Goal: Task Accomplishment & Management: Manage account settings

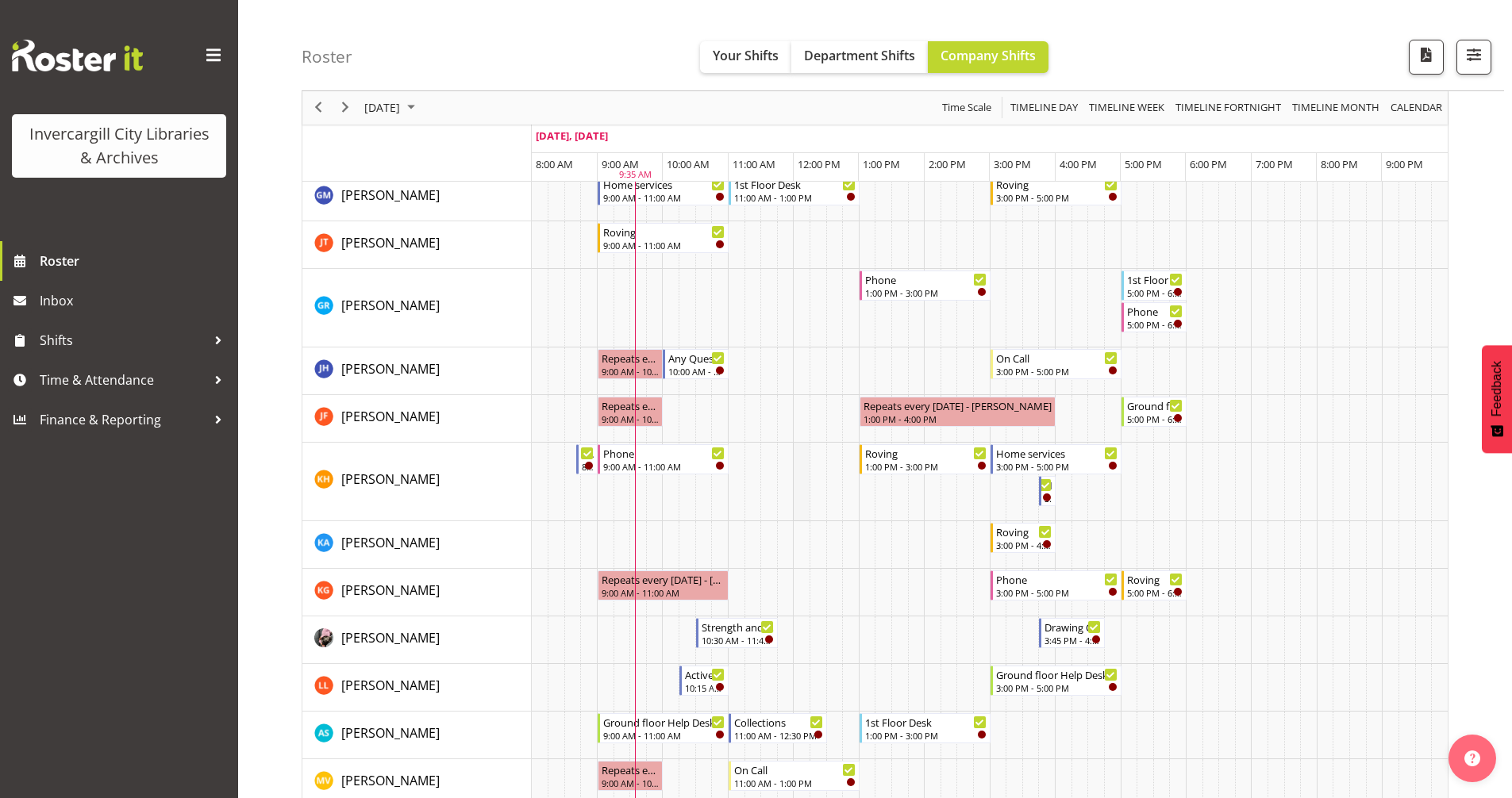
scroll to position [317, 0]
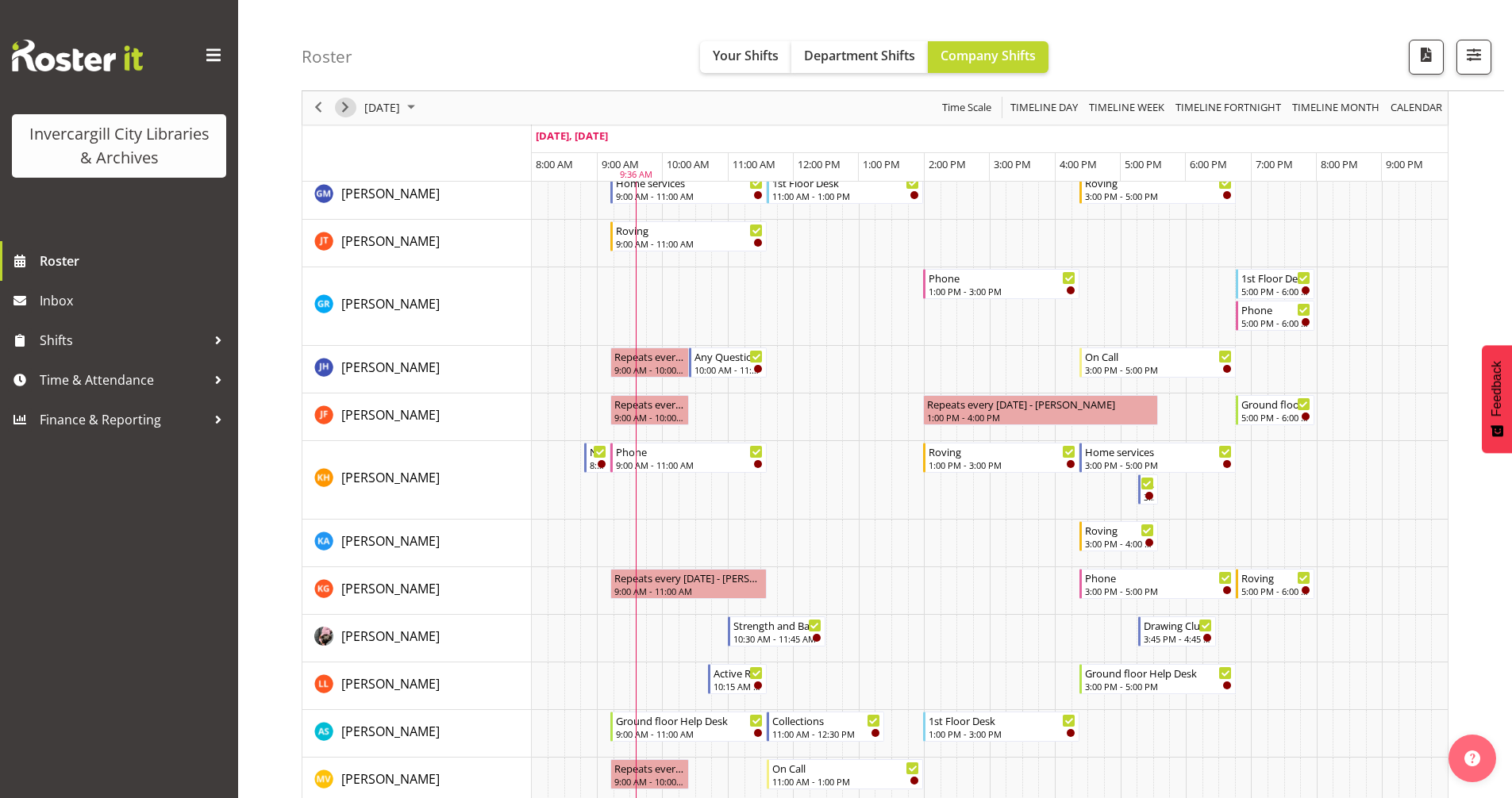
click at [341, 100] on span "Next" at bounding box center [345, 108] width 19 height 20
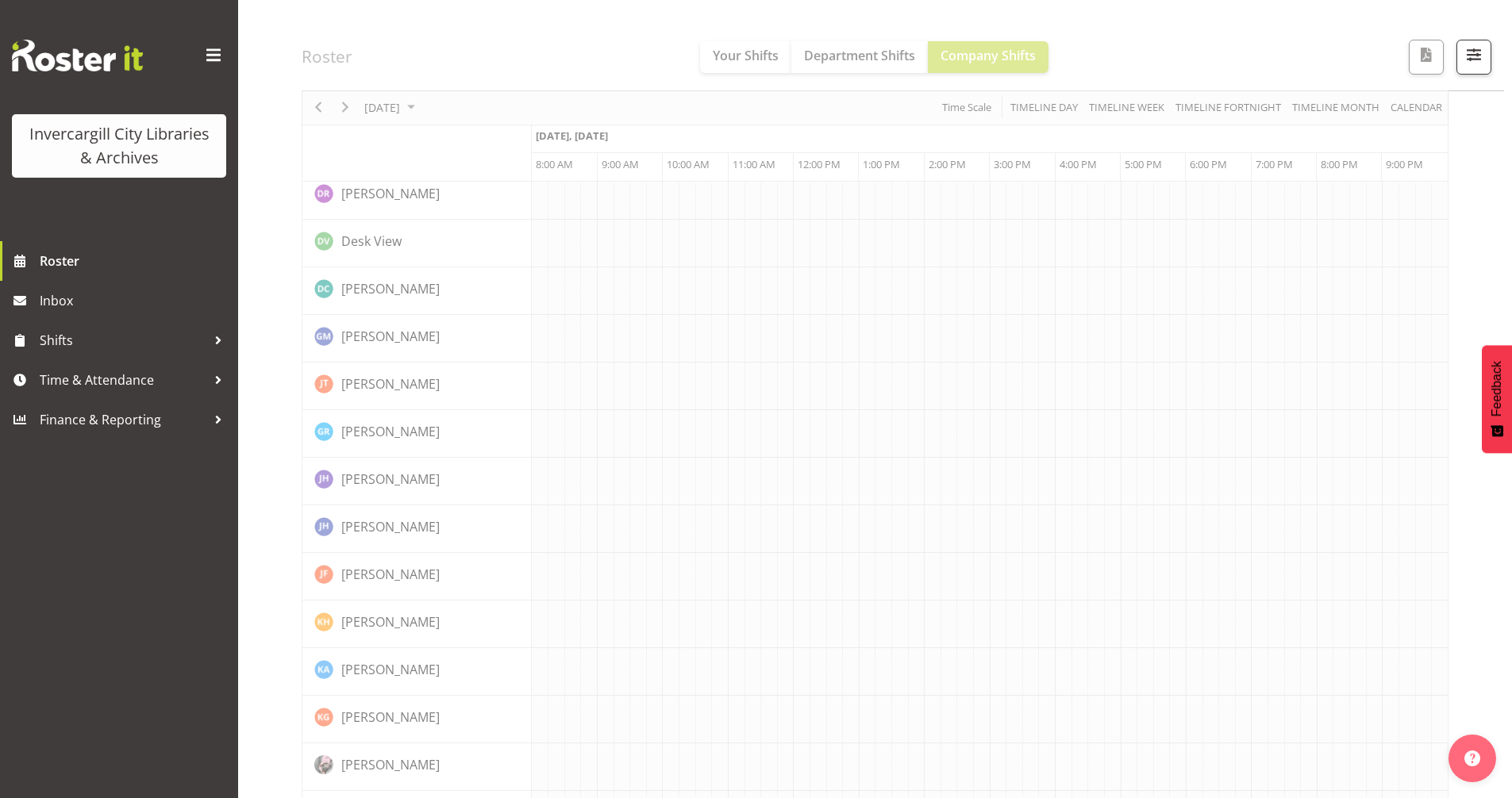
scroll to position [0, 0]
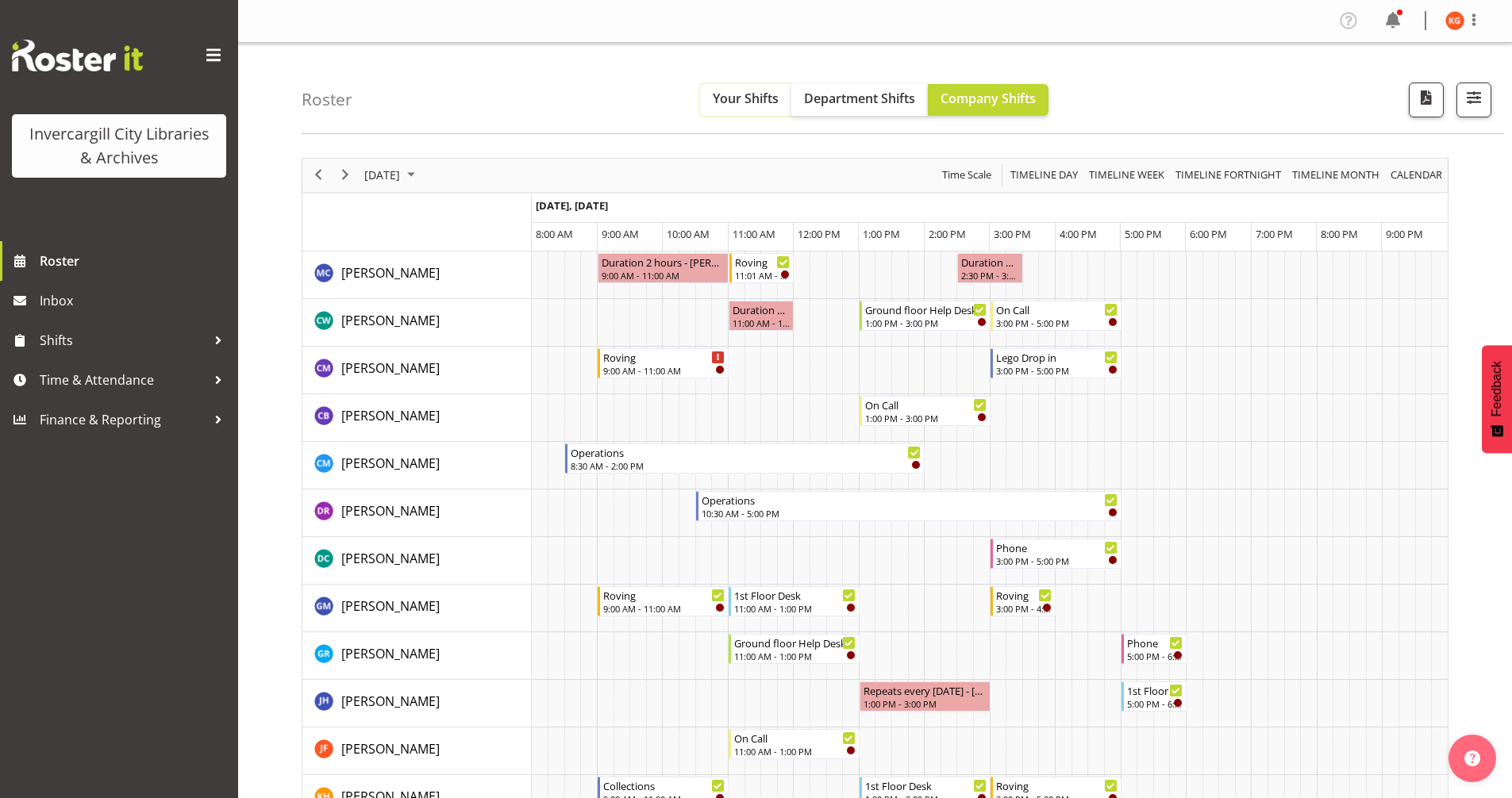
click at [738, 103] on span "Your Shifts" at bounding box center [746, 98] width 66 height 18
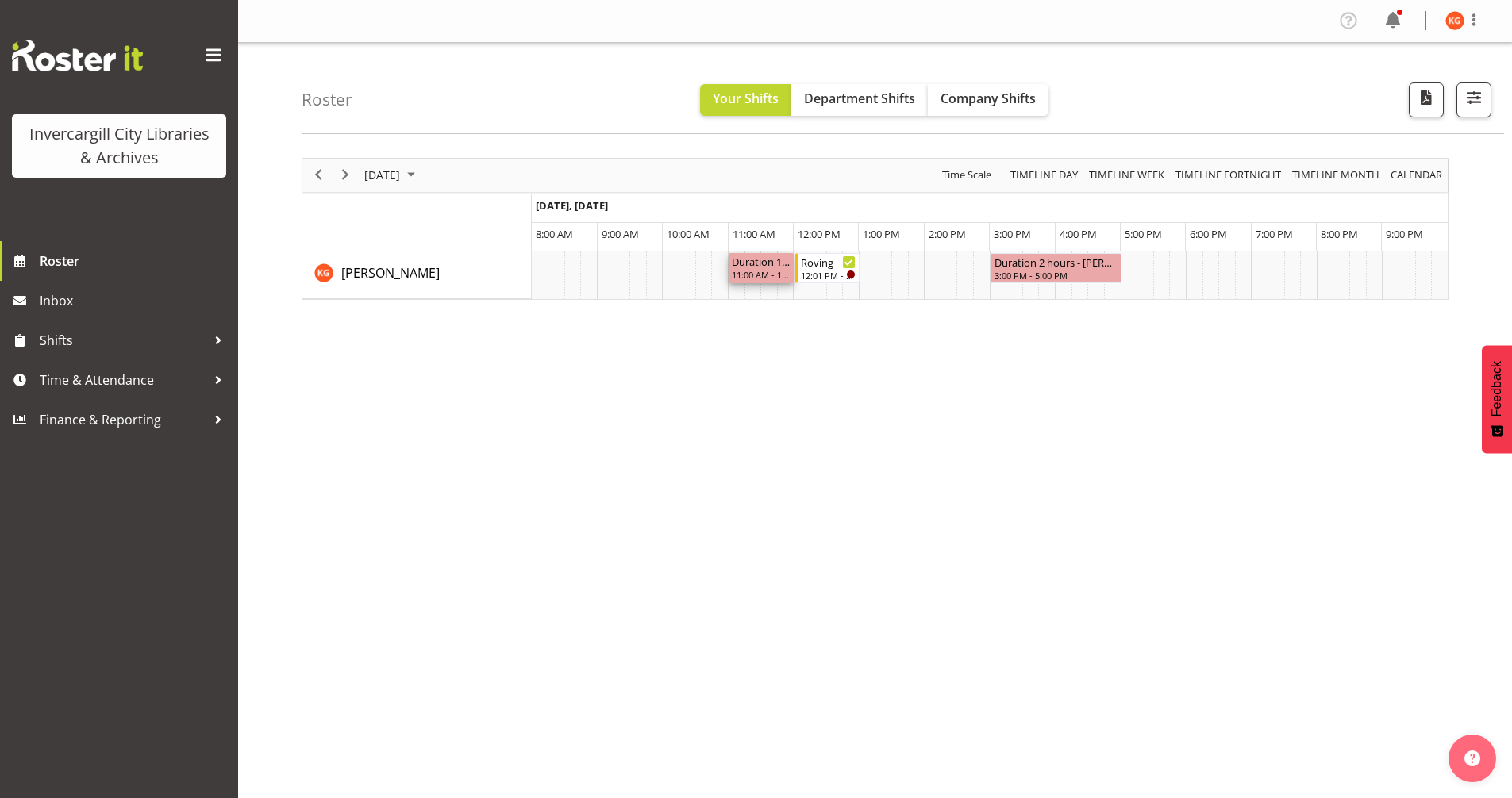
click at [769, 267] on div "Duration 1 hours - Katie Greene" at bounding box center [761, 261] width 58 height 16
click at [345, 174] on span "Next" at bounding box center [345, 174] width 19 height 20
click at [346, 175] on span "Next" at bounding box center [345, 174] width 19 height 20
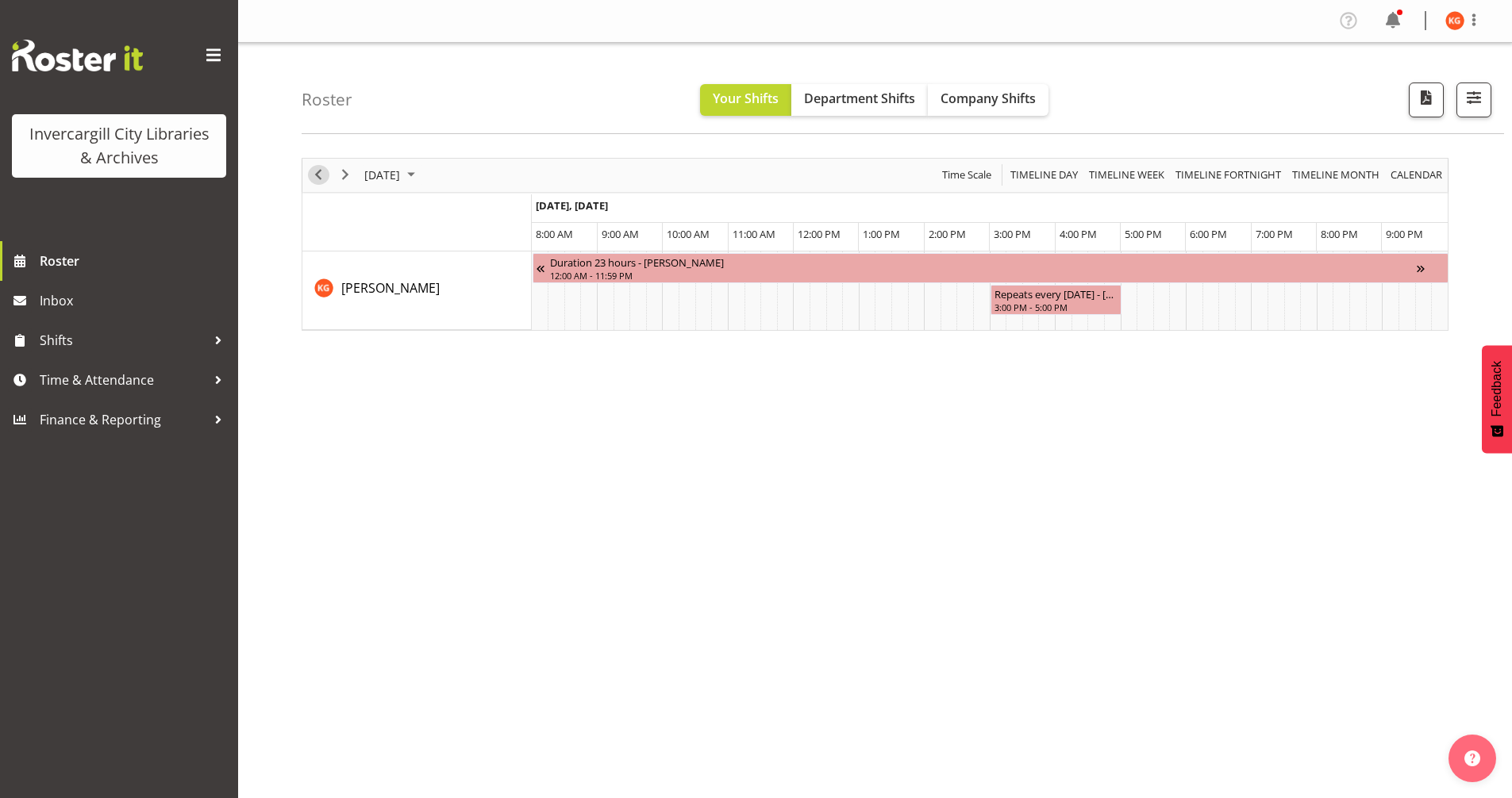
click at [313, 174] on span "Previous" at bounding box center [319, 174] width 19 height 20
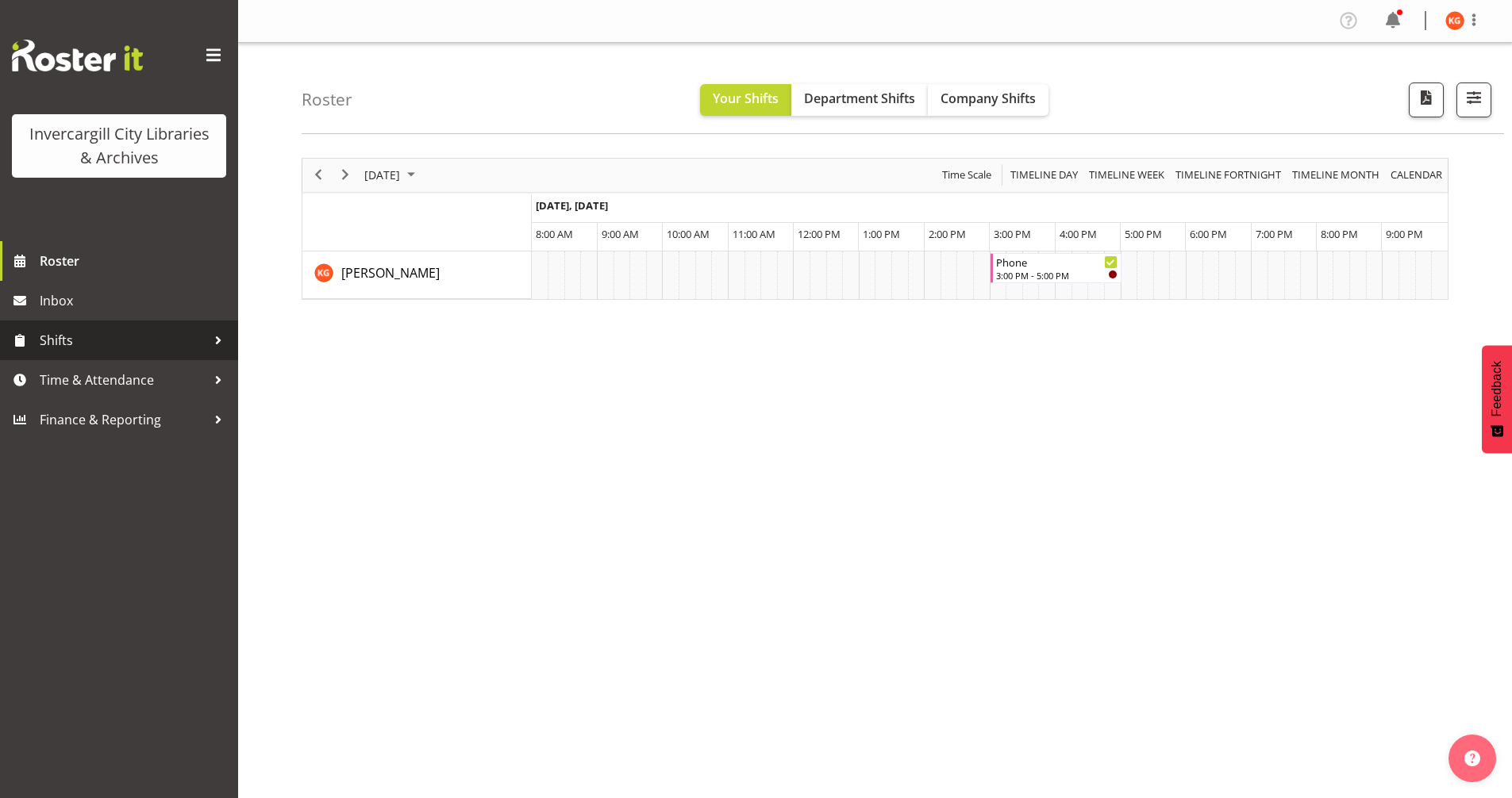
click at [186, 341] on span "Shifts" at bounding box center [123, 340] width 167 height 24
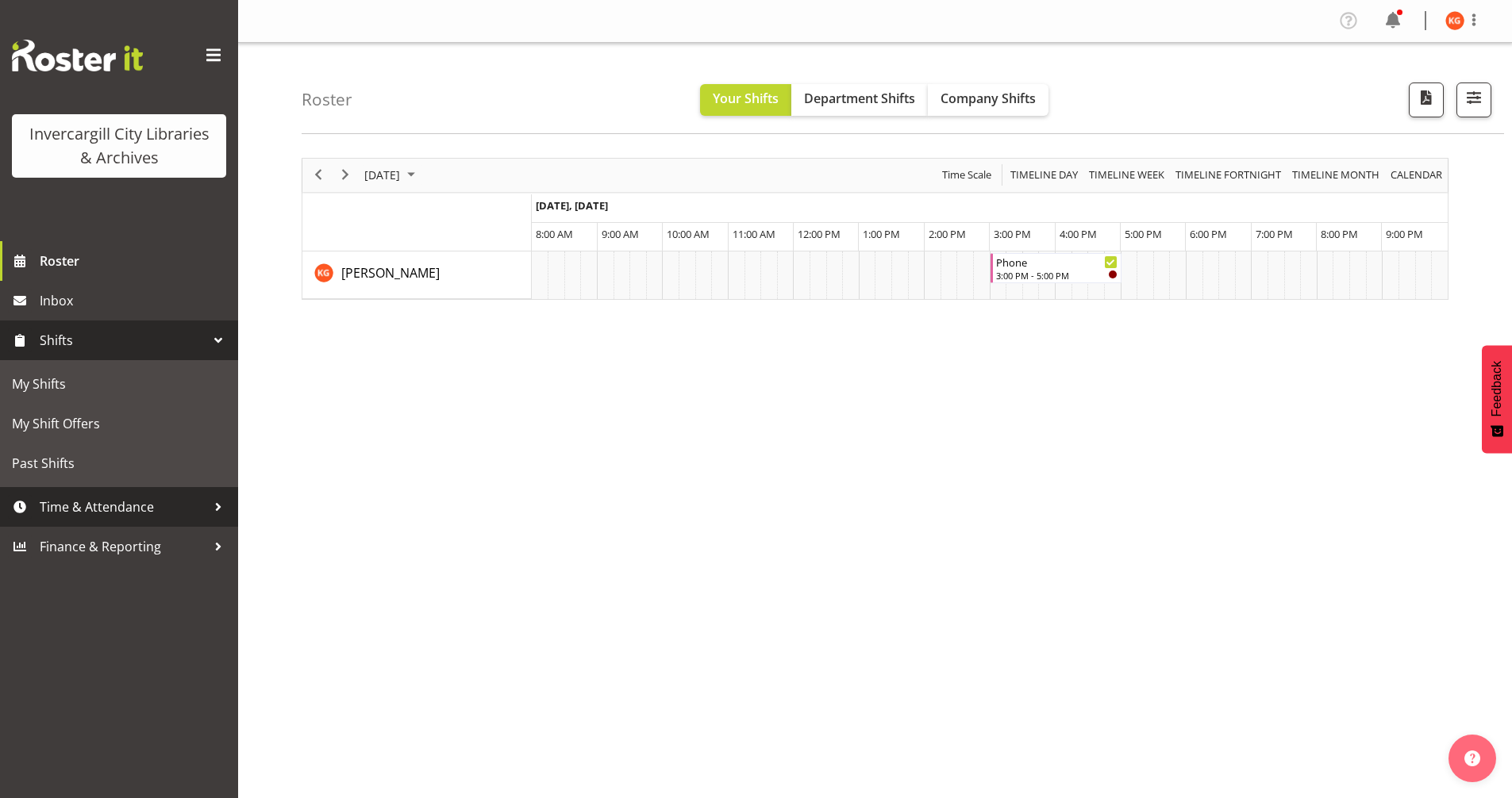
click at [220, 505] on div at bounding box center [219, 507] width 24 height 24
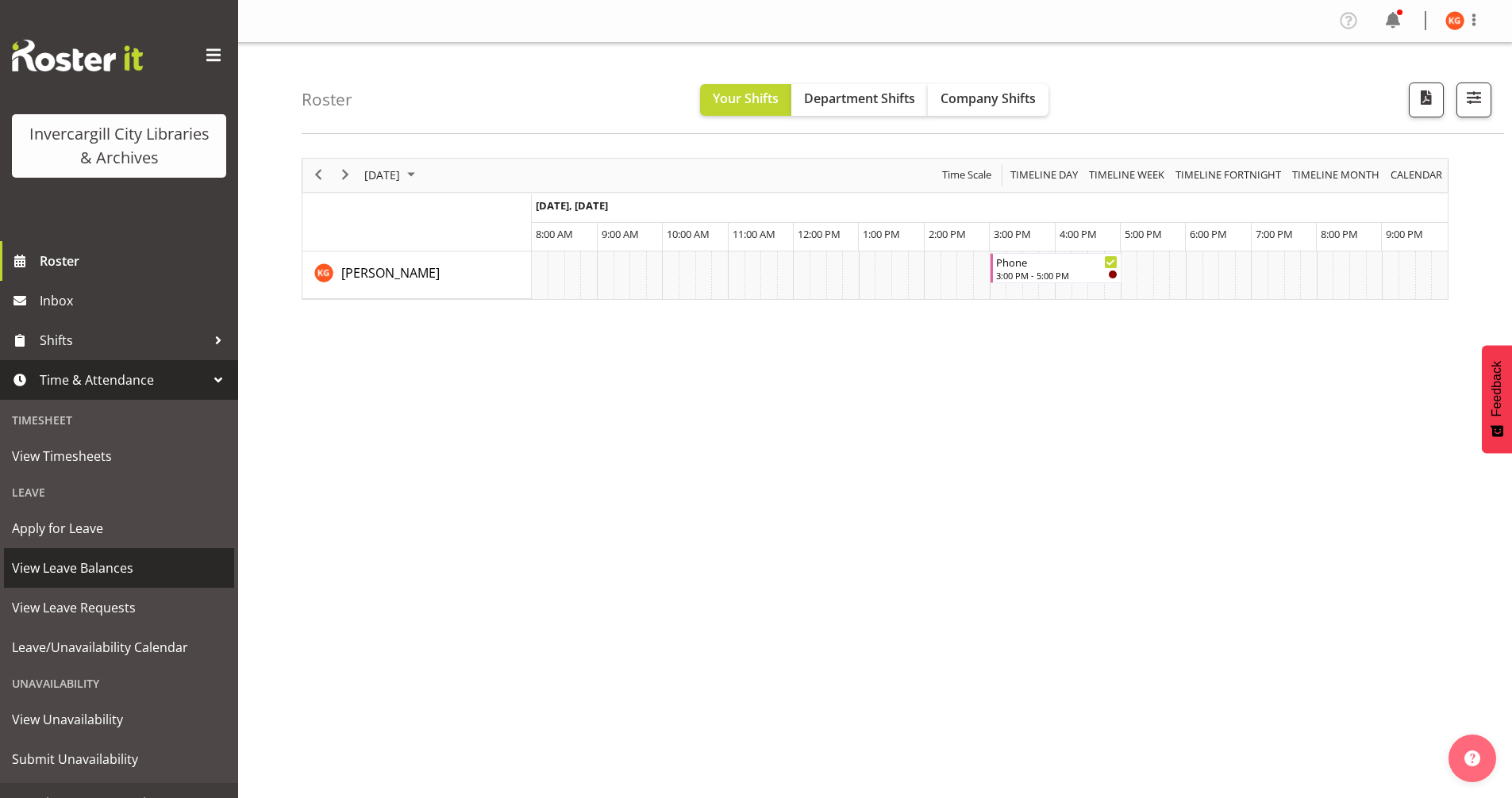
scroll to position [25, 0]
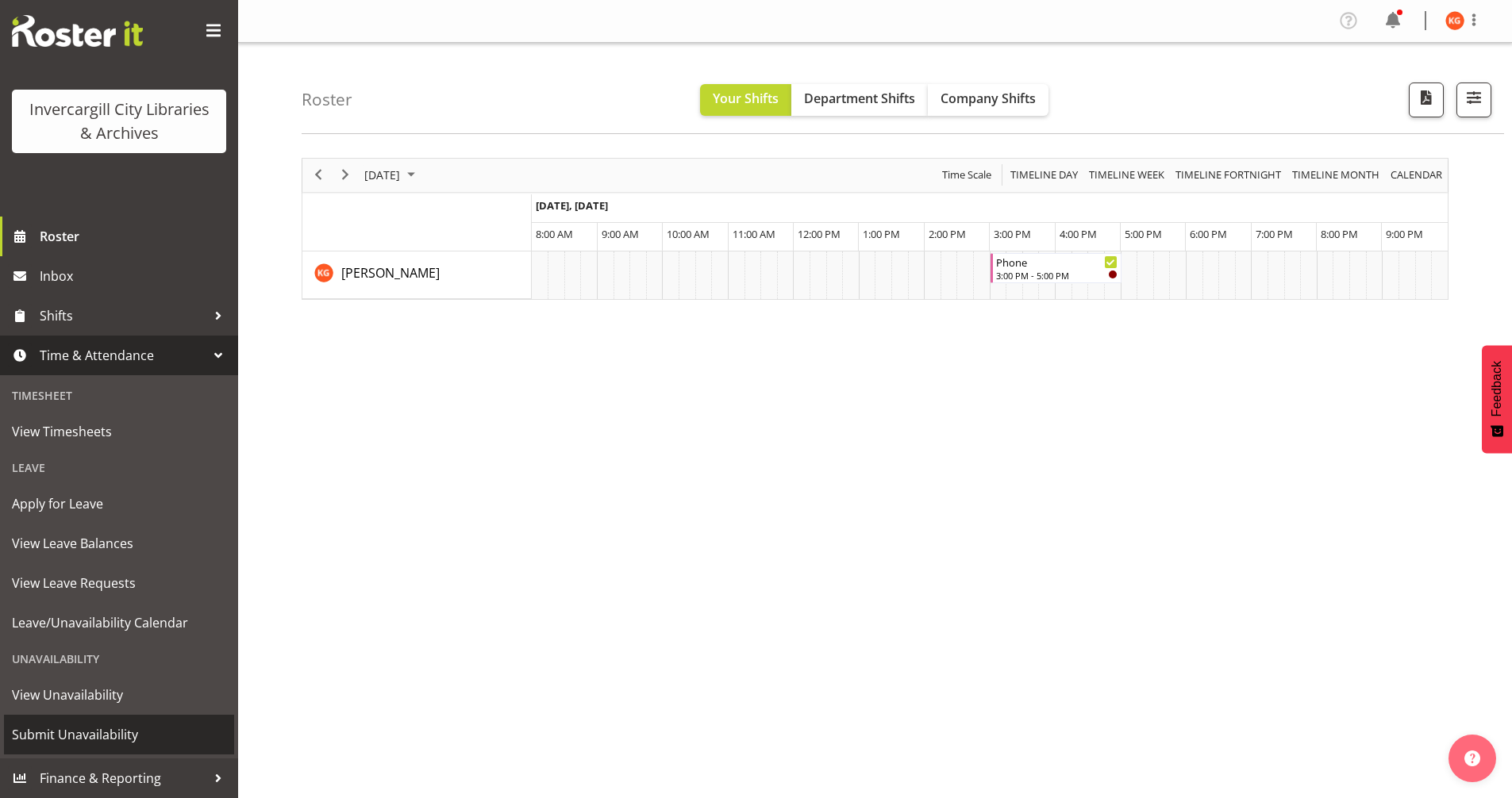
click at [107, 741] on span "Submit Unavailability" at bounding box center [119, 735] width 215 height 24
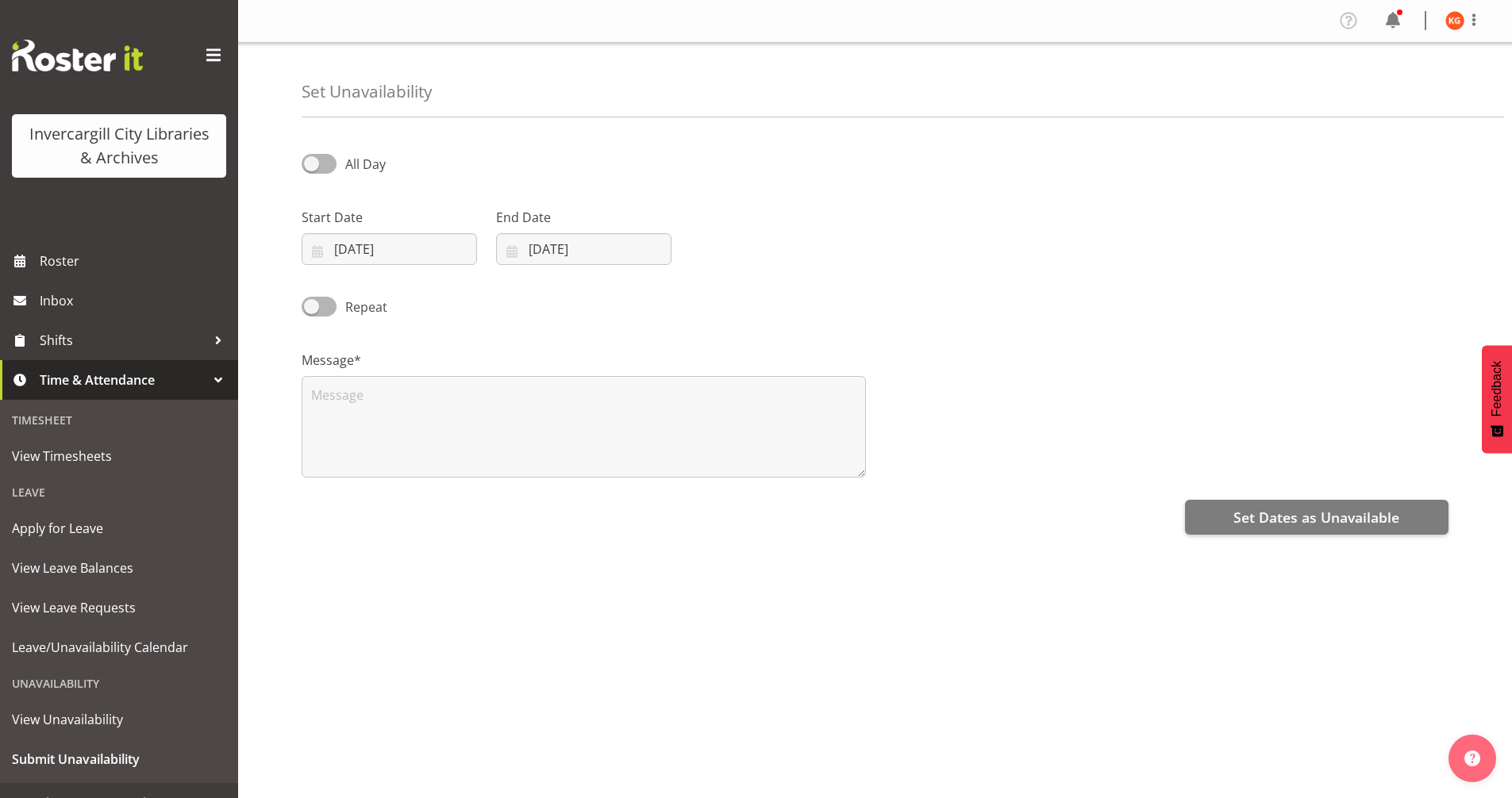
select select "9"
select select "2025"
click at [320, 166] on span at bounding box center [320, 163] width 35 height 20
click at [312, 166] on input "All Day" at bounding box center [307, 163] width 10 height 10
checkbox input "true"
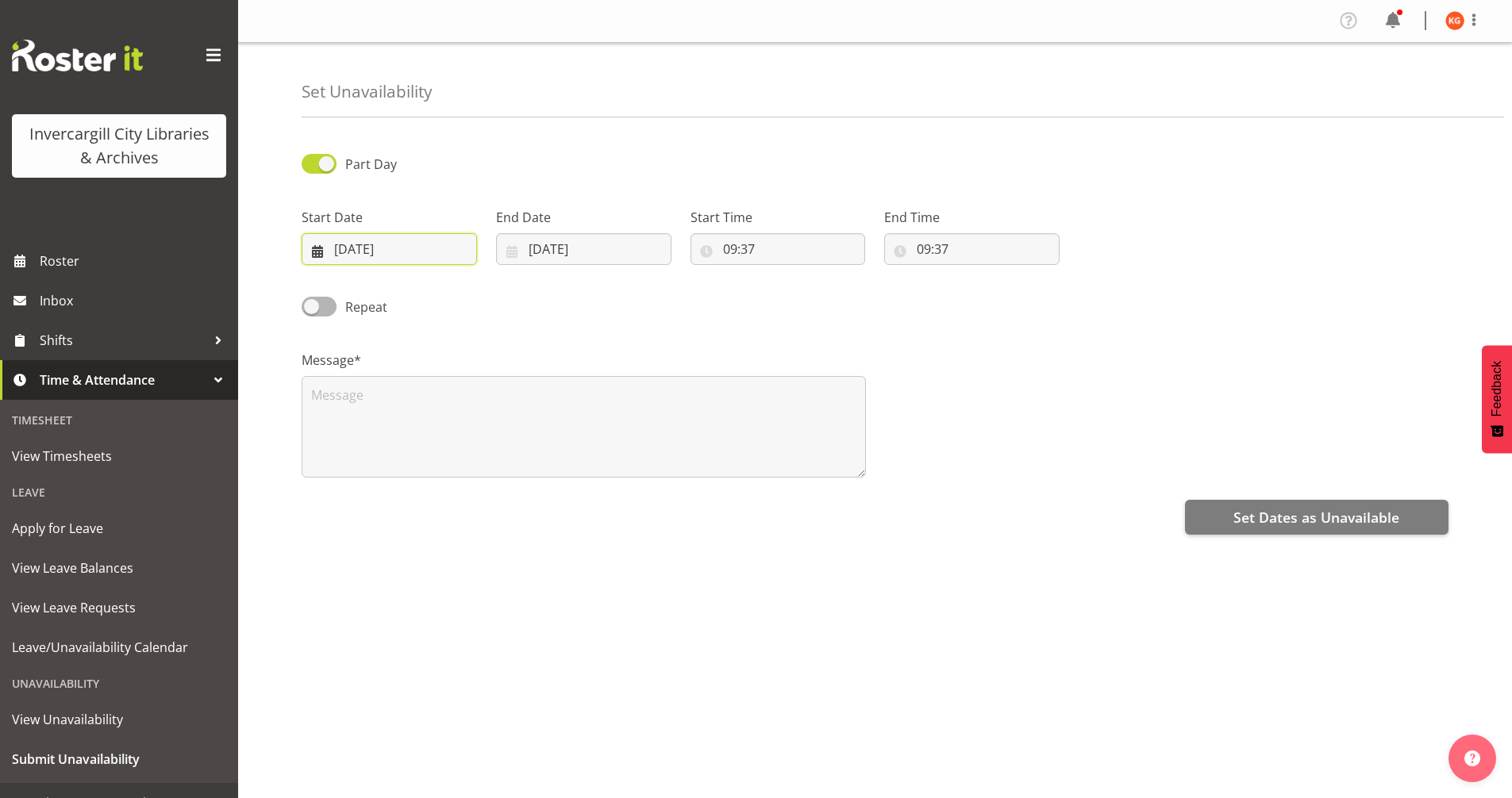
click at [452, 251] on input "07/10/2025" at bounding box center [389, 249] width 175 height 32
click at [458, 413] on span "9" at bounding box center [460, 408] width 6 height 15
type input "09/10/2025"
click at [564, 248] on input "07/10/2025" at bounding box center [583, 249] width 175 height 32
click at [662, 419] on link "9" at bounding box center [655, 408] width 32 height 31
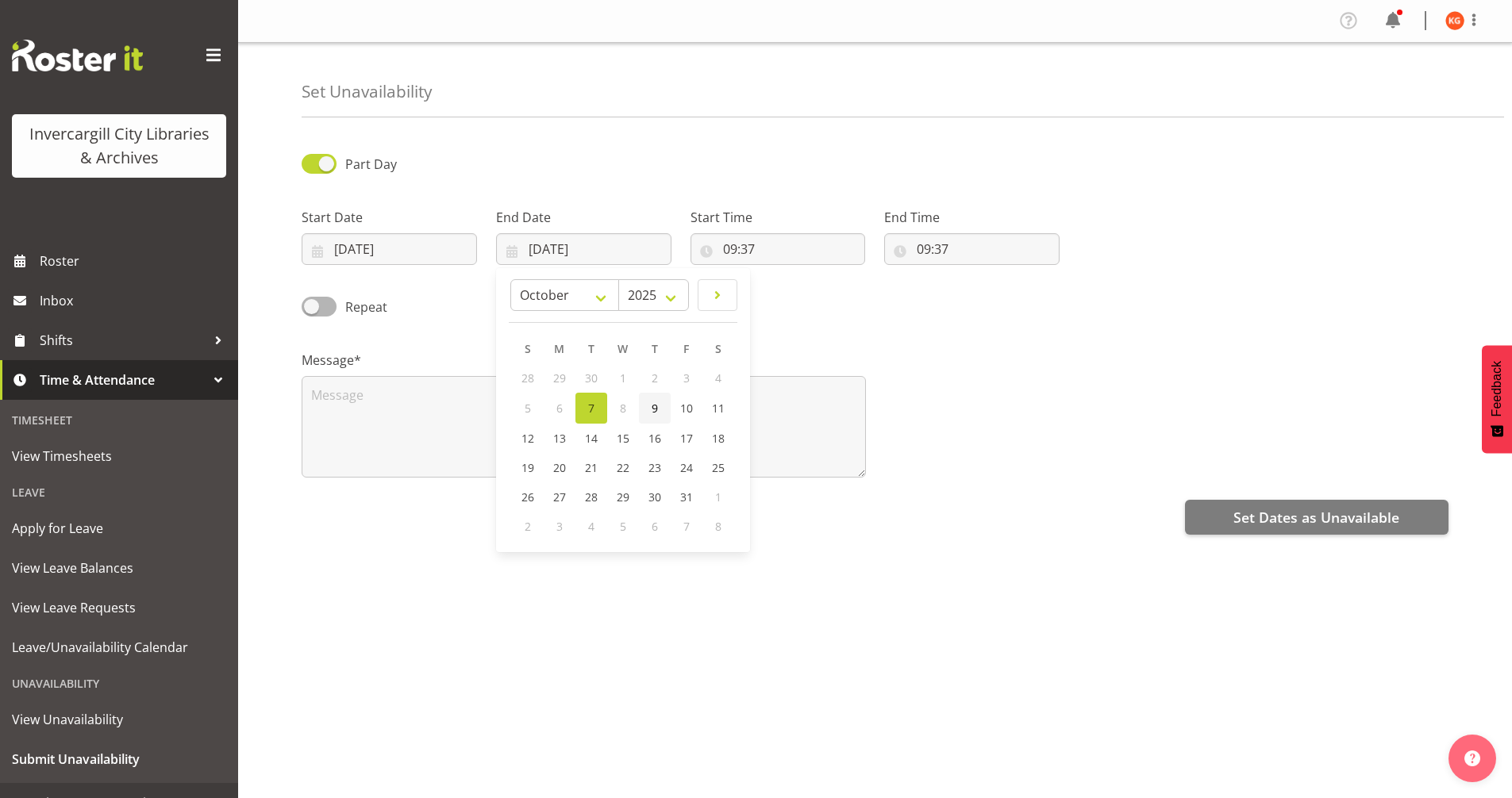
type input "09/10/2025"
click at [738, 244] on input "09:37" at bounding box center [778, 249] width 175 height 32
click at [800, 290] on select "00 01 02 03 04 05 06 07 08 09 10 11 12 13 14 15 16 17 18 19 20 21 22 23" at bounding box center [798, 291] width 36 height 32
select select "15"
click at [781, 275] on select "00 01 02 03 04 05 06 07 08 09 10 11 12 13 14 15 16 17 18 19 20 21 22 23" at bounding box center [798, 291] width 36 height 32
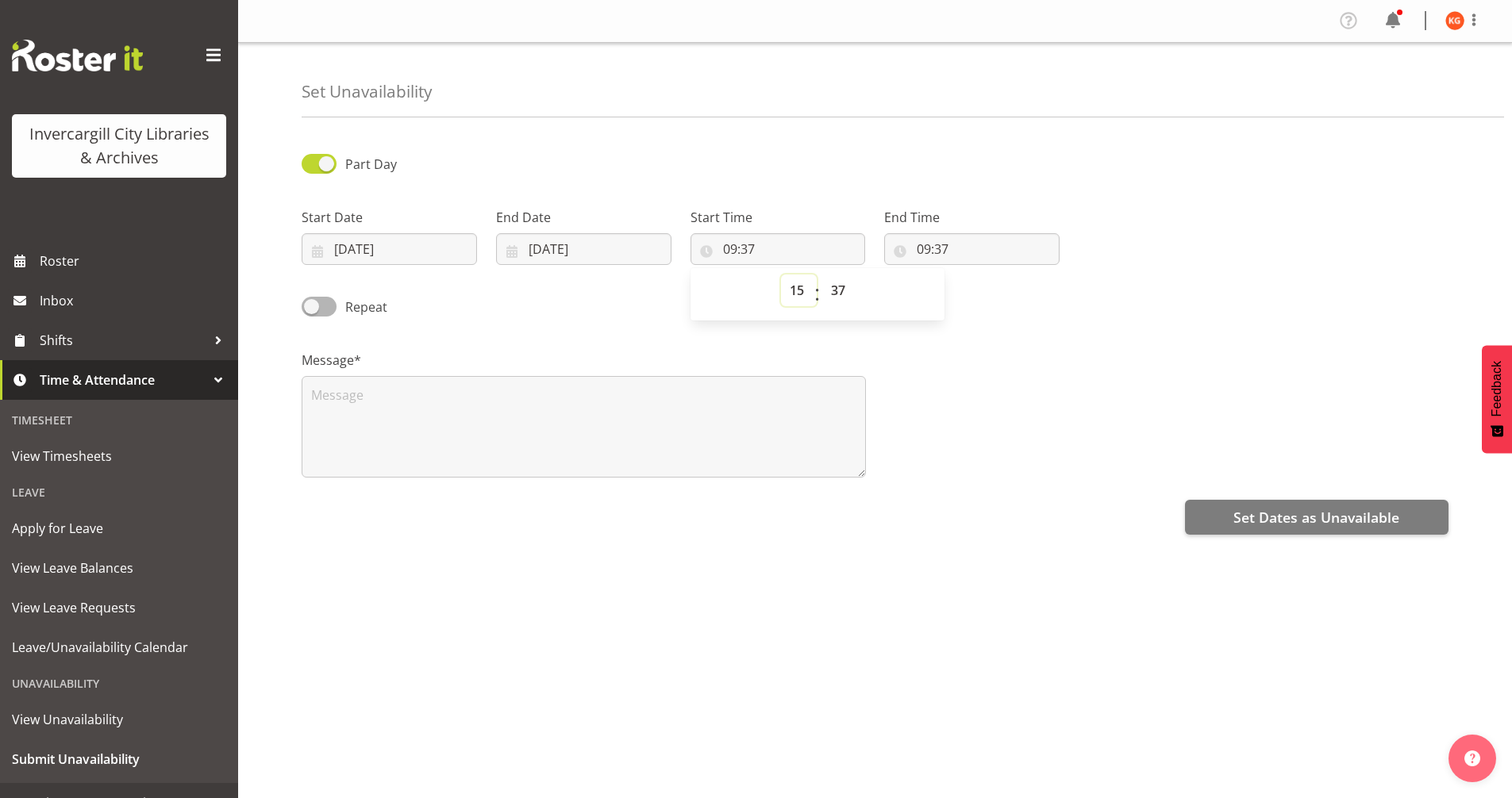
type input "15:37"
click at [842, 289] on select "00 01 02 03 04 05 06 07 08 09 10 11 12 13 14 15 16 17 18 19 20 21 22 23 24 25 2…" at bounding box center [840, 291] width 36 height 32
select select "0"
click at [822, 275] on select "00 01 02 03 04 05 06 07 08 09 10 11 12 13 14 15 16 17 18 19 20 21 22 23 24 25 2…" at bounding box center [840, 291] width 36 height 32
type input "15:00"
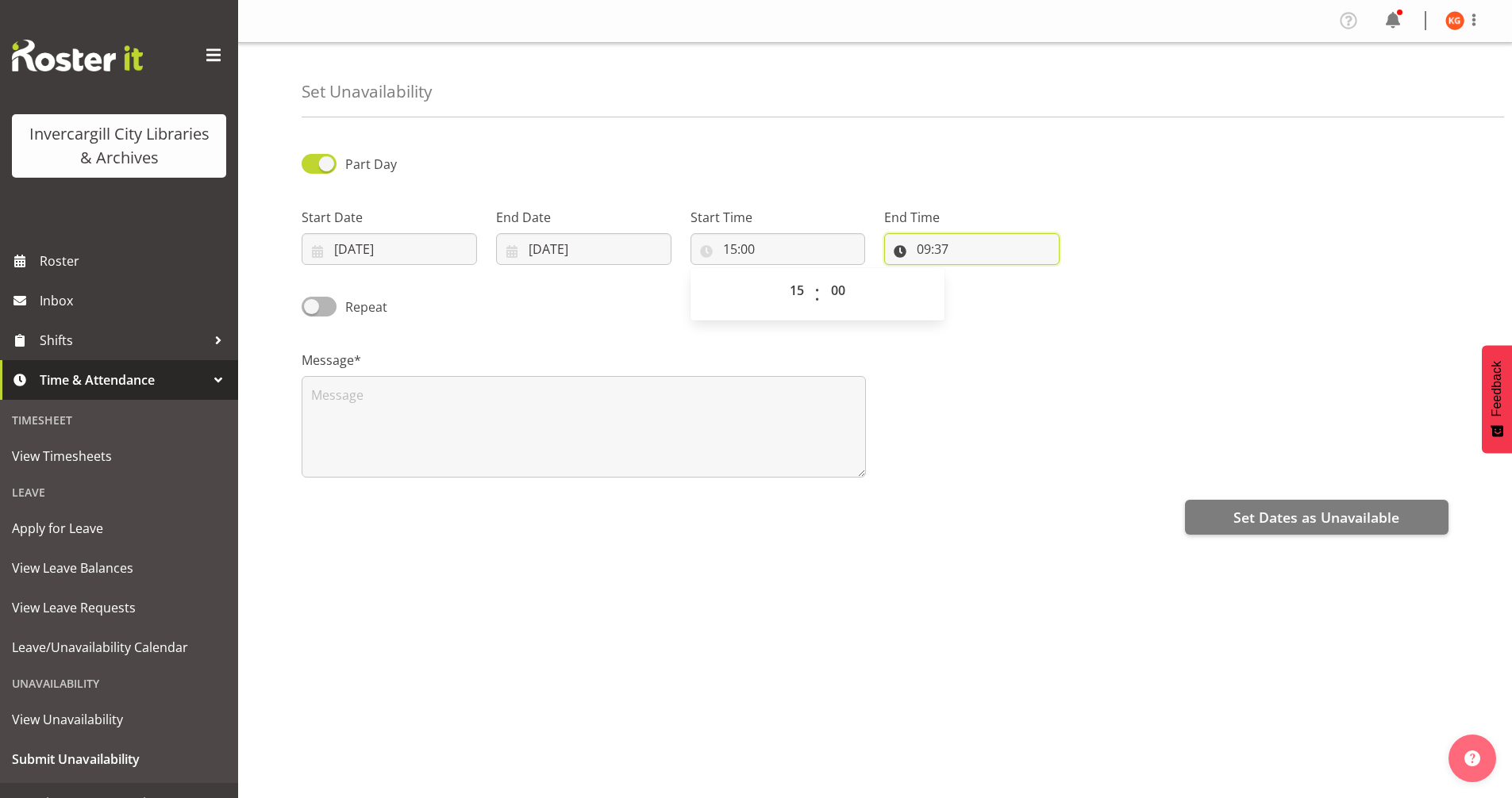
click at [925, 249] on input "09:37" at bounding box center [971, 249] width 175 height 32
click at [989, 285] on select "00 01 02 03 04 05 06 07 08 09 10 11 12 13 14 15 16 17 18 19 20 21 22 23" at bounding box center [992, 291] width 36 height 32
select select "16"
click at [975, 275] on select "00 01 02 03 04 05 06 07 08 09 10 11 12 13 14 15 16 17 18 19 20 21 22 23" at bounding box center [992, 291] width 36 height 32
type input "16:37"
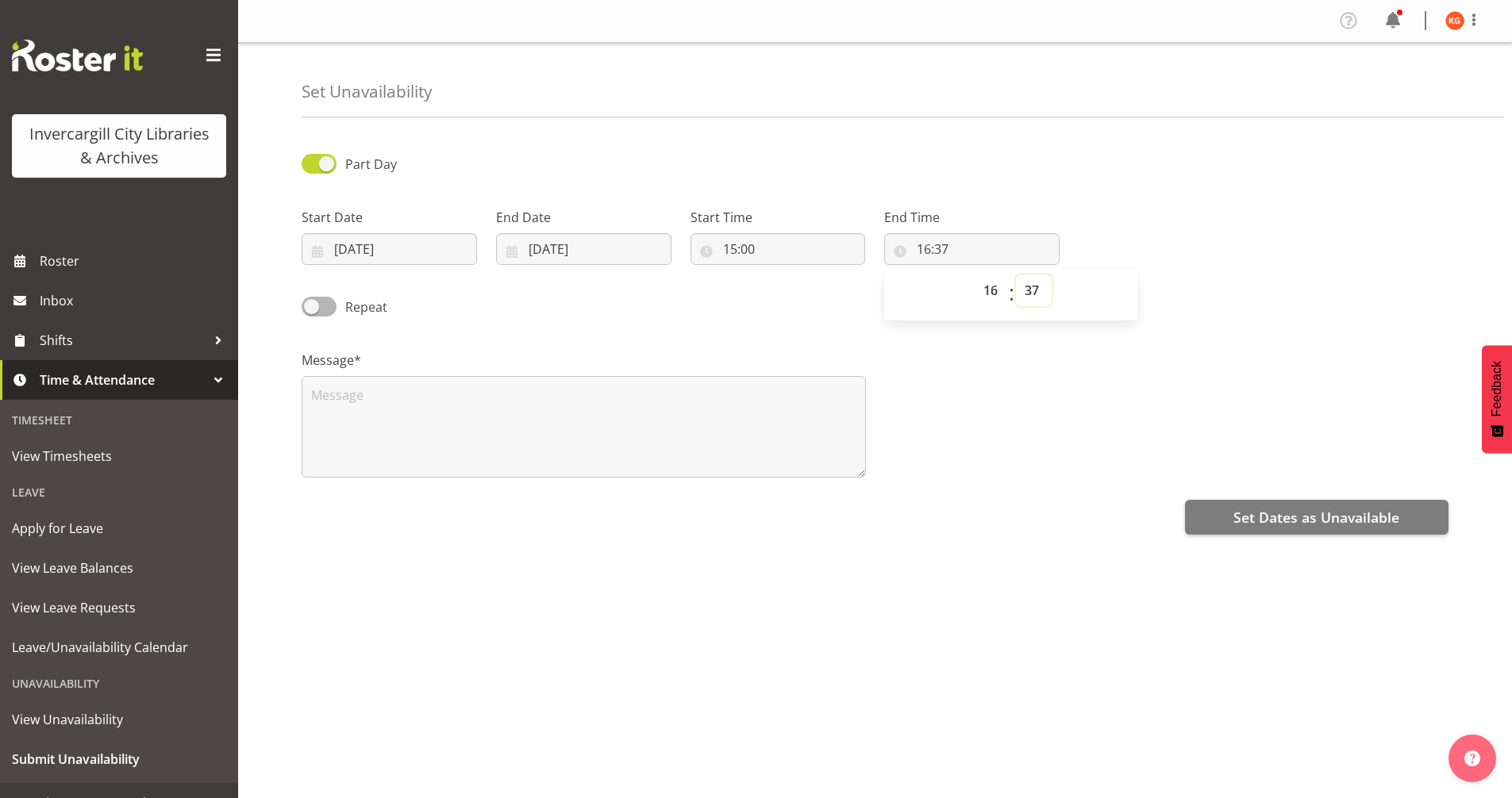
click at [1037, 290] on select "00 01 02 03 04 05 06 07 08 09 10 11 12 13 14 15 16 17 18 19 20 21 22 23 24 25 2…" at bounding box center [1034, 291] width 36 height 32
select select "0"
click at [1016, 275] on select "00 01 02 03 04 05 06 07 08 09 10 11 12 13 14 15 16 17 18 19 20 21 22 23 24 25 2…" at bounding box center [1034, 291] width 36 height 32
type input "16:00"
click at [543, 427] on textarea at bounding box center [584, 427] width 565 height 102
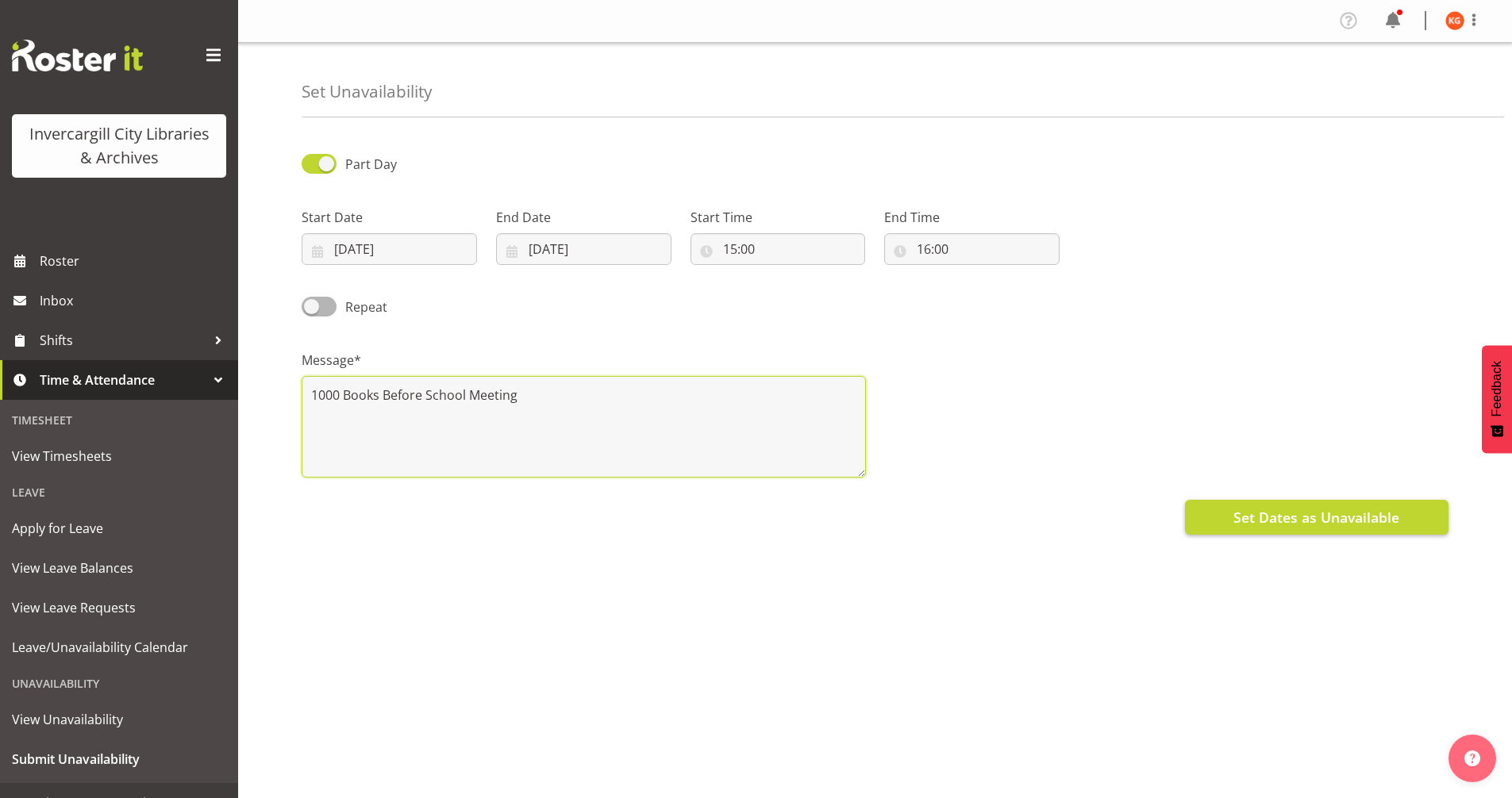
type textarea "1000 Books Before School Meeting"
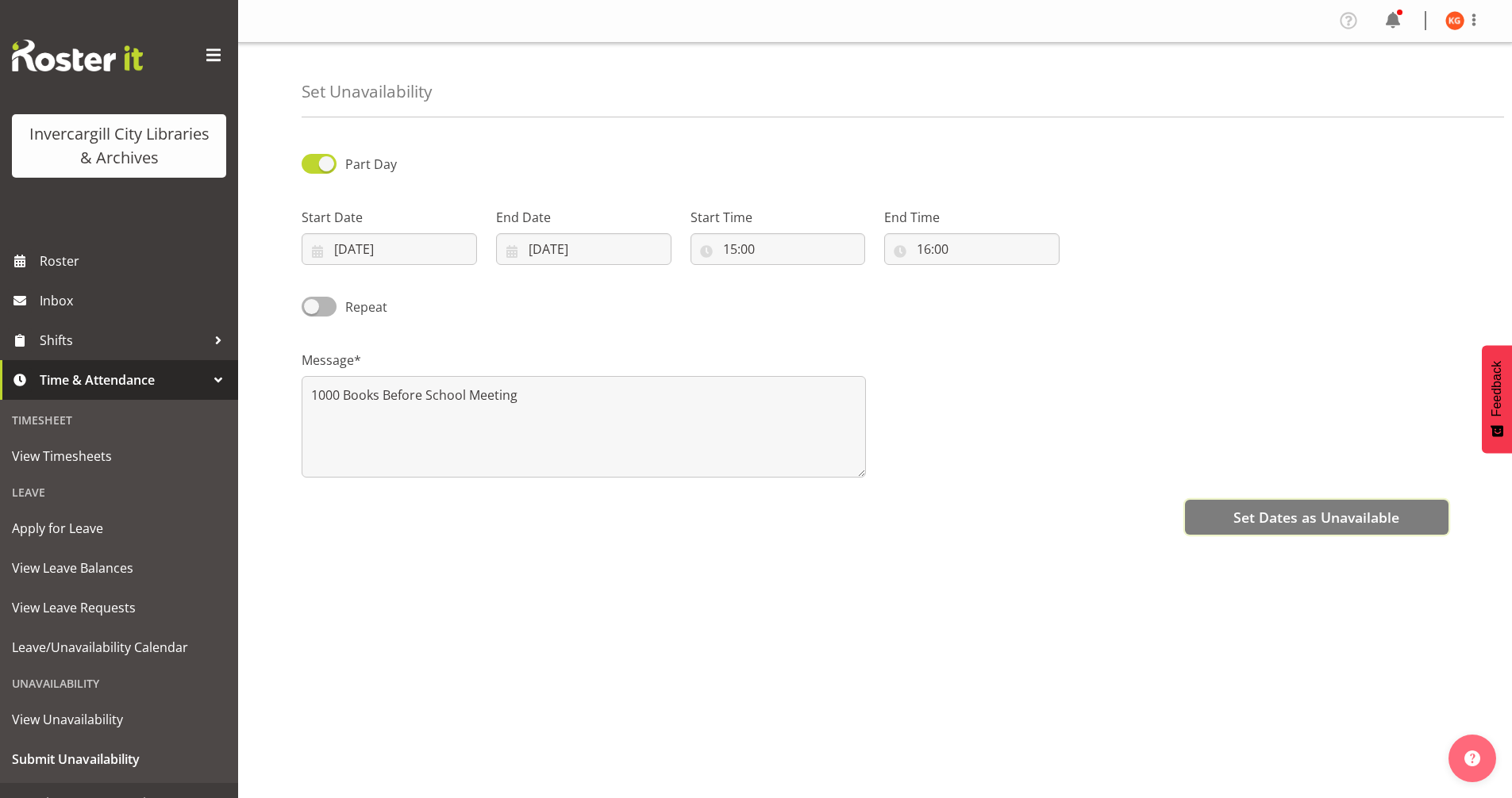
click at [1318, 522] on span "Set Dates as Unavailable" at bounding box center [1316, 517] width 166 height 21
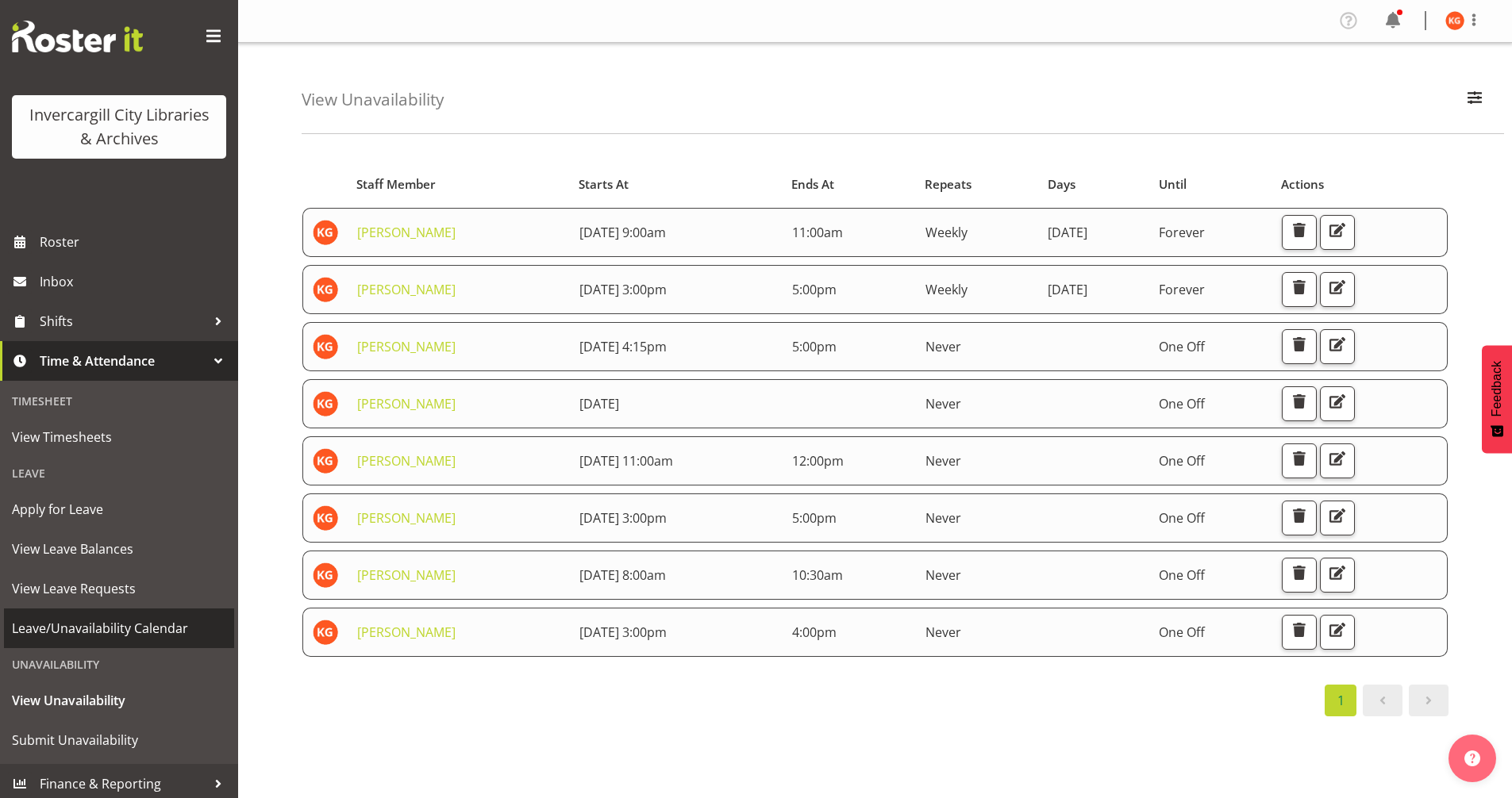
scroll to position [25, 0]
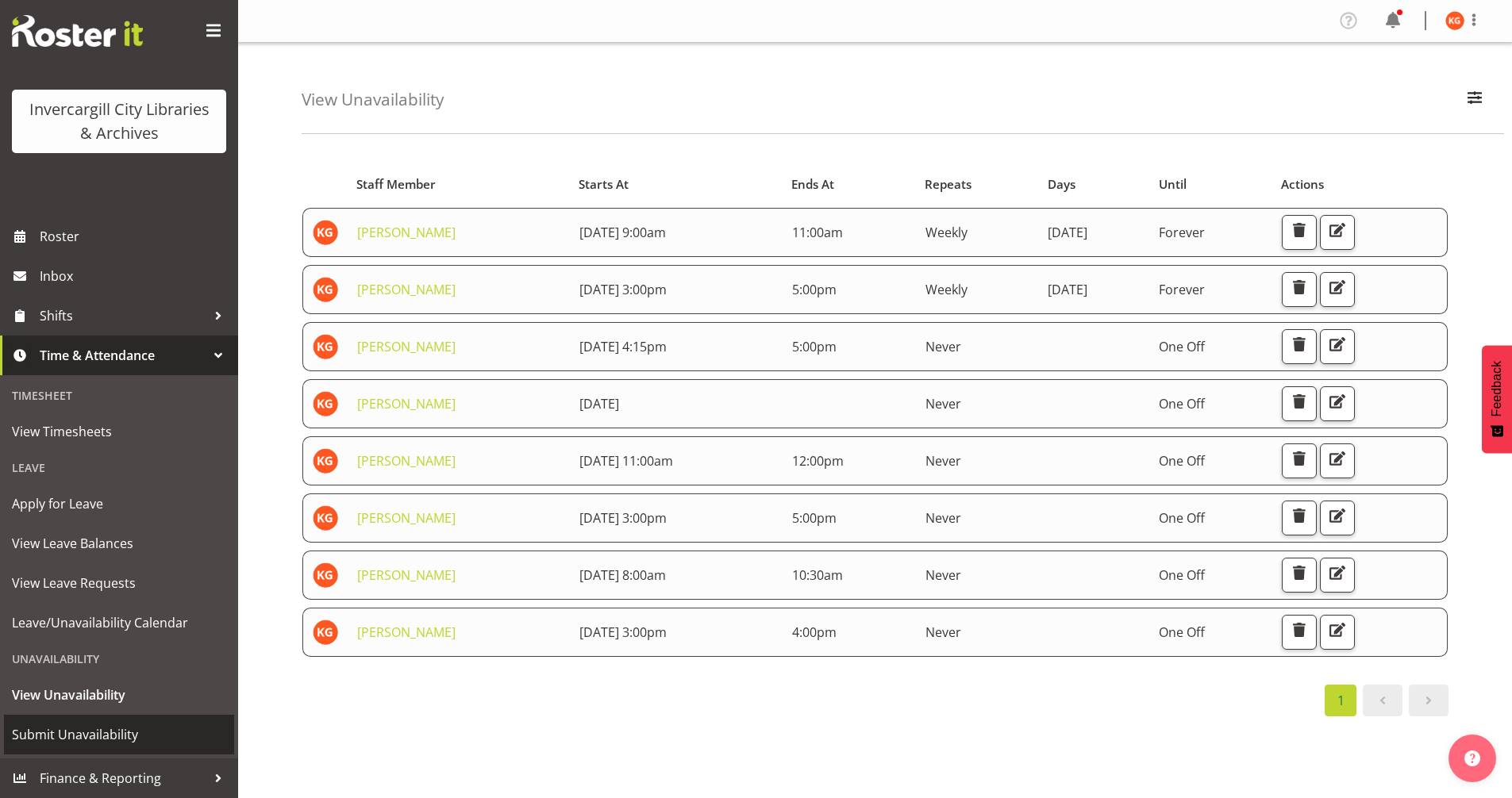
click at [166, 732] on span "Submit Unavailability" at bounding box center [119, 735] width 215 height 24
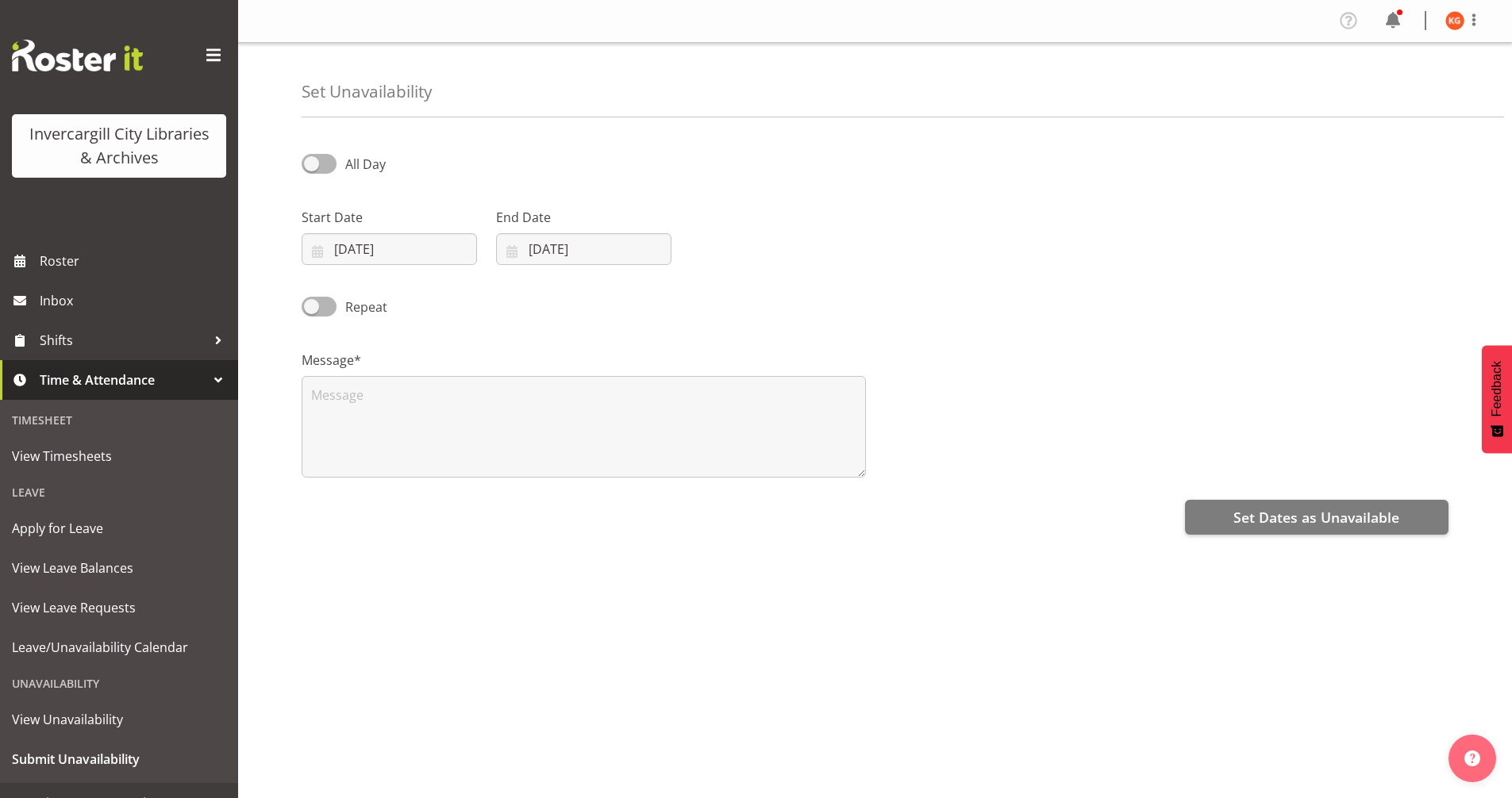
select select "9"
select select "2025"
click at [328, 163] on span at bounding box center [320, 163] width 35 height 20
click at [312, 163] on input "All Day" at bounding box center [307, 163] width 10 height 10
checkbox input "true"
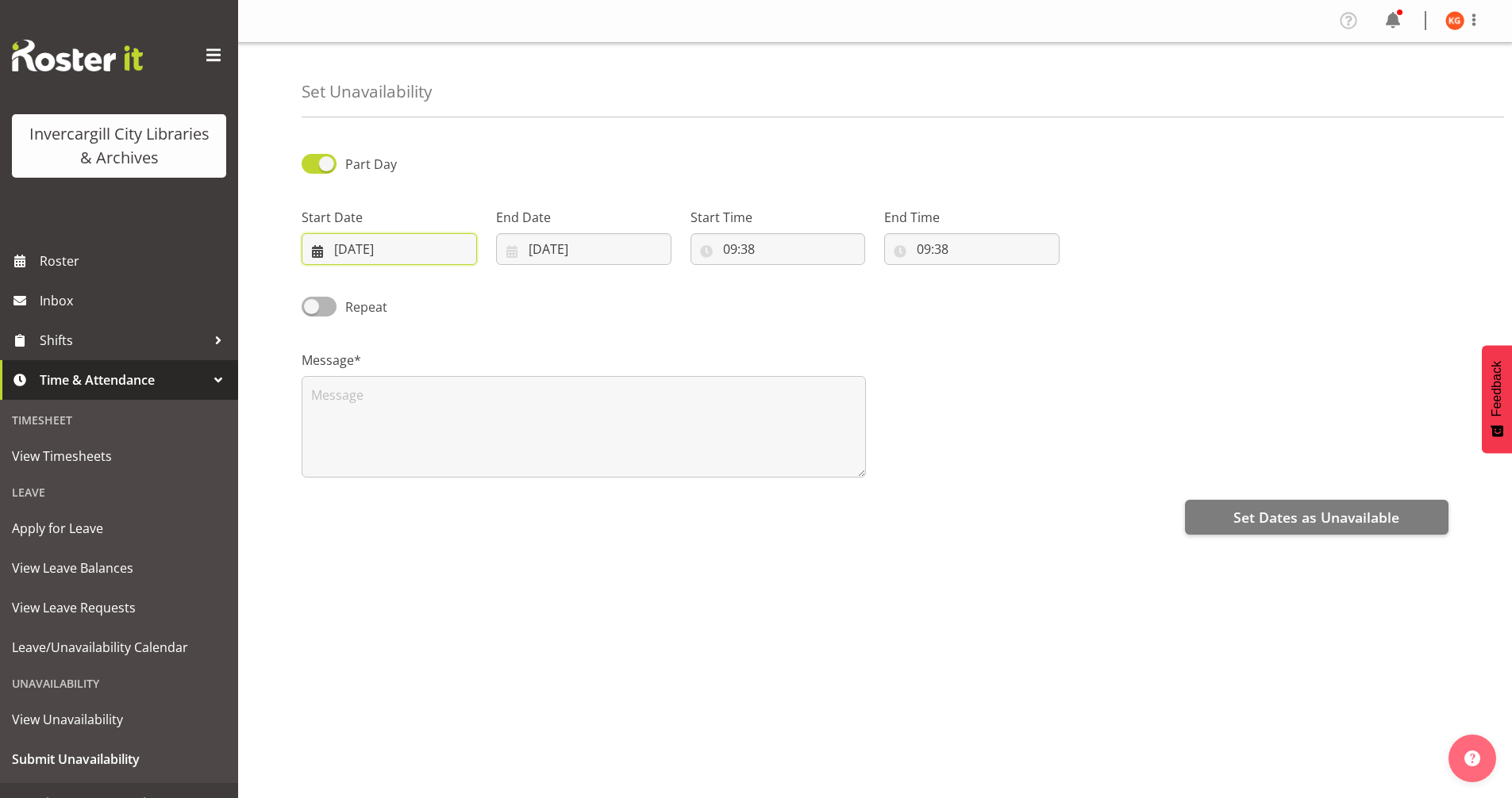
click at [381, 245] on input "07/10/2025" at bounding box center [389, 249] width 175 height 32
click at [403, 443] on link "14" at bounding box center [397, 438] width 32 height 30
type input "14/10/2025"
click at [553, 248] on input "07/10/2025" at bounding box center [583, 249] width 175 height 32
click at [596, 438] on span "14" at bounding box center [591, 438] width 13 height 15
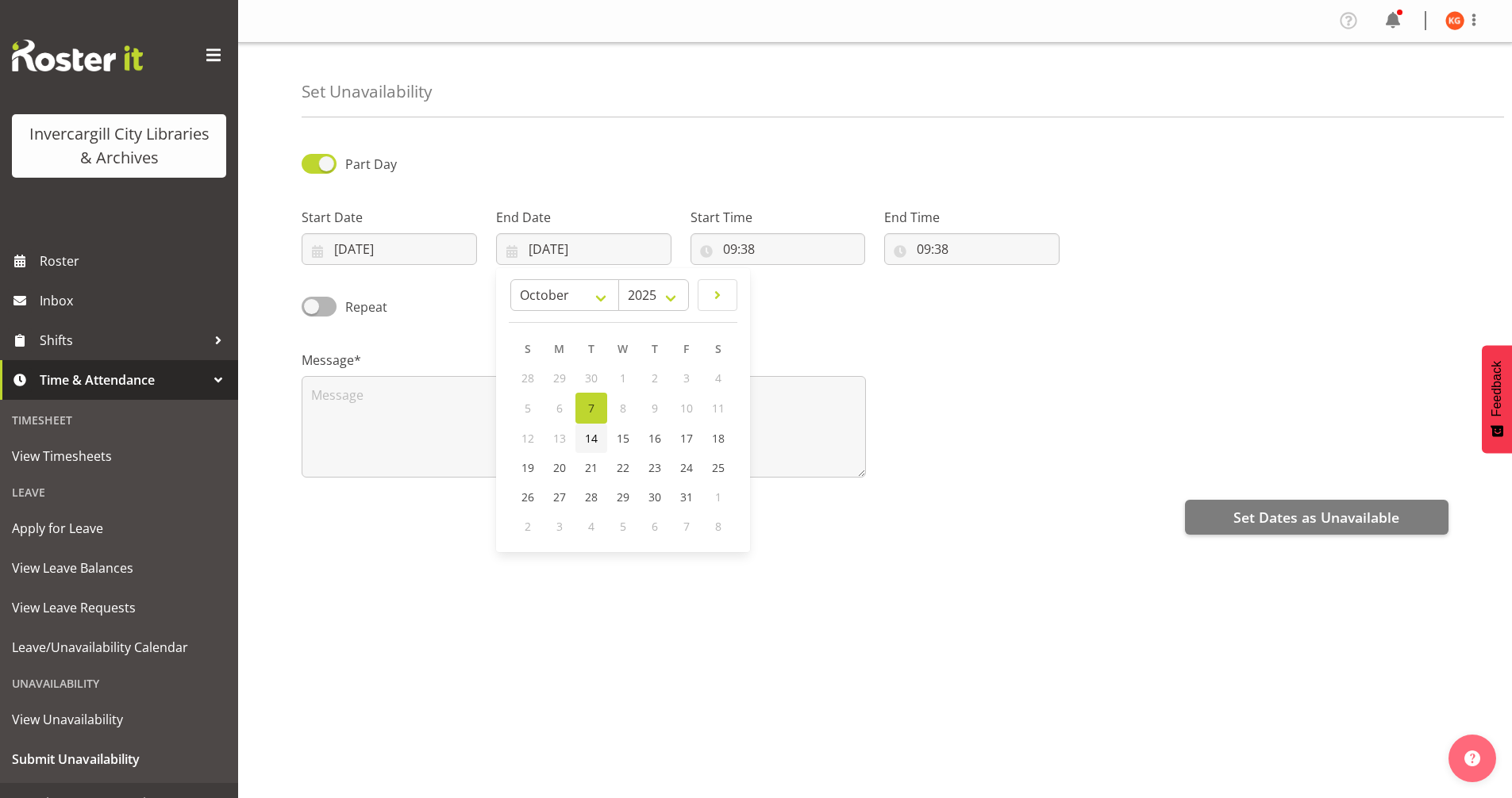
type input "14/10/2025"
click at [764, 243] on input "09:38" at bounding box center [778, 249] width 175 height 32
click at [791, 291] on select "00 01 02 03 04 05 06 07 08 09 10 11 12 13 14 15 16 17 18 19 20 21 22 23" at bounding box center [798, 291] width 36 height 32
select select "14"
click at [781, 275] on select "00 01 02 03 04 05 06 07 08 09 10 11 12 13 14 15 16 17 18 19 20 21 22 23" at bounding box center [798, 291] width 36 height 32
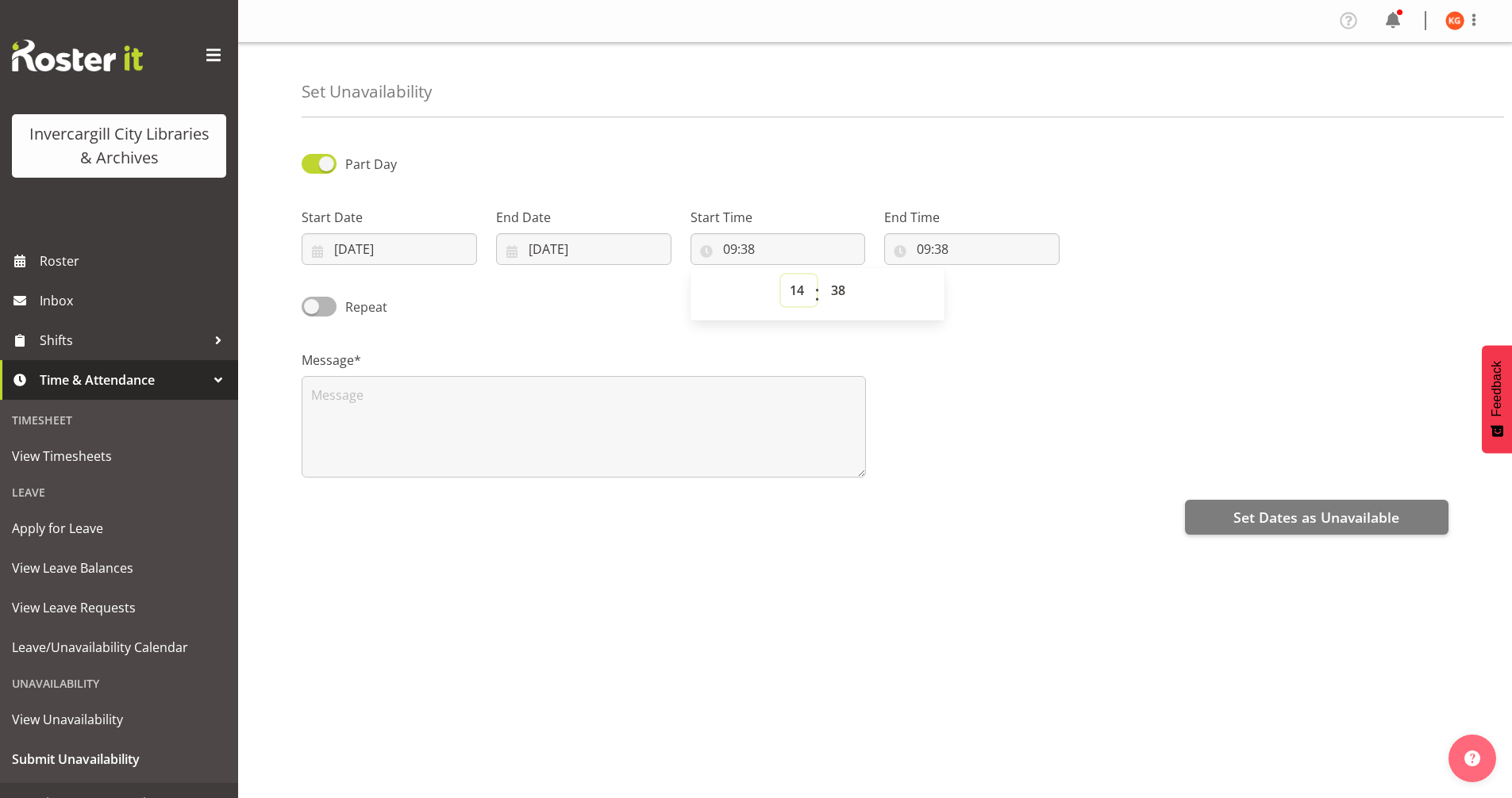
type input "14:38"
click at [842, 287] on select "00 01 02 03 04 05 06 07 08 09 10 11 12 13 14 15 16 17 18 19 20 21 22 23 24 25 2…" at bounding box center [840, 291] width 36 height 32
select select "0"
click at [822, 275] on select "00 01 02 03 04 05 06 07 08 09 10 11 12 13 14 15 16 17 18 19 20 21 22 23 24 25 2…" at bounding box center [840, 291] width 36 height 32
type input "14:00"
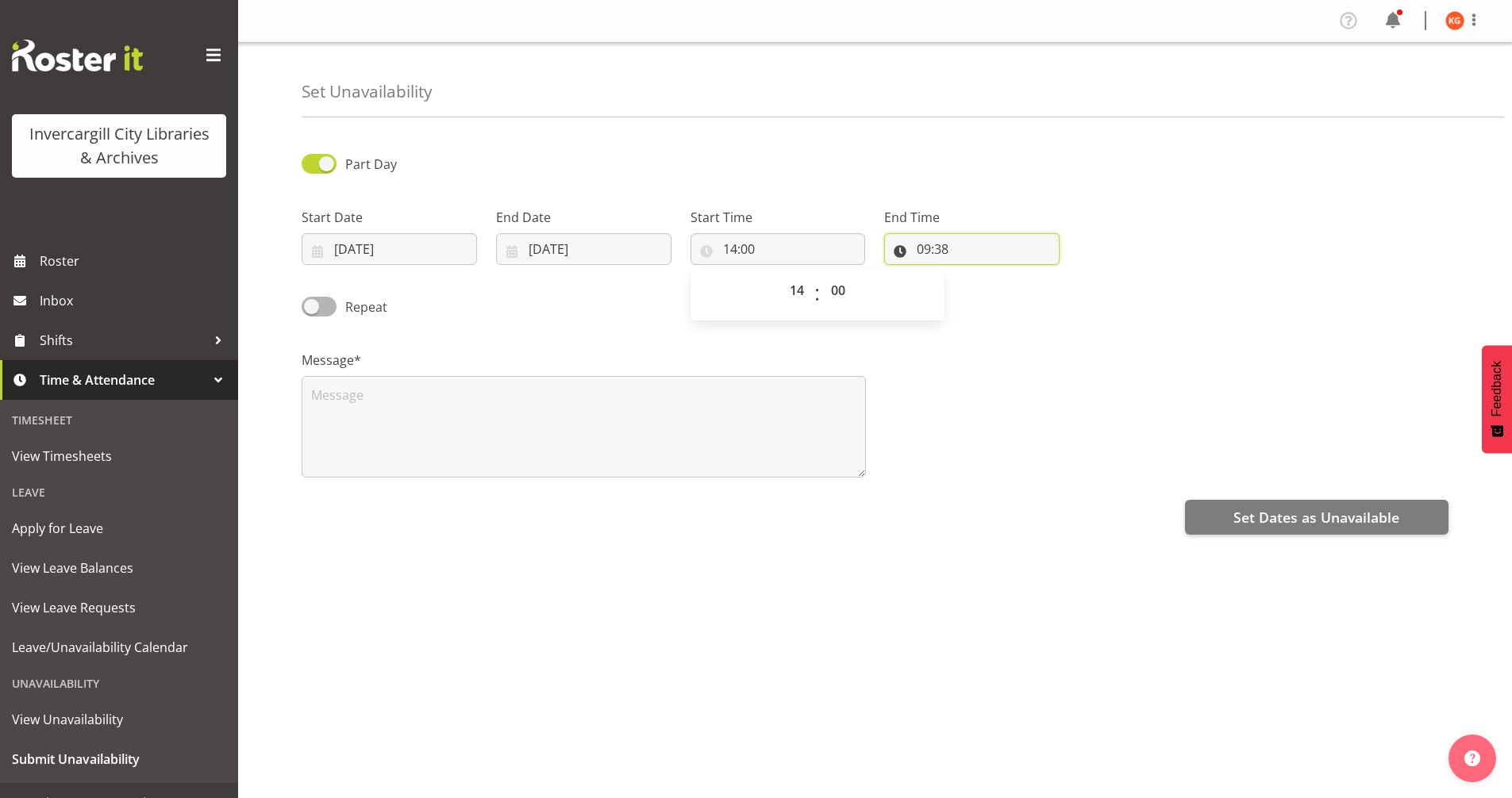
click at [938, 247] on input "09:38" at bounding box center [971, 249] width 175 height 32
drag, startPoint x: 991, startPoint y: 293, endPoint x: 987, endPoint y: 303, distance: 10.8
click at [991, 293] on select "00 01 02 03 04 05 06 07 08 09 10 11 12 13 14 15 16 17 18 19 20 21 22 23" at bounding box center [992, 291] width 36 height 32
select select "15"
click at [975, 275] on select "00 01 02 03 04 05 06 07 08 09 10 11 12 13 14 15 16 17 18 19 20 21 22 23" at bounding box center [992, 291] width 36 height 32
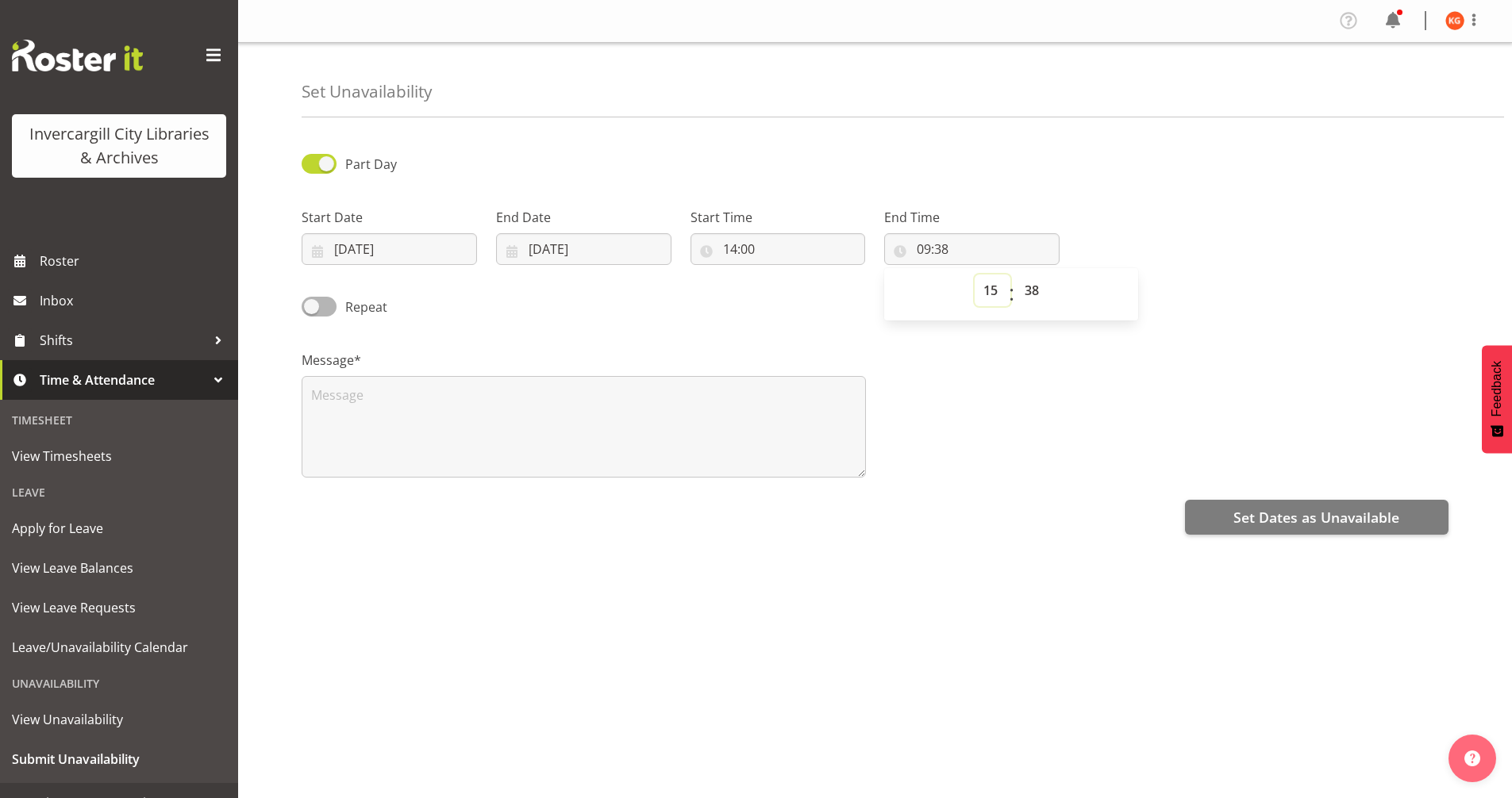
type input "15:38"
click at [1029, 291] on select "00 01 02 03 04 05 06 07 08 09 10 11 12 13 14 15 16 17 18 19 20 21 22 23 24 25 2…" at bounding box center [1034, 291] width 36 height 32
select select "0"
click at [1016, 275] on select "00 01 02 03 04 05 06 07 08 09 10 11 12 13 14 15 16 17 18 19 20 21 22 23 24 25 2…" at bounding box center [1034, 291] width 36 height 32
type input "15:00"
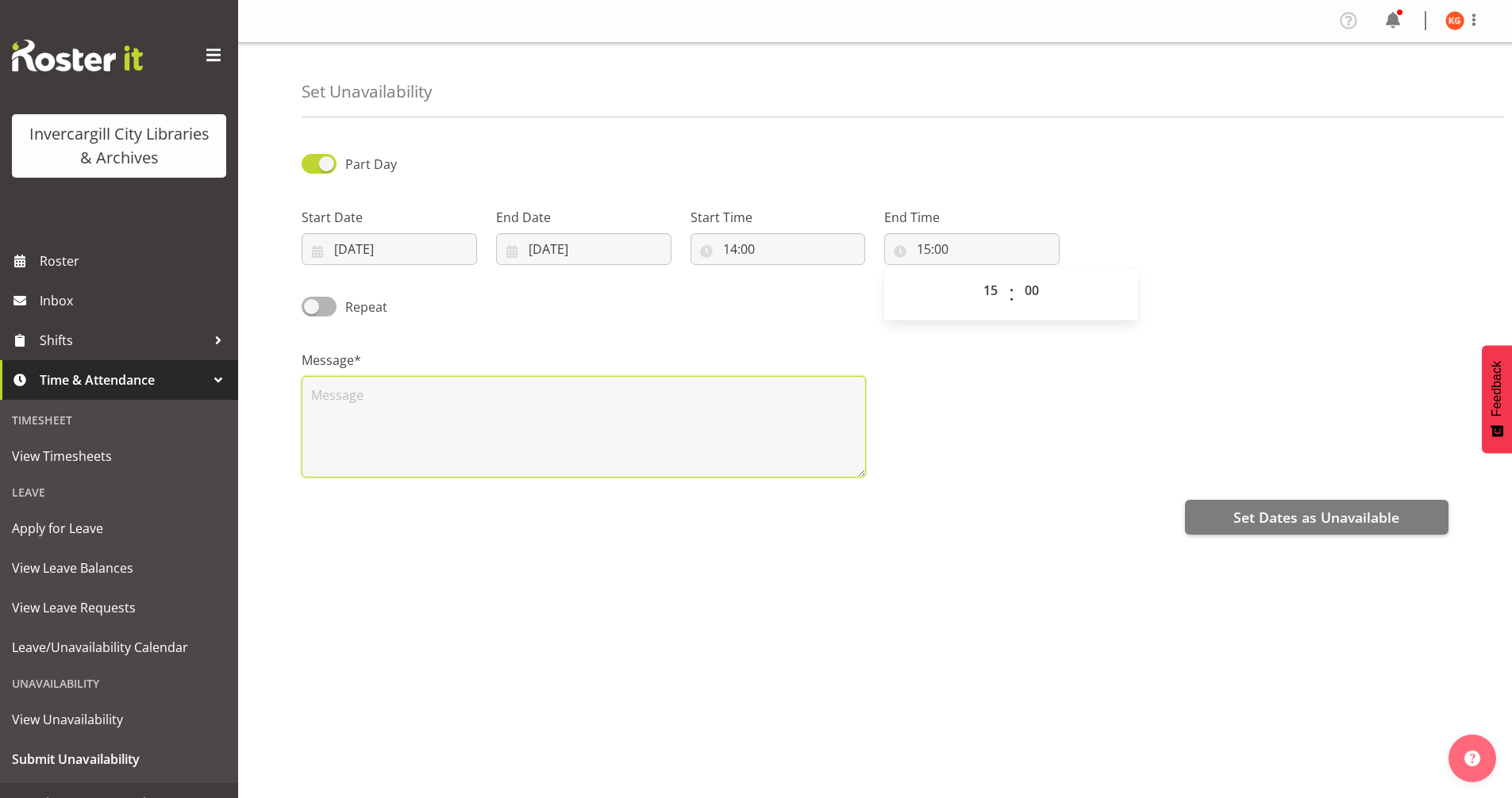
click at [700, 453] on textarea at bounding box center [584, 427] width 565 height 102
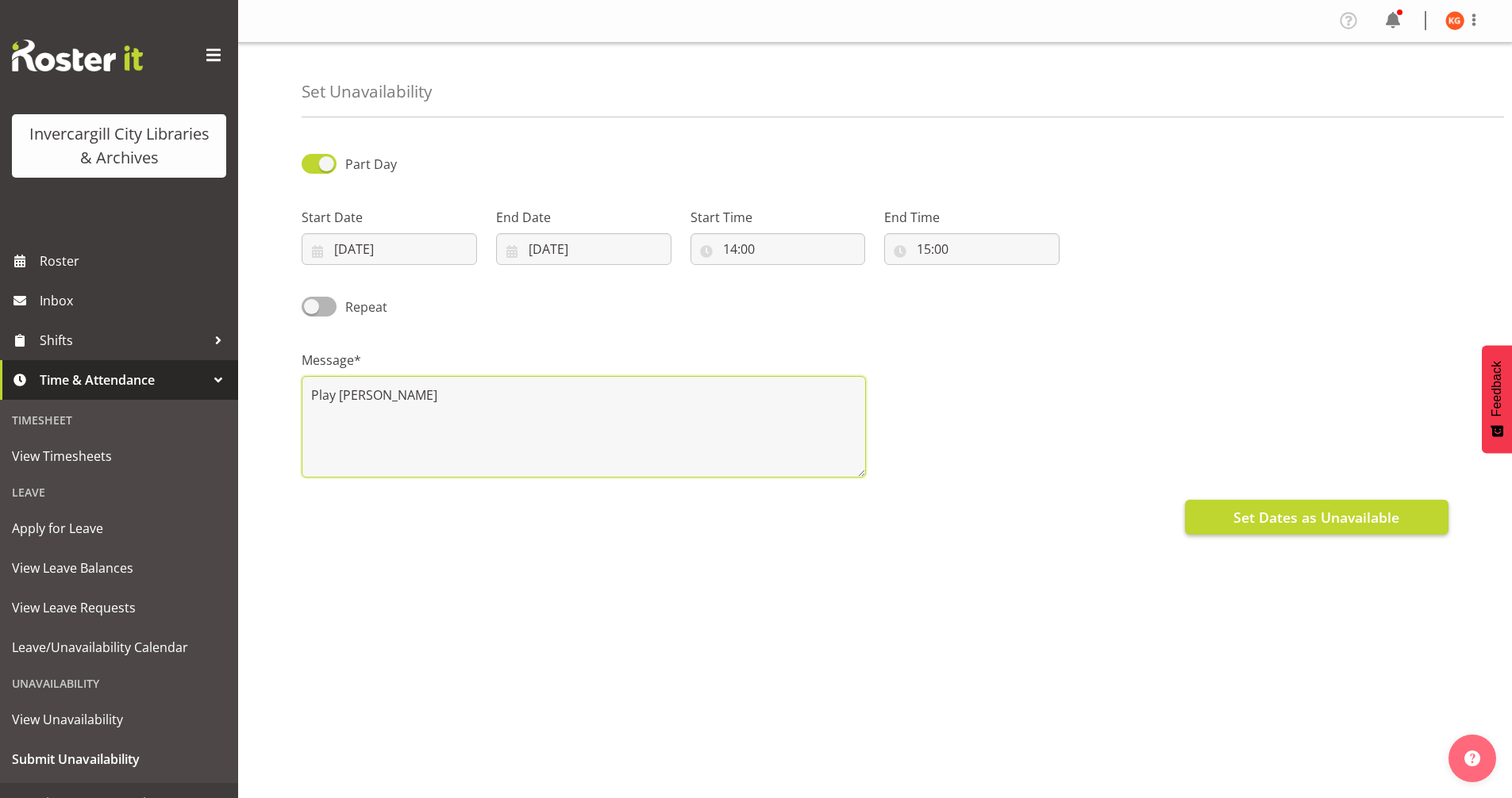
type textarea "Play Hui"
click at [1352, 515] on span "Set Dates as Unavailable" at bounding box center [1316, 517] width 166 height 21
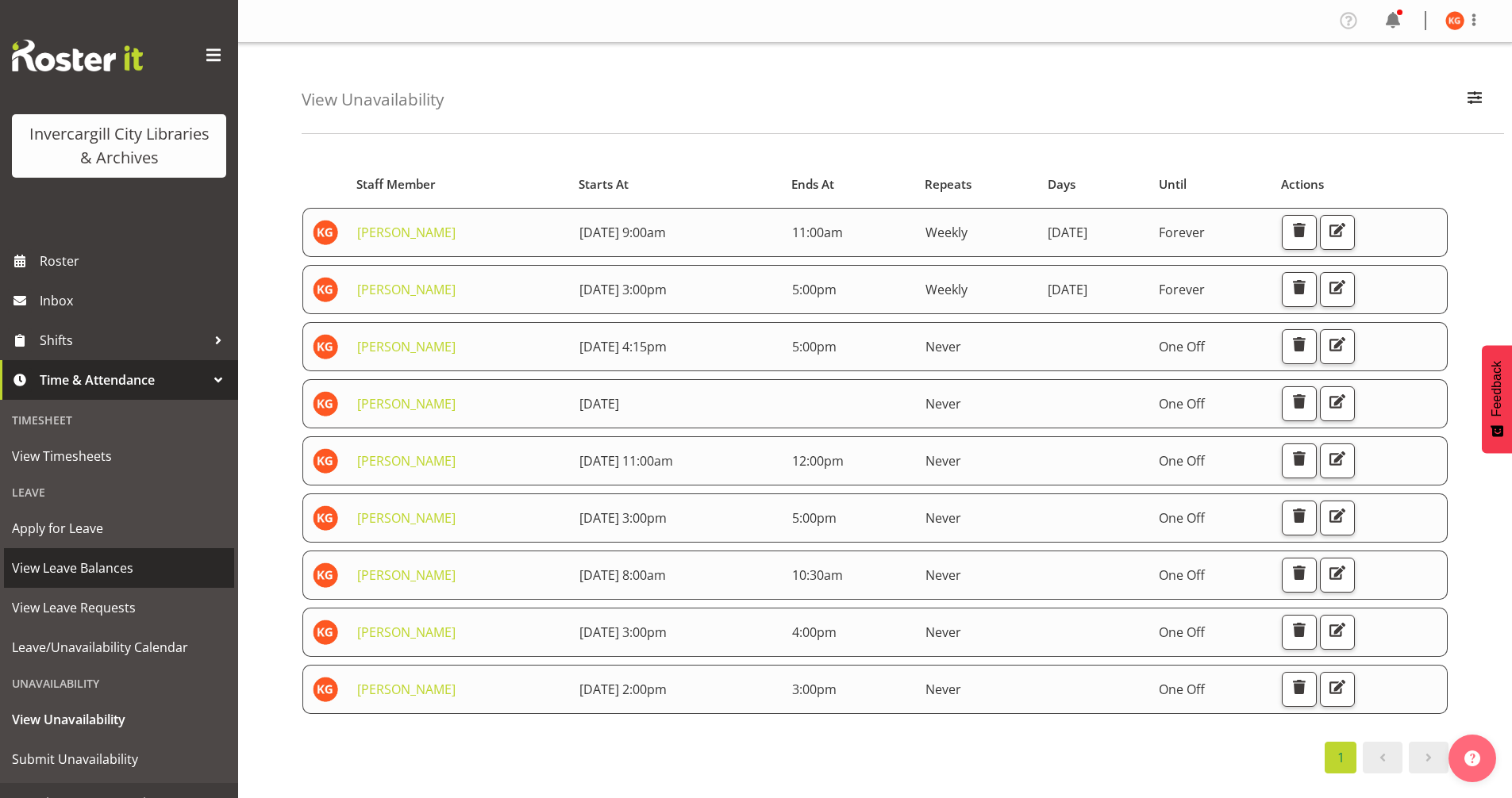
scroll to position [25, 0]
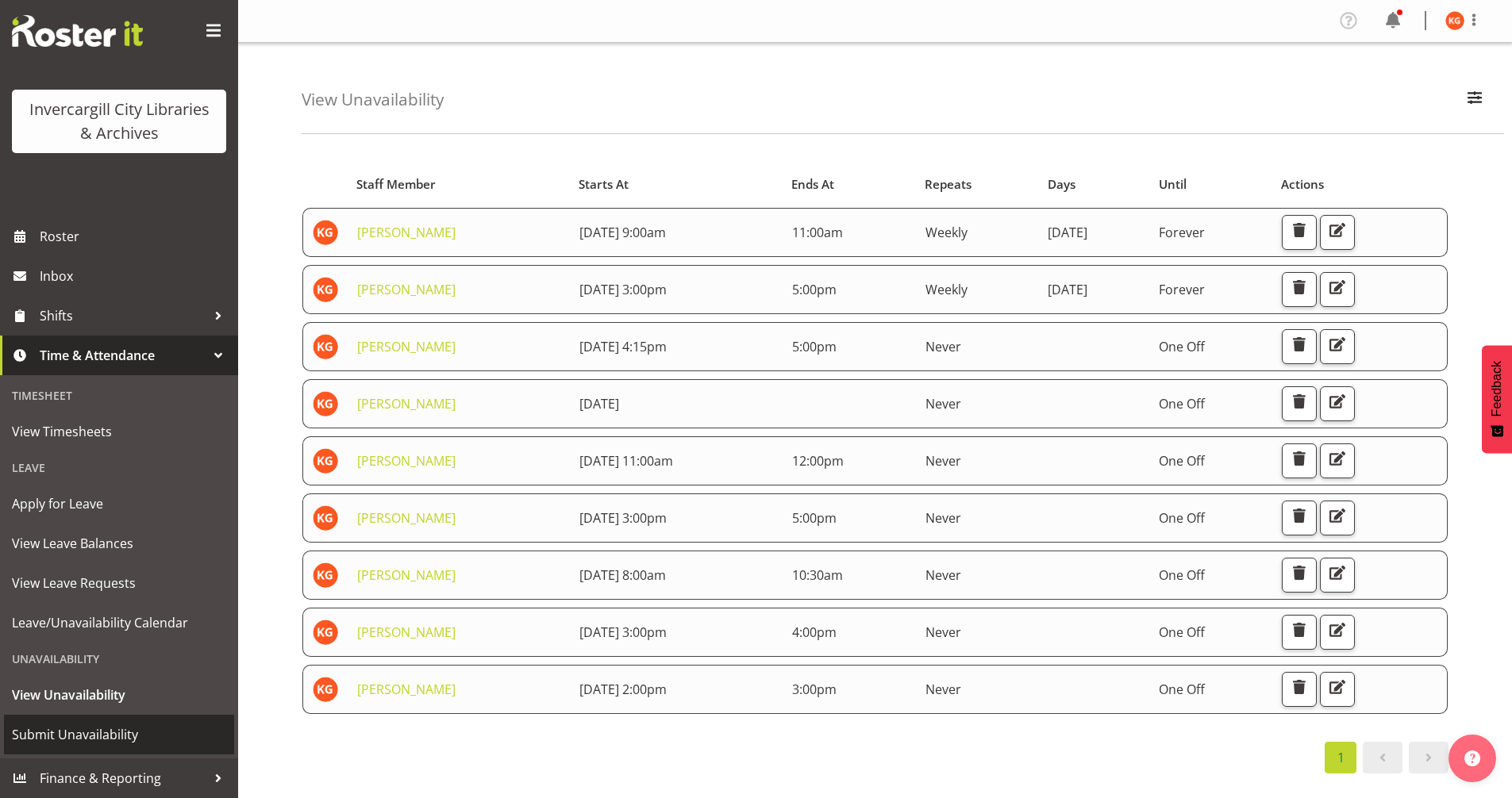
click at [68, 740] on span "Submit Unavailability" at bounding box center [119, 735] width 215 height 24
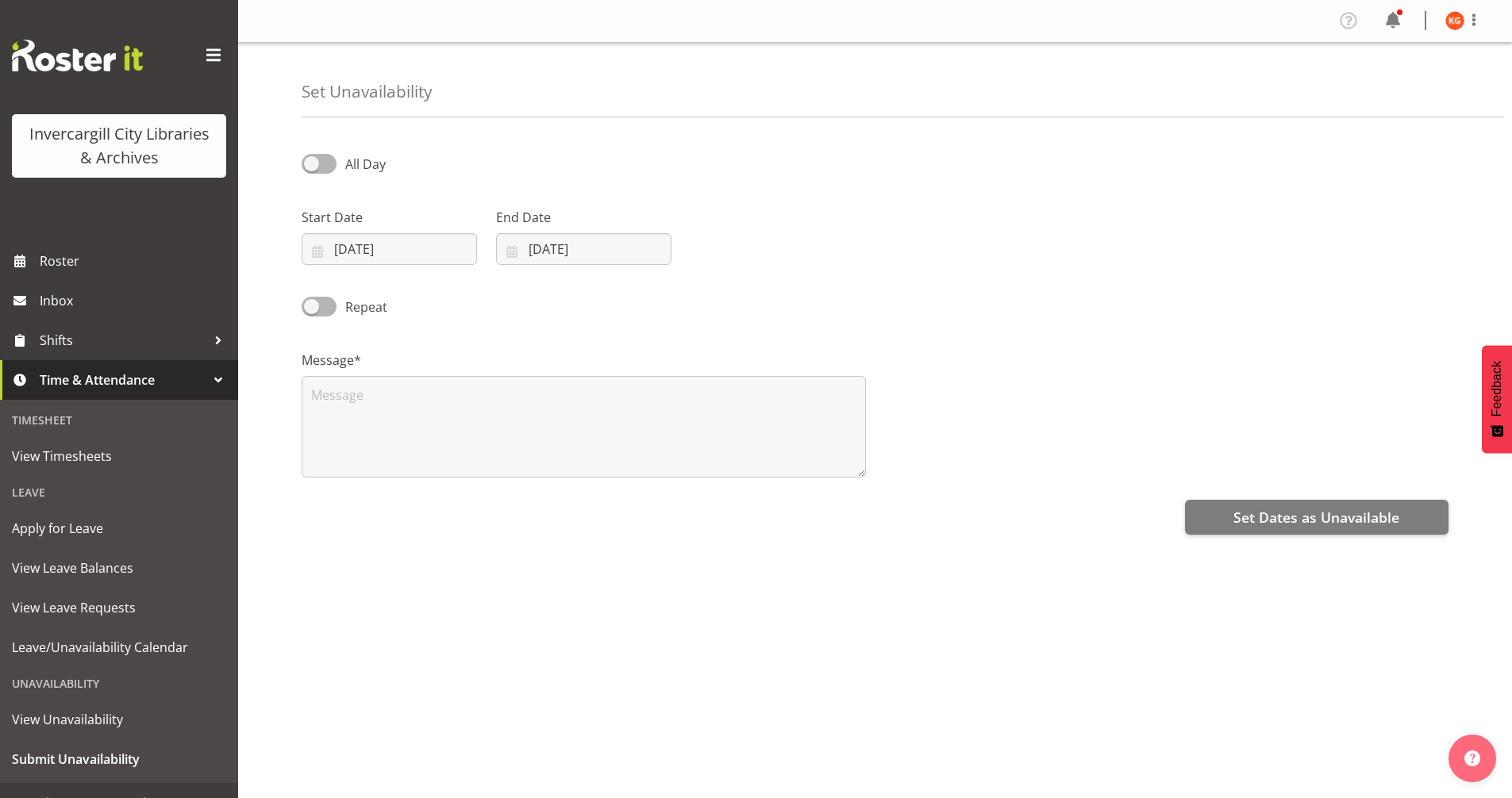
select select "9"
select select "2025"
click at [350, 251] on input "[DATE]" at bounding box center [389, 249] width 175 height 32
click at [368, 439] on span "13" at bounding box center [365, 438] width 13 height 15
type input "[DATE]"
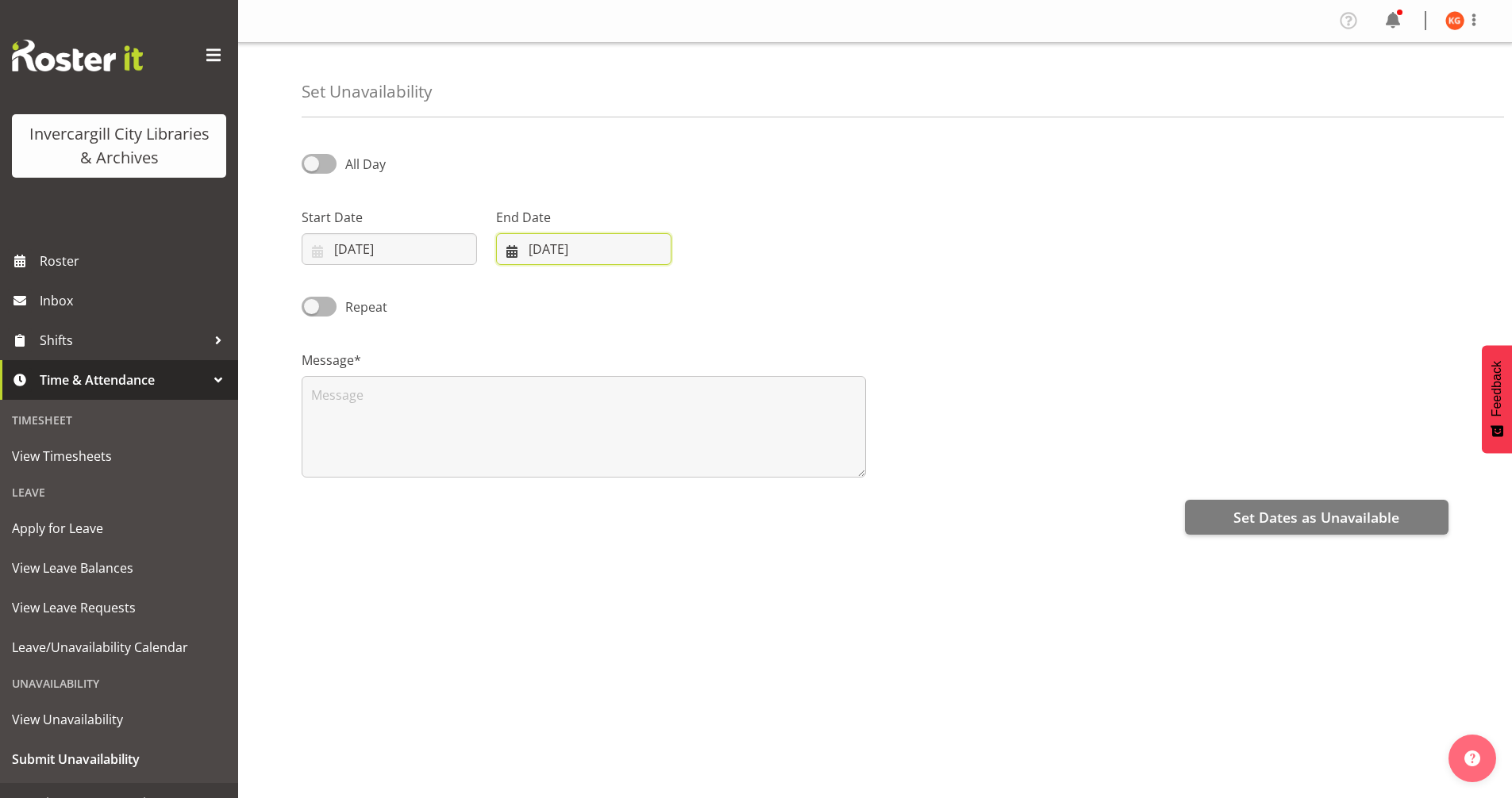
click at [537, 247] on input "[DATE]" at bounding box center [583, 249] width 175 height 32
click at [564, 445] on span "13" at bounding box center [560, 438] width 13 height 15
type input "[DATE]"
click at [322, 166] on span at bounding box center [320, 163] width 35 height 20
click at [312, 166] on input "All Day" at bounding box center [307, 163] width 10 height 10
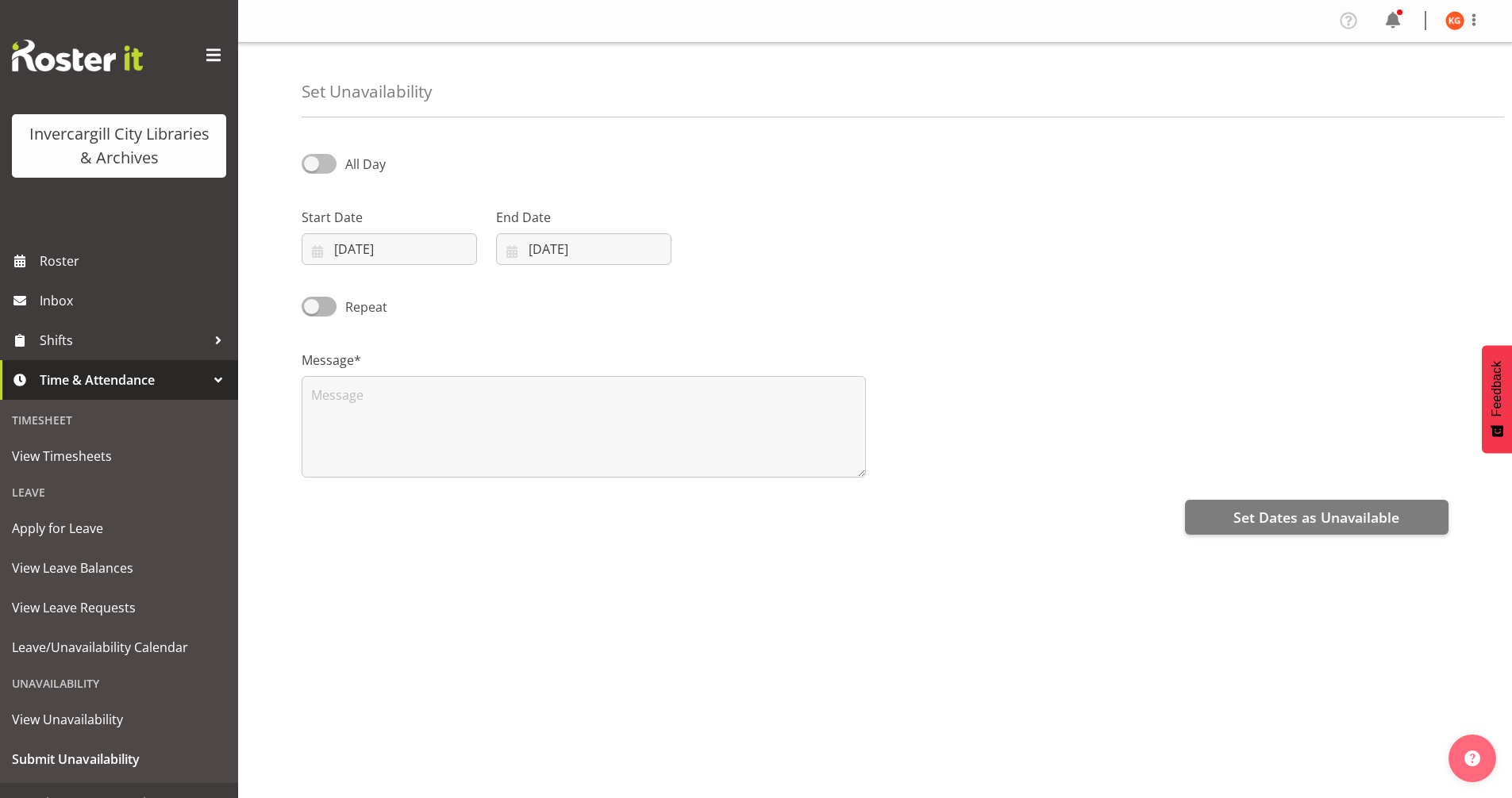
checkbox input "true"
select select "9"
select select "39"
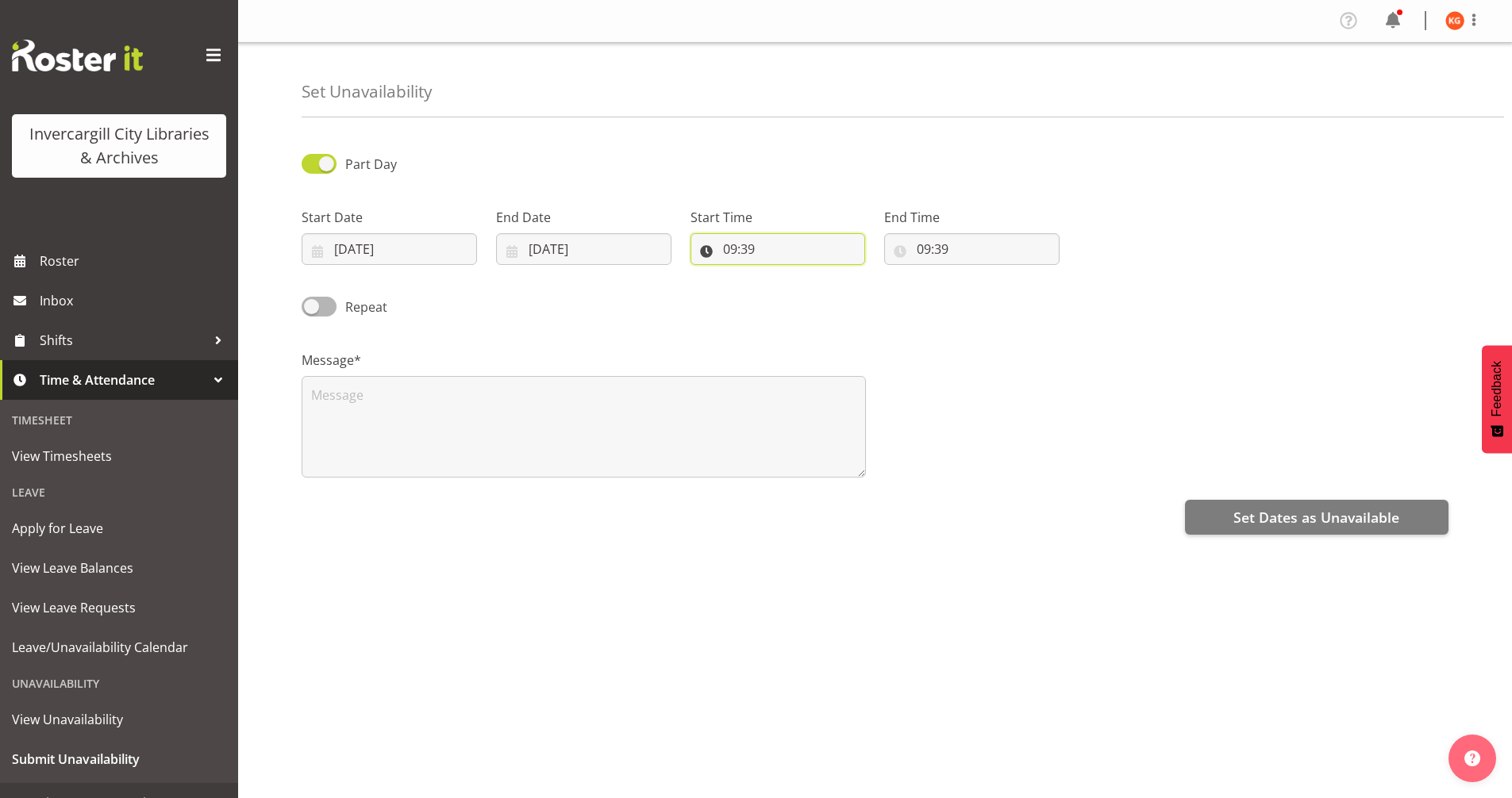
click at [745, 250] on input "09:39" at bounding box center [778, 249] width 175 height 32
click at [788, 291] on select "00 01 02 03 04 05 06 07 08 09 10 11 12 13 14 15 16 17 18 19 20 21 22 23" at bounding box center [798, 291] width 36 height 32
select select "8"
click at [781, 275] on select "00 01 02 03 04 05 06 07 08 09 10 11 12 13 14 15 16 17 18 19 20 21 22 23" at bounding box center [798, 291] width 36 height 32
type input "08:39"
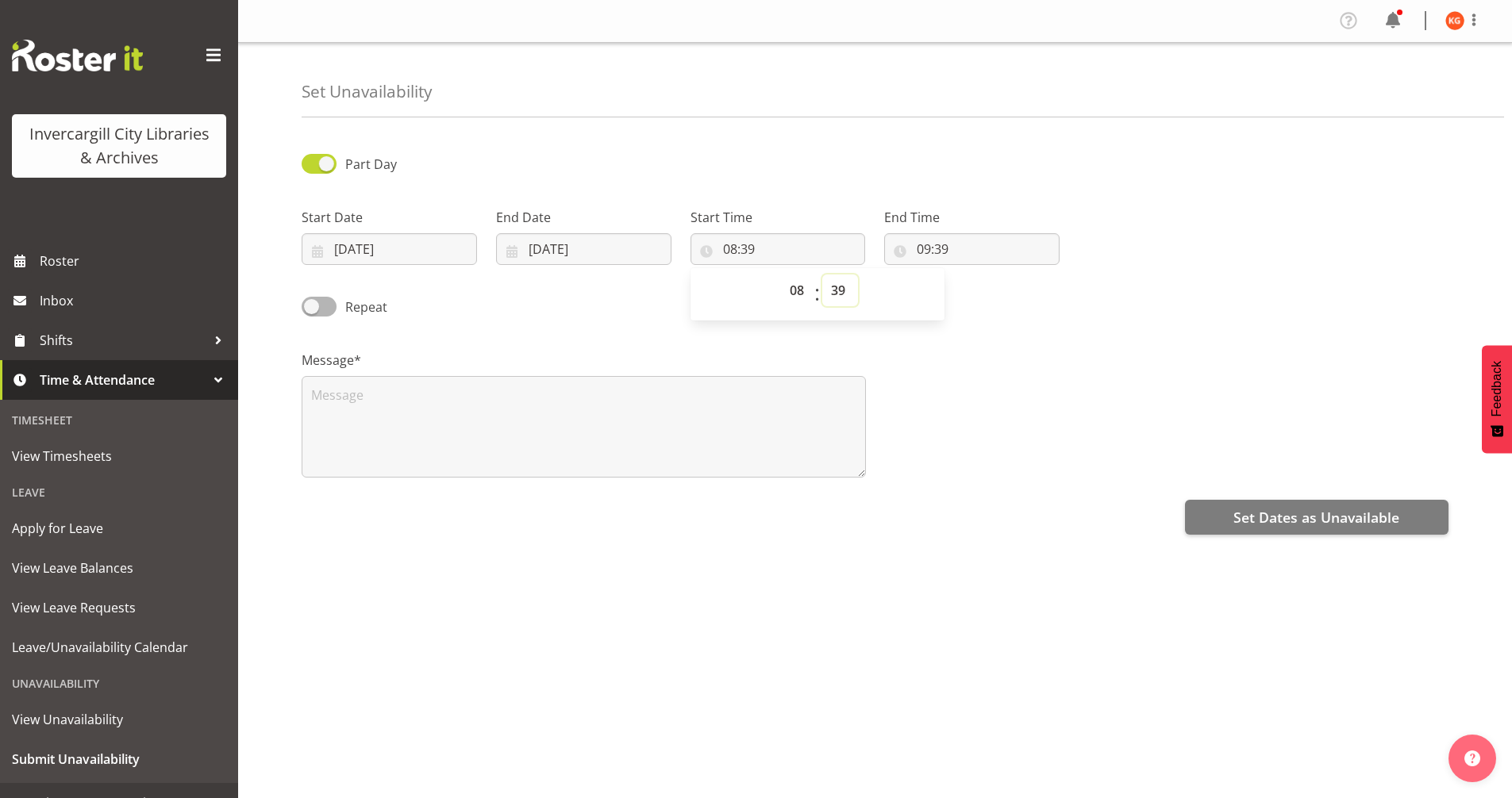
click at [836, 301] on select "00 01 02 03 04 05 06 07 08 09 10 11 12 13 14 15 16 17 18 19 20 21 22 23 24 25 2…" at bounding box center [840, 291] width 36 height 32
select select "0"
click at [822, 275] on select "00 01 02 03 04 05 06 07 08 09 10 11 12 13 14 15 16 17 18 19 20 21 22 23 24 25 2…" at bounding box center [840, 291] width 36 height 32
type input "08:00"
click at [927, 247] on input "09:39" at bounding box center [971, 249] width 175 height 32
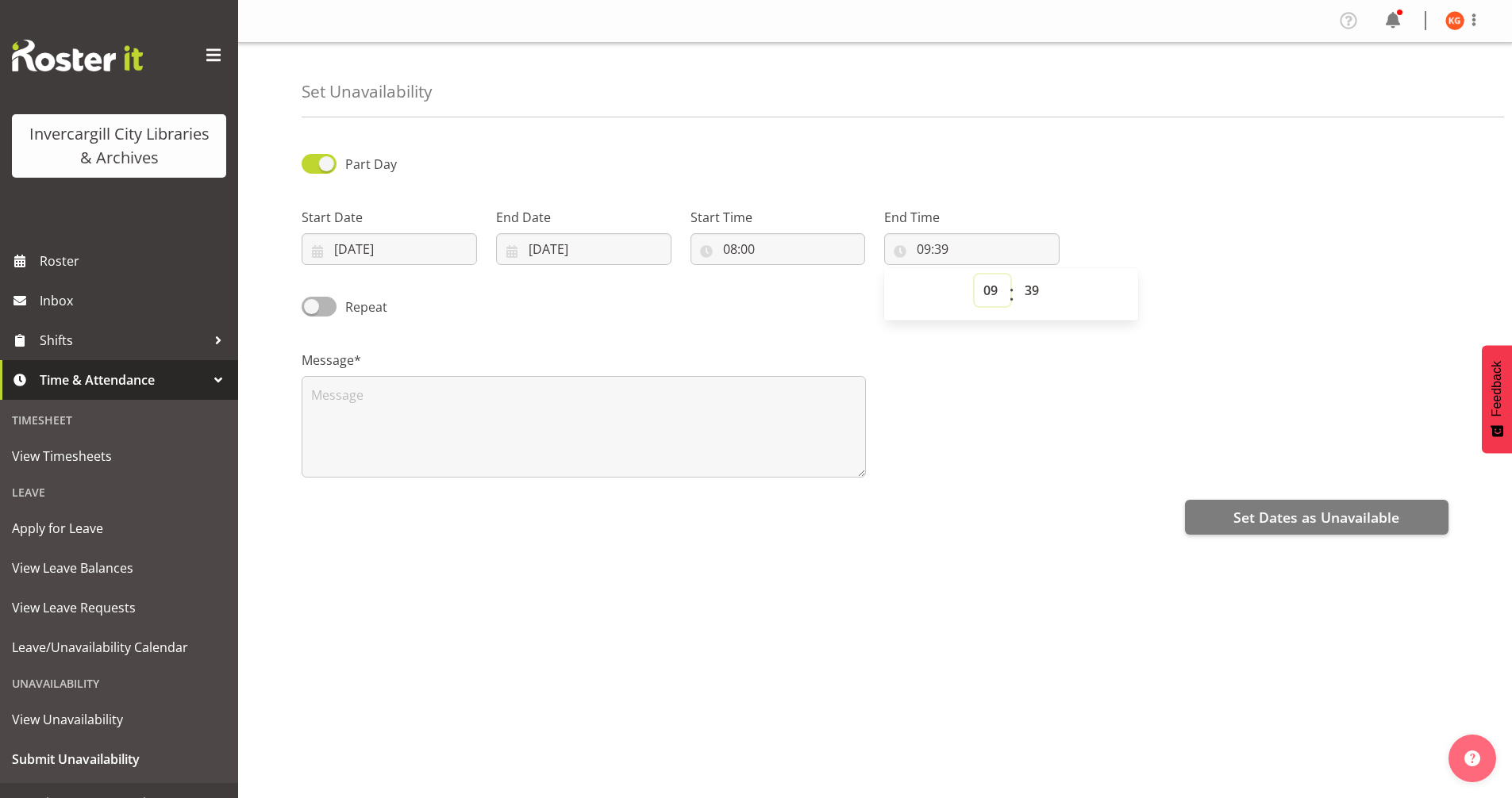
click at [992, 284] on select "00 01 02 03 04 05 06 07 08 09 10 11 12 13 14 15 16 17 18 19 20 21 22 23" at bounding box center [992, 291] width 36 height 32
select select "10"
click at [975, 275] on select "00 01 02 03 04 05 06 07 08 09 10 11 12 13 14 15 16 17 18 19 20 21 22 23" at bounding box center [992, 291] width 36 height 32
type input "10:39"
click at [1035, 284] on select "00 01 02 03 04 05 06 07 08 09 10 11 12 13 14 15 16 17 18 19 20 21 22 23 24 25 2…" at bounding box center [1034, 291] width 36 height 32
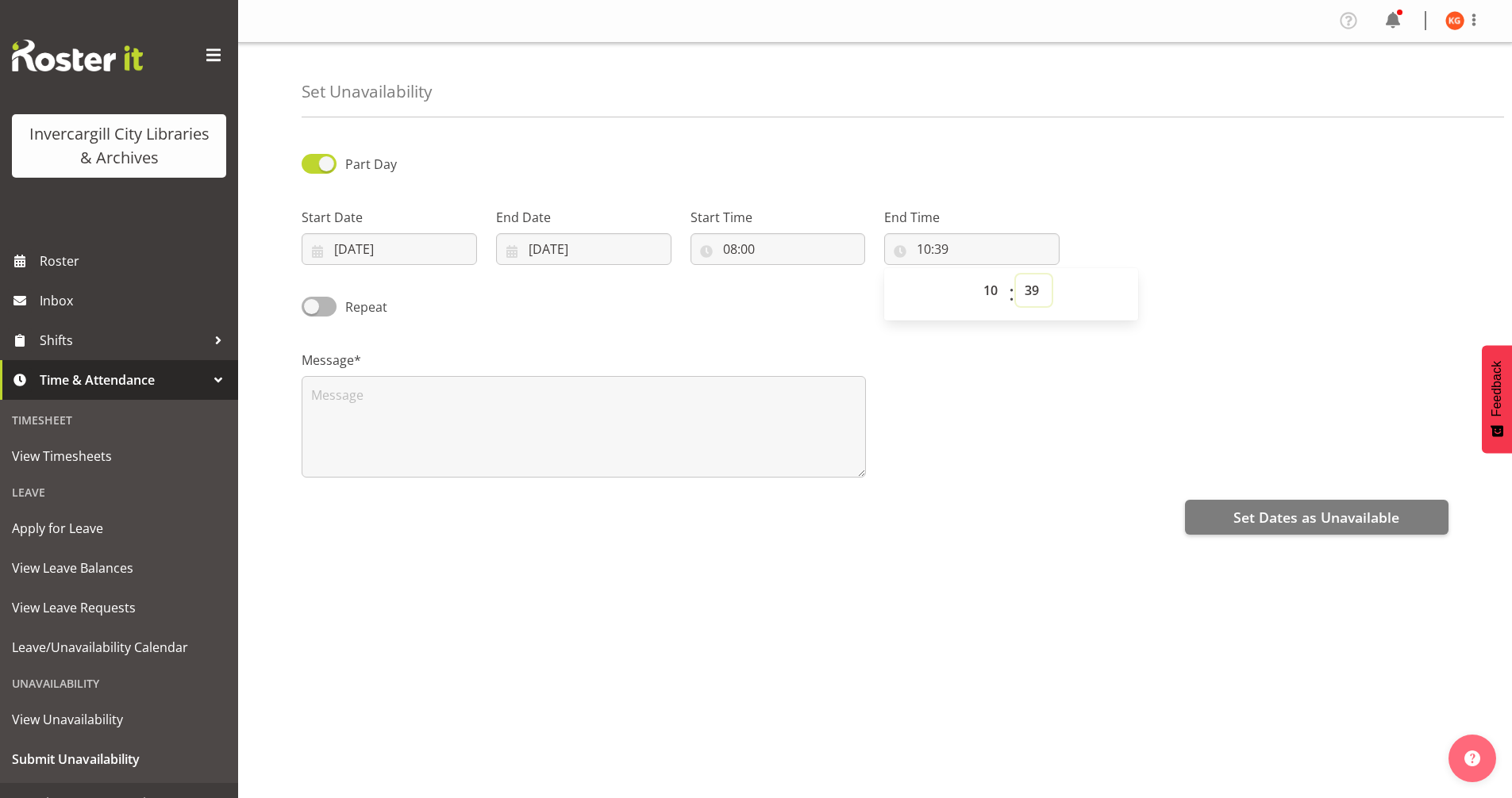
select select "30"
click at [1016, 275] on select "00 01 02 03 04 05 06 07 08 09 10 11 12 13 14 15 16 17 18 19 20 21 22 23 24 25 2…" at bounding box center [1034, 291] width 36 height 32
type input "10:30"
click at [389, 383] on textarea at bounding box center [584, 427] width 565 height 102
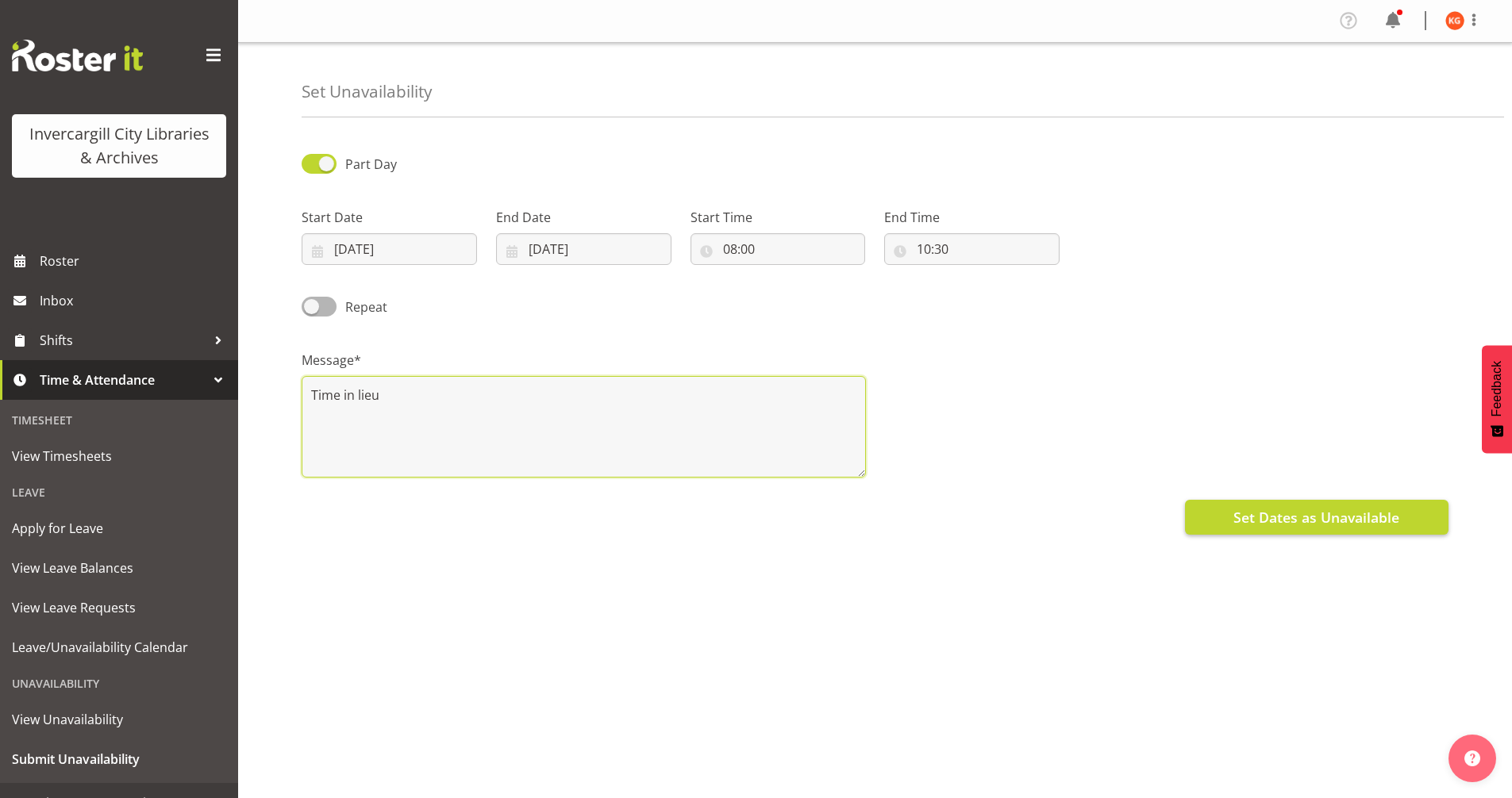
type textarea "Time in lieu"
click at [1273, 523] on span "Set Dates as Unavailable" at bounding box center [1316, 517] width 166 height 21
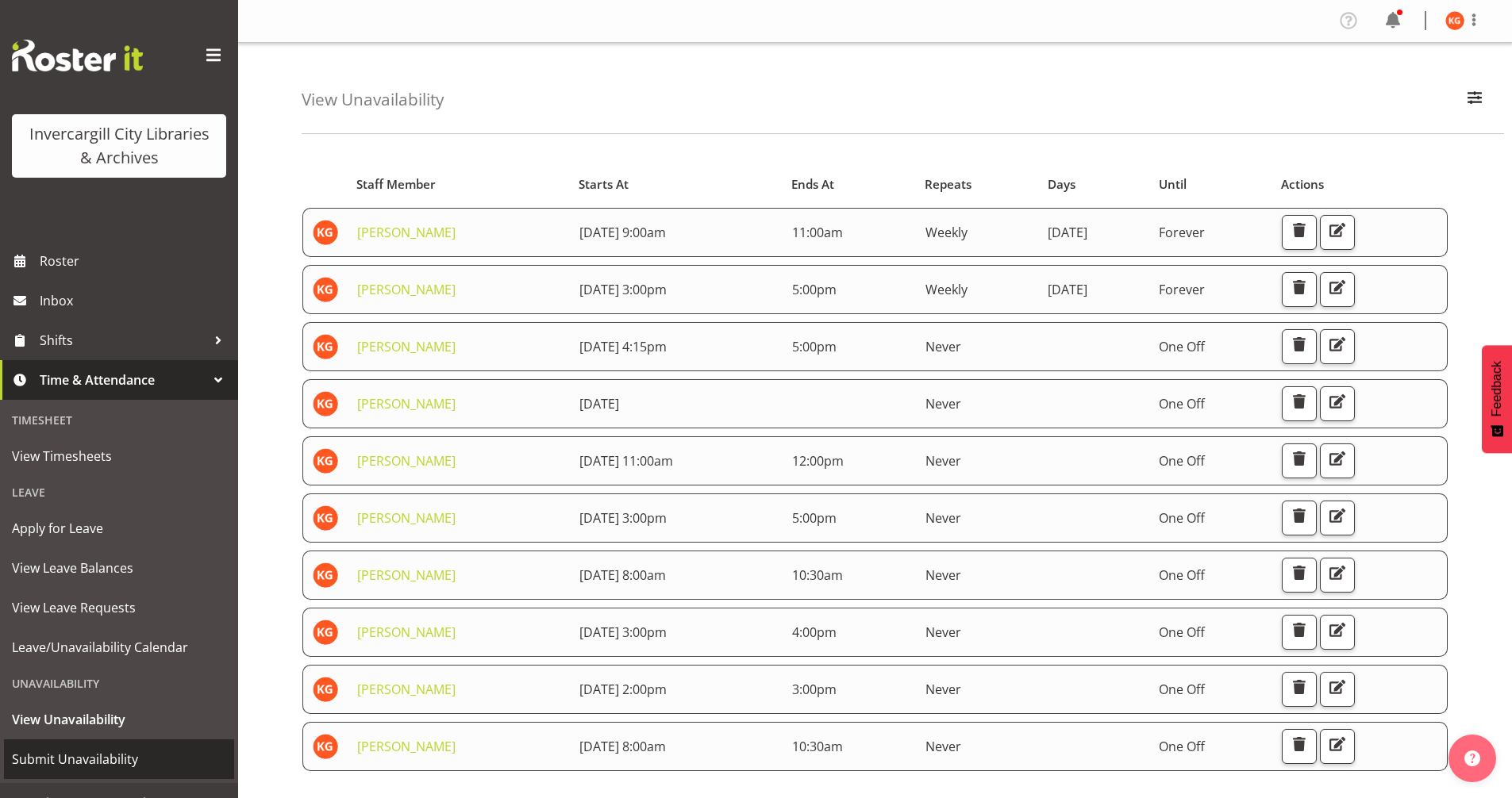
click at [115, 764] on span "Submit Unavailability" at bounding box center [119, 760] width 215 height 24
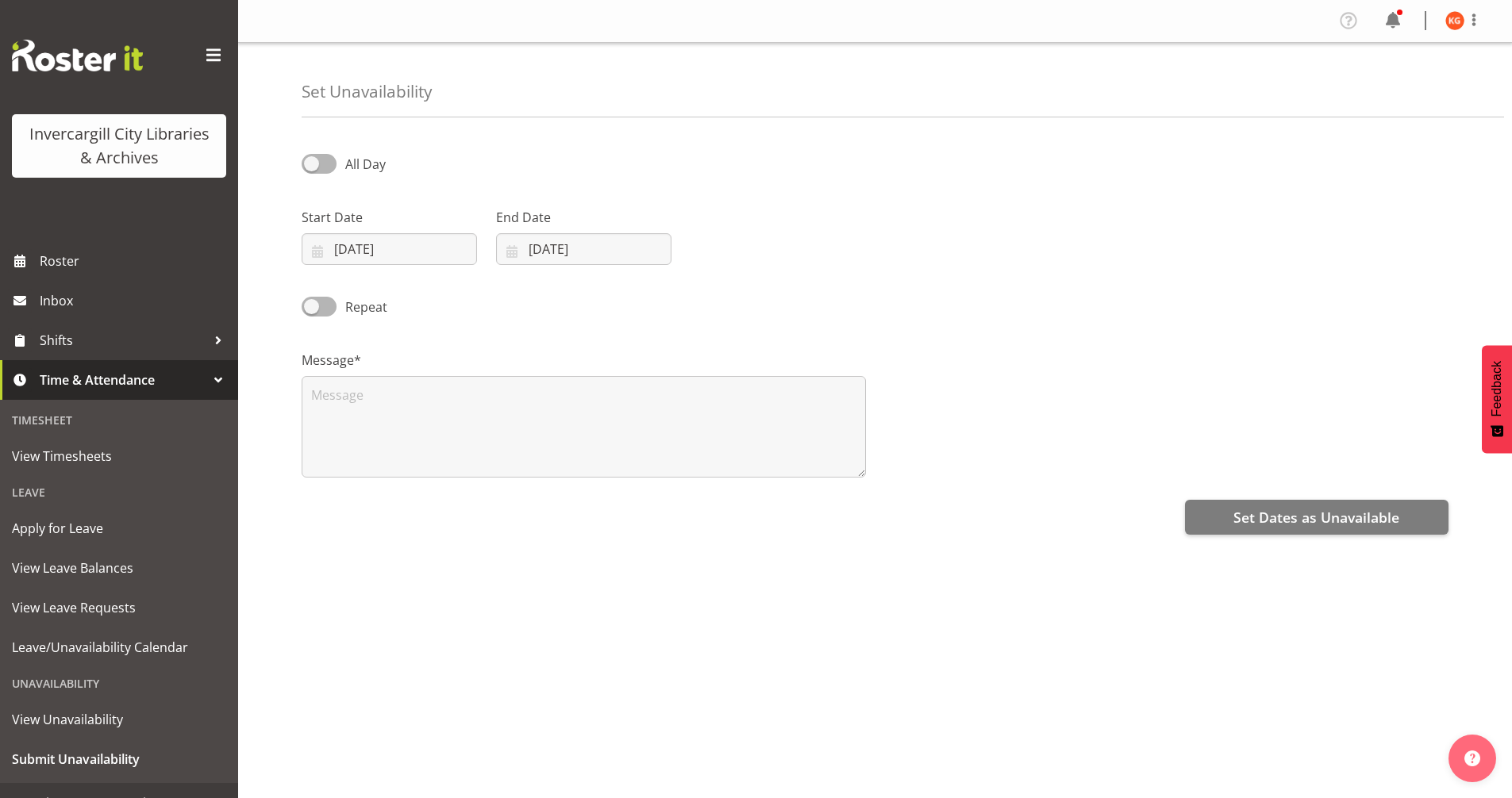
click at [314, 151] on div "All Day" at bounding box center [438, 158] width 292 height 54
click at [310, 160] on span at bounding box center [320, 163] width 35 height 20
click at [310, 160] on input "All Day" at bounding box center [307, 163] width 10 height 10
checkbox input "true"
click at [349, 240] on input "[DATE]" at bounding box center [389, 249] width 175 height 32
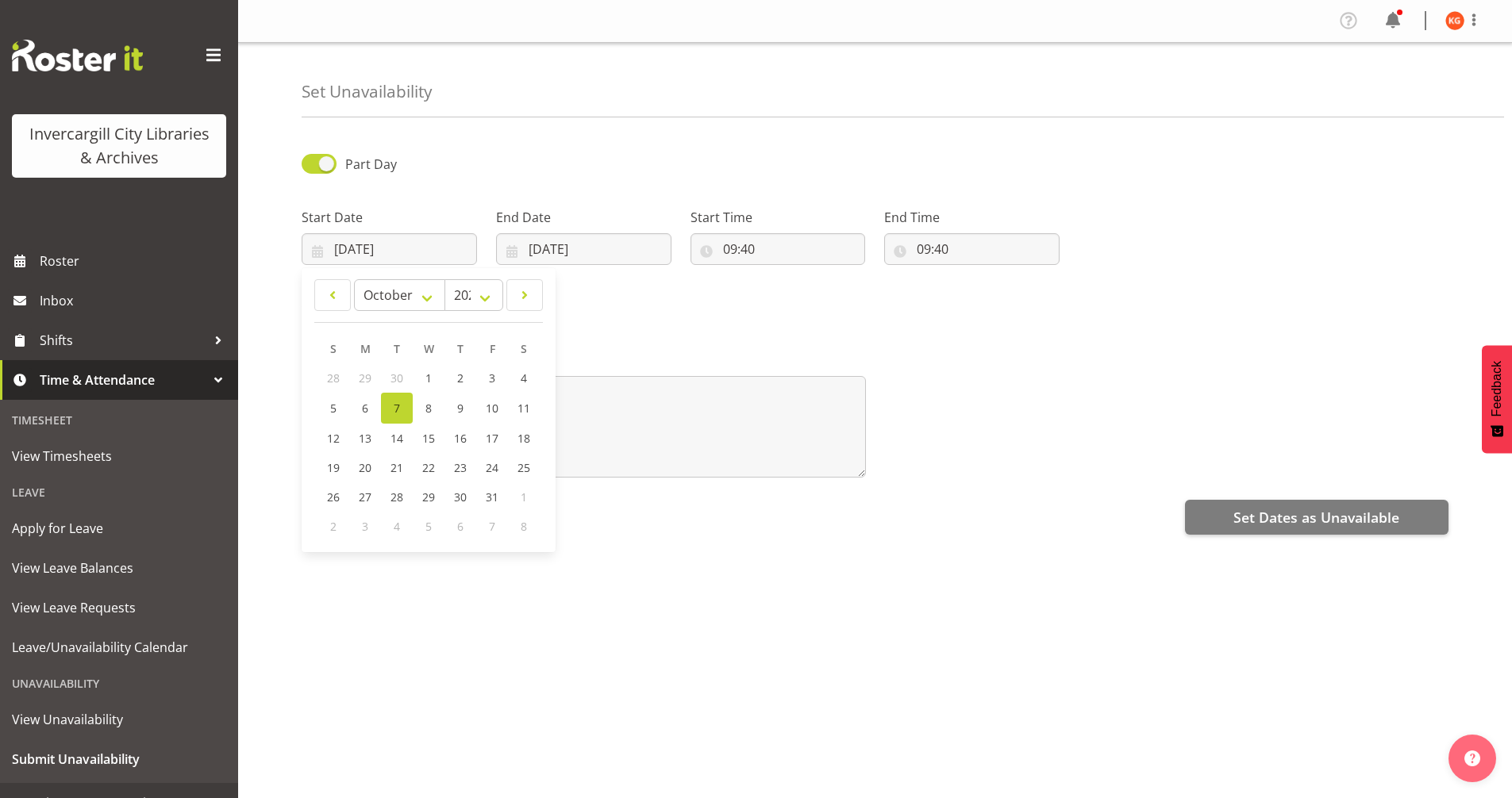
click at [959, 367] on div "Message*" at bounding box center [875, 407] width 1166 height 158
click at [348, 248] on input "07/10/2025" at bounding box center [389, 249] width 175 height 32
click at [459, 443] on span "16" at bounding box center [460, 438] width 13 height 15
type input "16/10/2025"
click at [531, 247] on input "07/10/2025" at bounding box center [583, 249] width 175 height 32
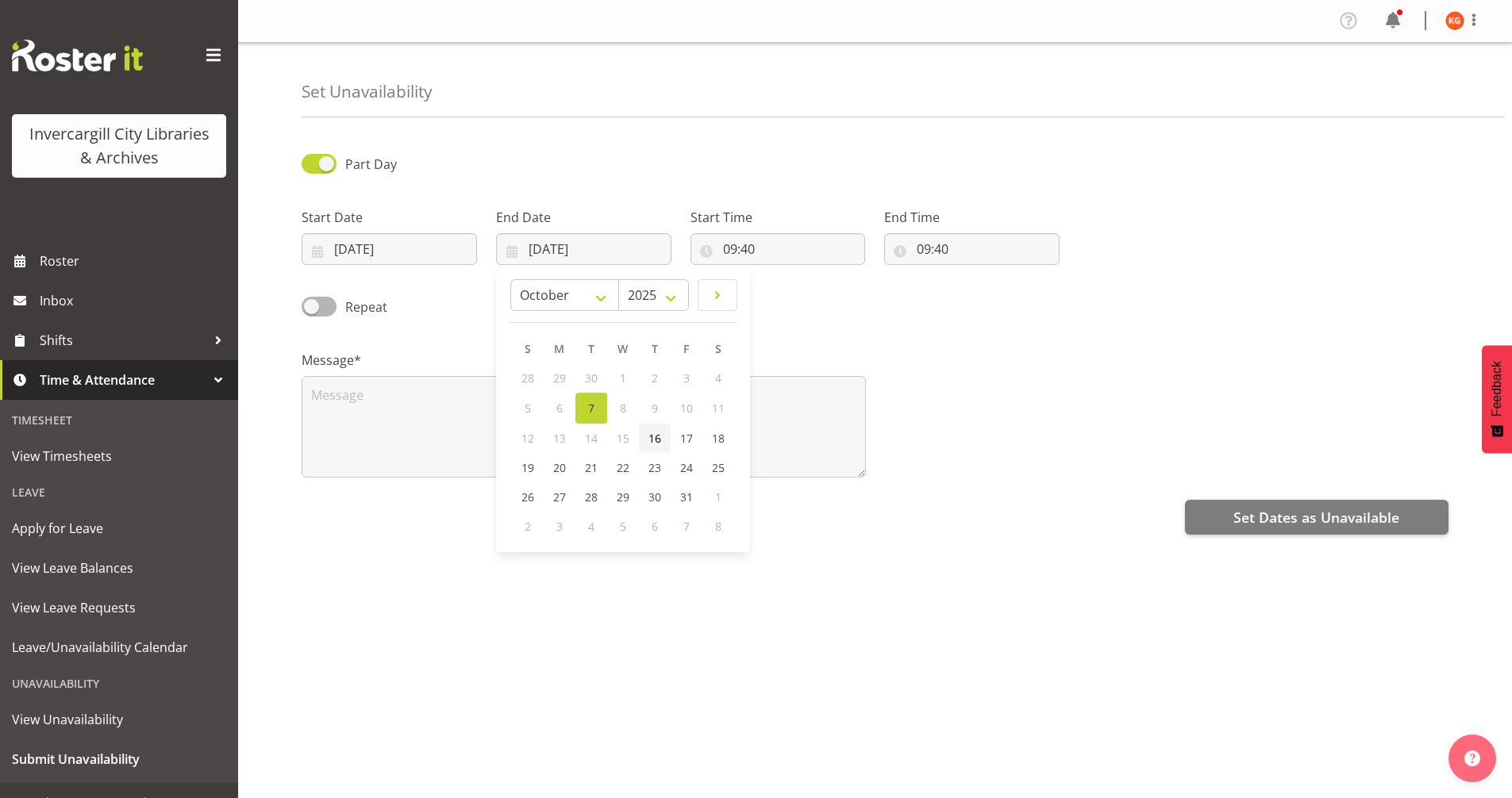
click at [644, 439] on link "16" at bounding box center [655, 438] width 32 height 30
type input "16/10/2025"
click at [734, 250] on input "09:40" at bounding box center [778, 249] width 175 height 32
click at [796, 292] on select "00 01 02 03 04 05 06 07 08 09 10 11 12 13 14 15 16 17 18 19 20 21 22 23" at bounding box center [798, 291] width 36 height 32
select select "10"
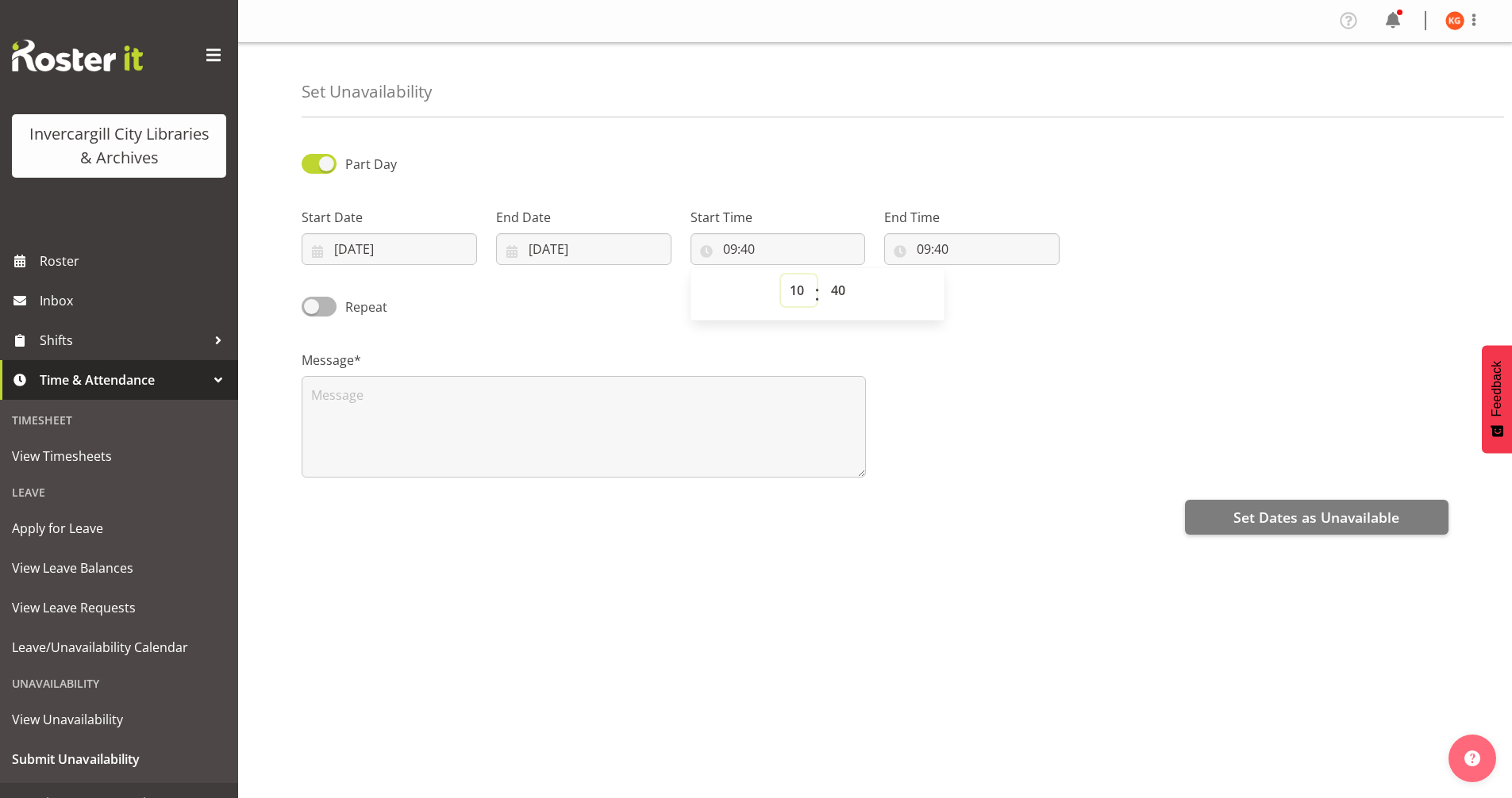
click at [781, 275] on select "00 01 02 03 04 05 06 07 08 09 10 11 12 13 14 15 16 17 18 19 20 21 22 23" at bounding box center [798, 291] width 36 height 32
type input "10:40"
click at [841, 293] on select "00 01 02 03 04 05 06 07 08 09 10 11 12 13 14 15 16 17 18 19 20 21 22 23 24 25 2…" at bounding box center [840, 291] width 36 height 32
select select "0"
click at [822, 275] on select "00 01 02 03 04 05 06 07 08 09 10 11 12 13 14 15 16 17 18 19 20 21 22 23 24 25 2…" at bounding box center [840, 291] width 36 height 32
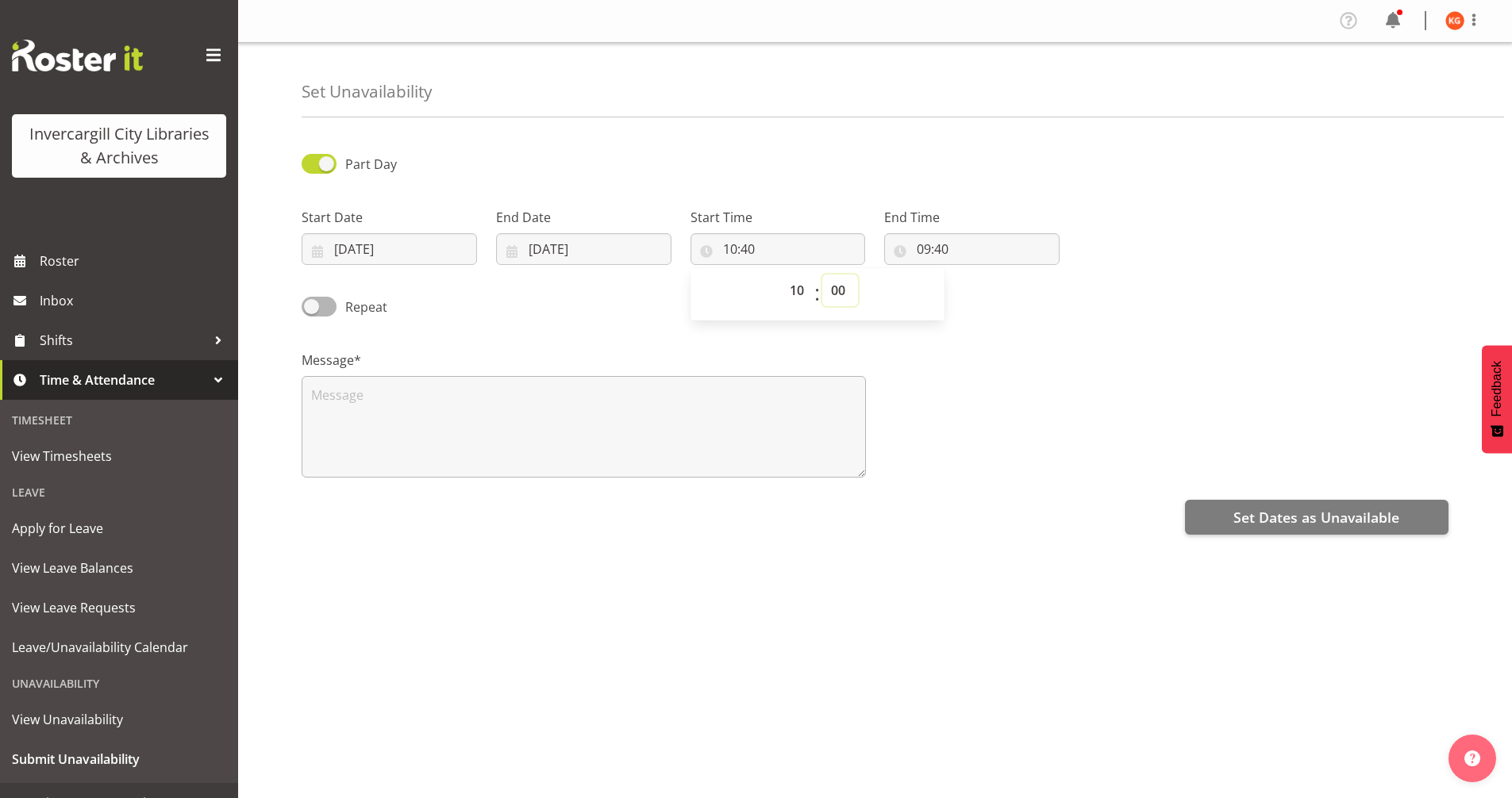
type input "10:00"
click at [923, 248] on input "09:40" at bounding box center [971, 249] width 175 height 32
click at [990, 298] on select "00 01 02 03 04 05 06 07 08 09 10 11 12 13 14 15 16 17 18 19 20 21 22 23" at bounding box center [992, 291] width 36 height 32
select select "13"
click at [975, 275] on select "00 01 02 03 04 05 06 07 08 09 10 11 12 13 14 15 16 17 18 19 20 21 22 23" at bounding box center [992, 291] width 36 height 32
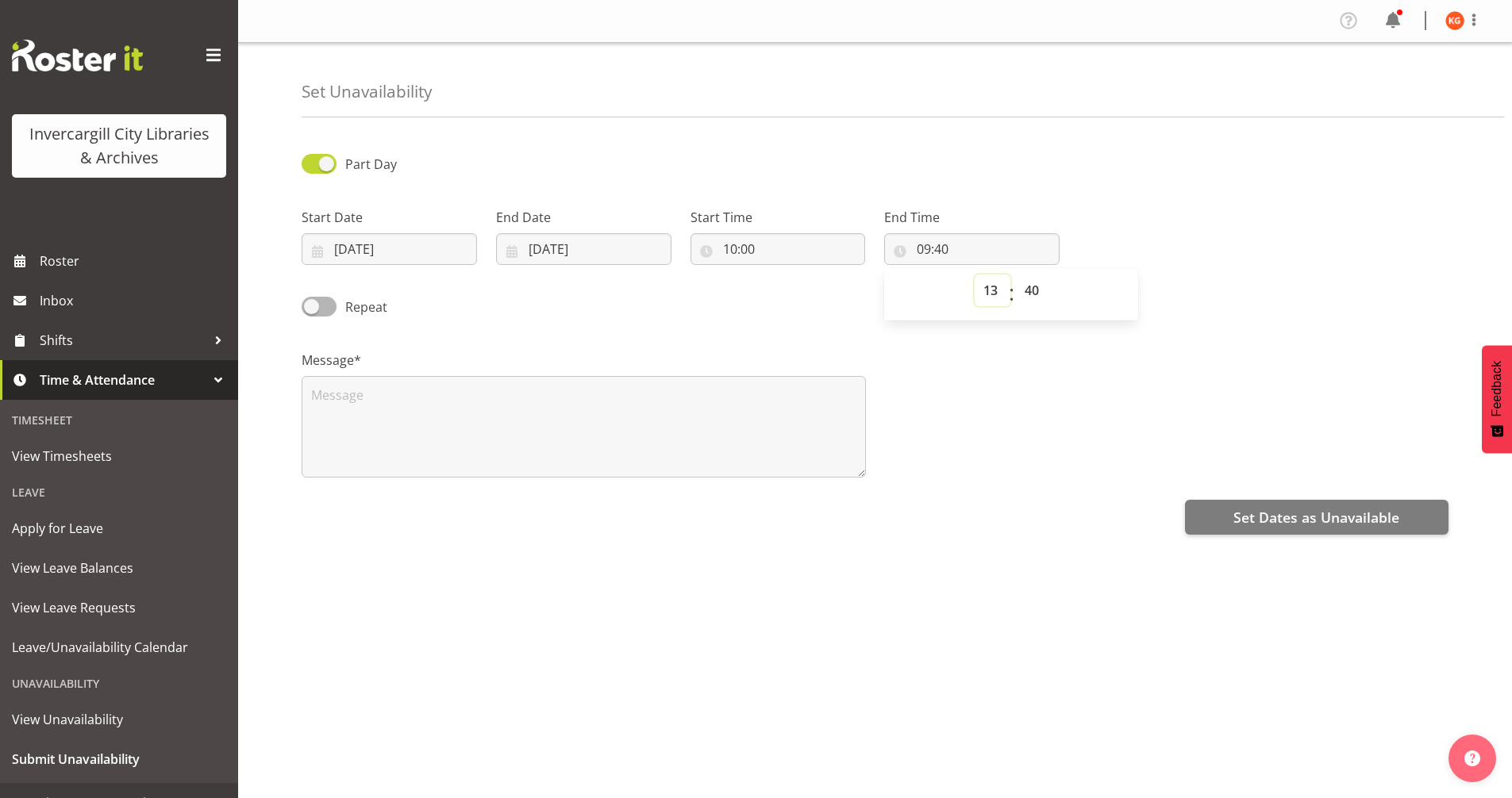
type input "13:40"
click at [1036, 280] on select "00 01 02 03 04 05 06 07 08 09 10 11 12 13 14 15 16 17 18 19 20 21 22 23 24 25 2…" at bounding box center [1034, 291] width 36 height 32
select select "30"
click at [1016, 275] on select "00 01 02 03 04 05 06 07 08 09 10 11 12 13 14 15 16 17 18 19 20 21 22 23 24 25 2…" at bounding box center [1034, 291] width 36 height 32
type input "13:30"
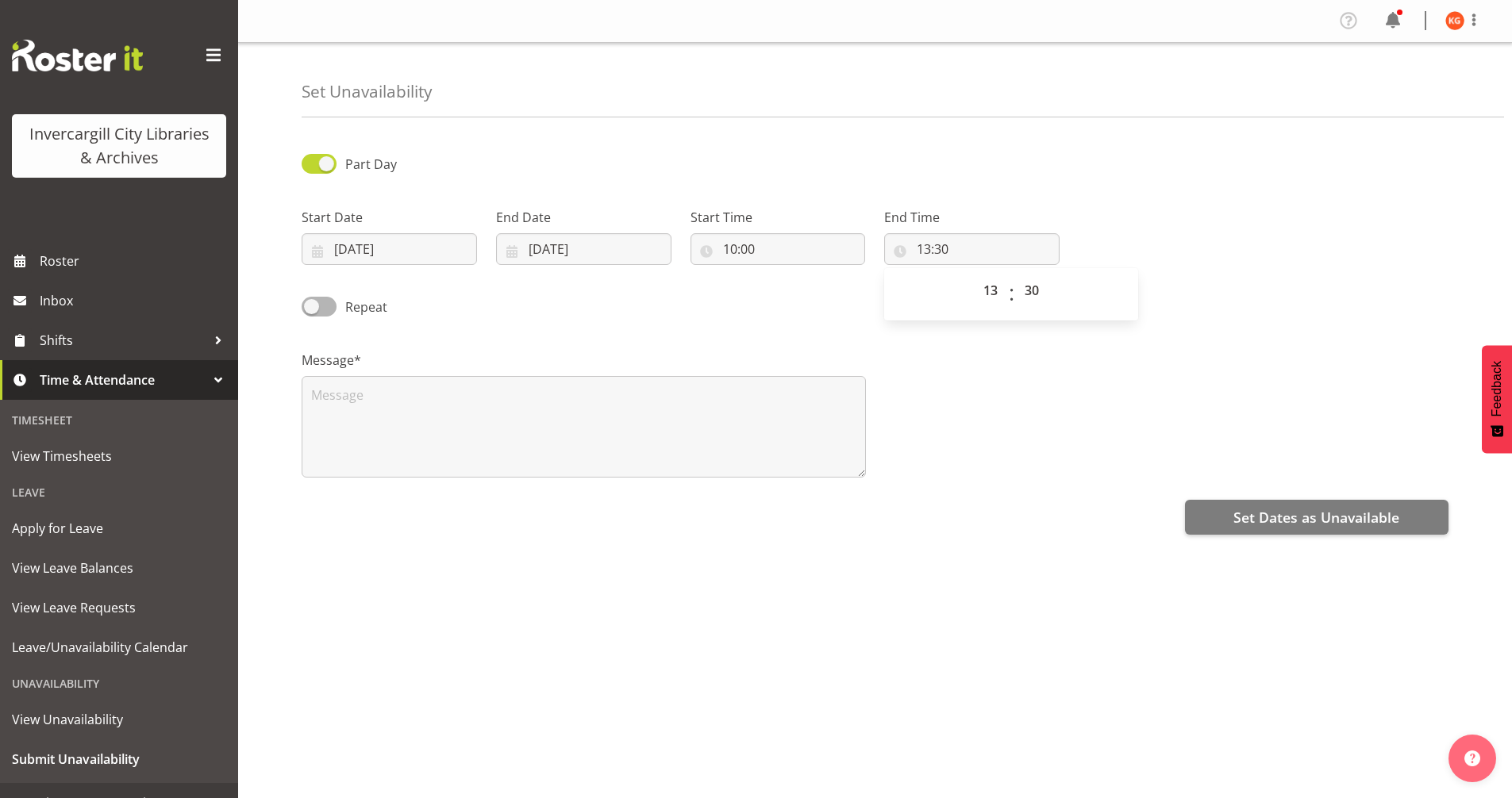
click at [906, 435] on div "Message*" at bounding box center [875, 407] width 1166 height 158
click at [595, 400] on textarea at bounding box center [584, 427] width 565 height 102
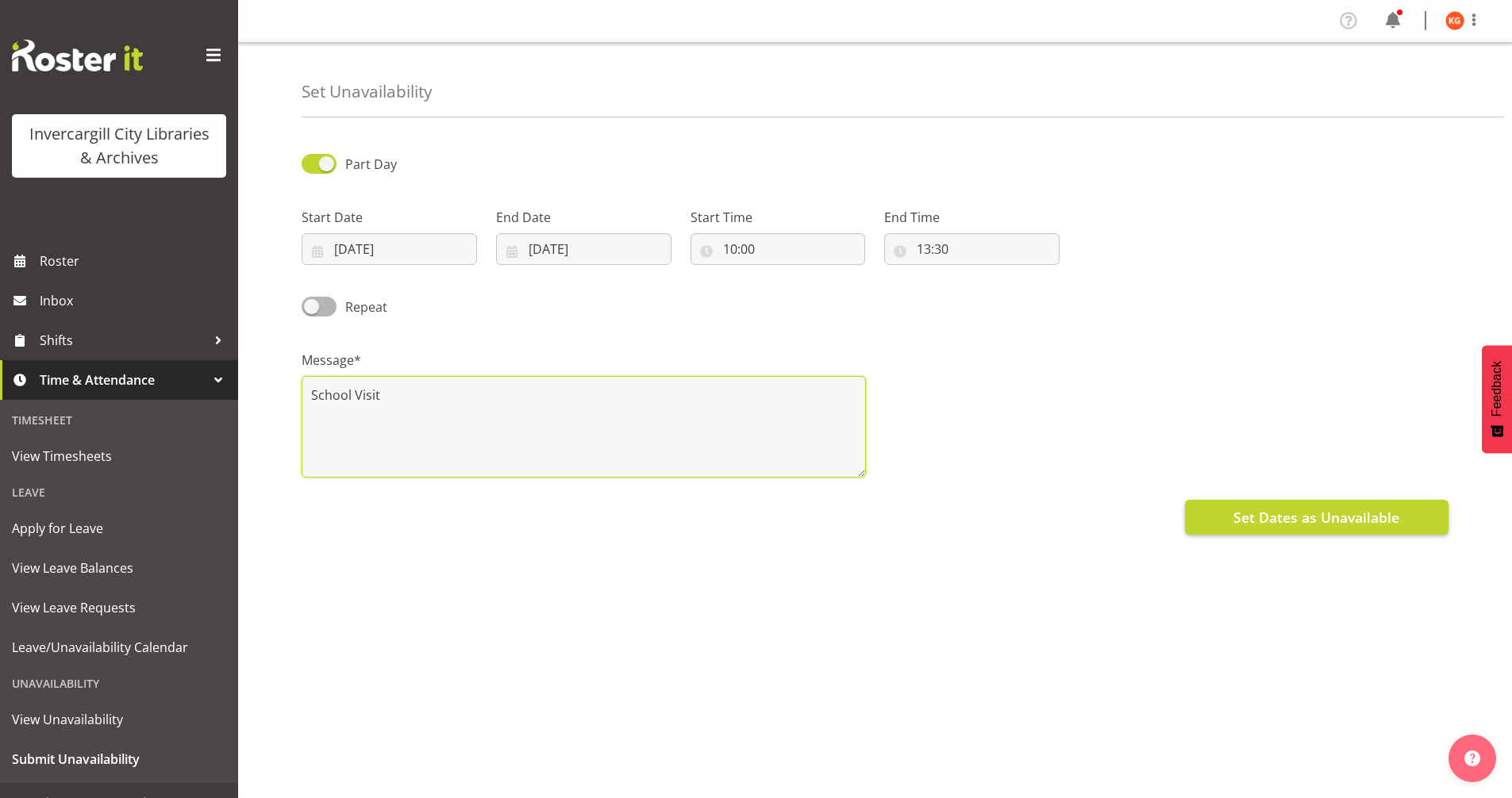
type textarea "School Visit"
click at [1306, 503] on button "Set Dates as Unavailable" at bounding box center [1317, 517] width 263 height 35
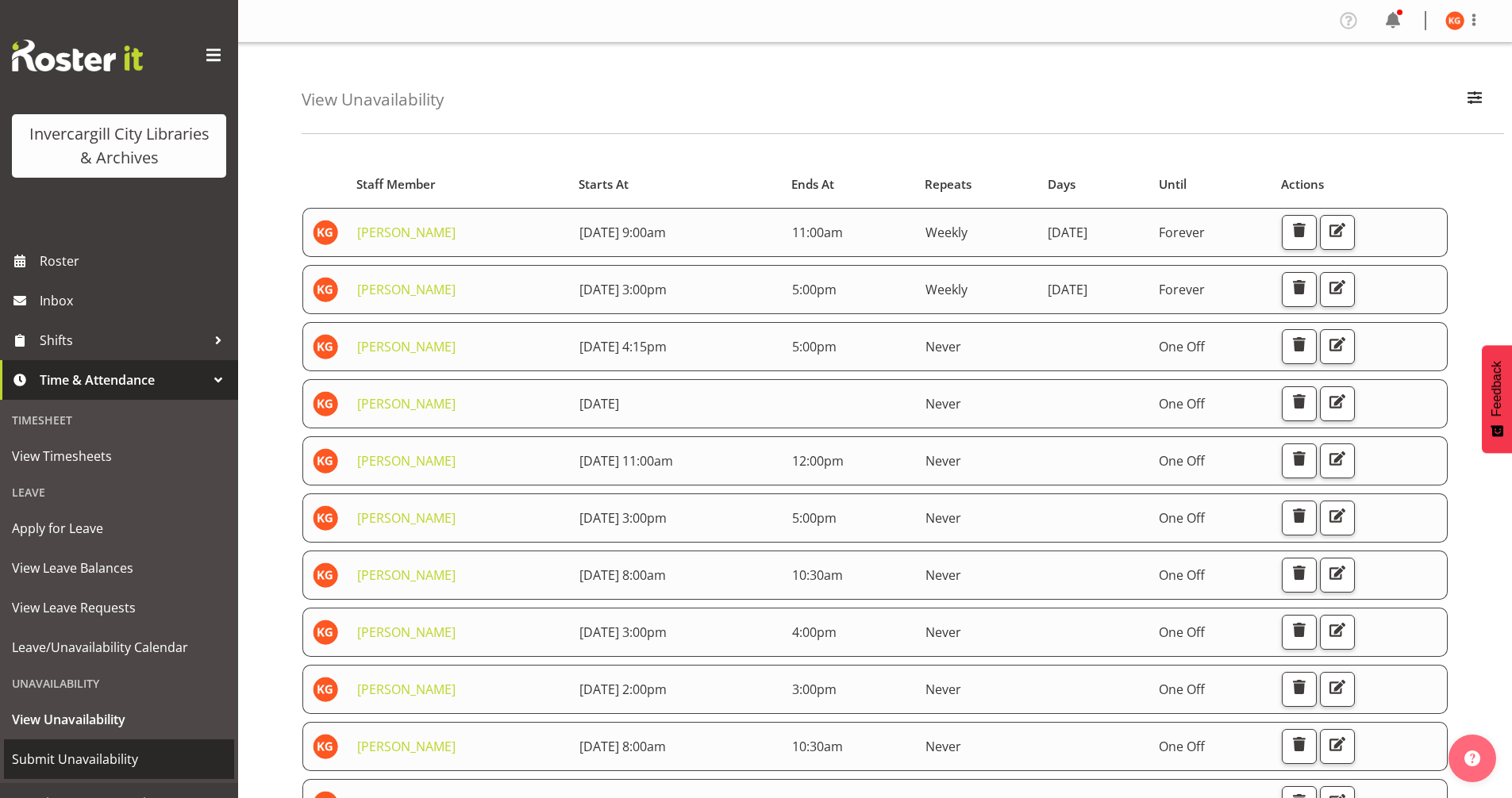
click at [94, 753] on span "Submit Unavailability" at bounding box center [119, 760] width 215 height 24
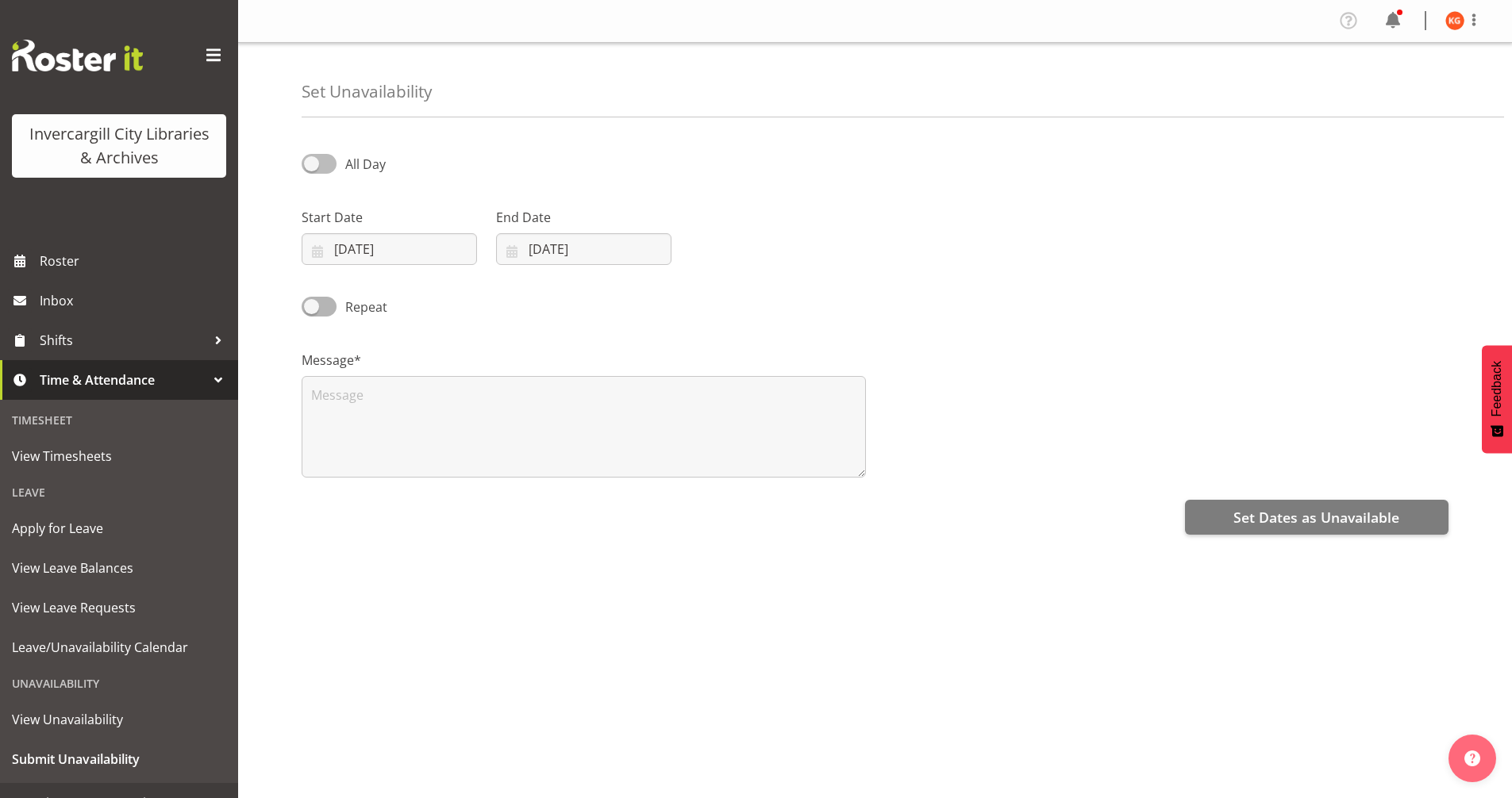
click at [320, 166] on span at bounding box center [320, 163] width 35 height 20
click at [312, 166] on input "All Day" at bounding box center [307, 163] width 10 height 10
checkbox input "true"
click at [344, 247] on input "07/10/2025" at bounding box center [389, 249] width 175 height 32
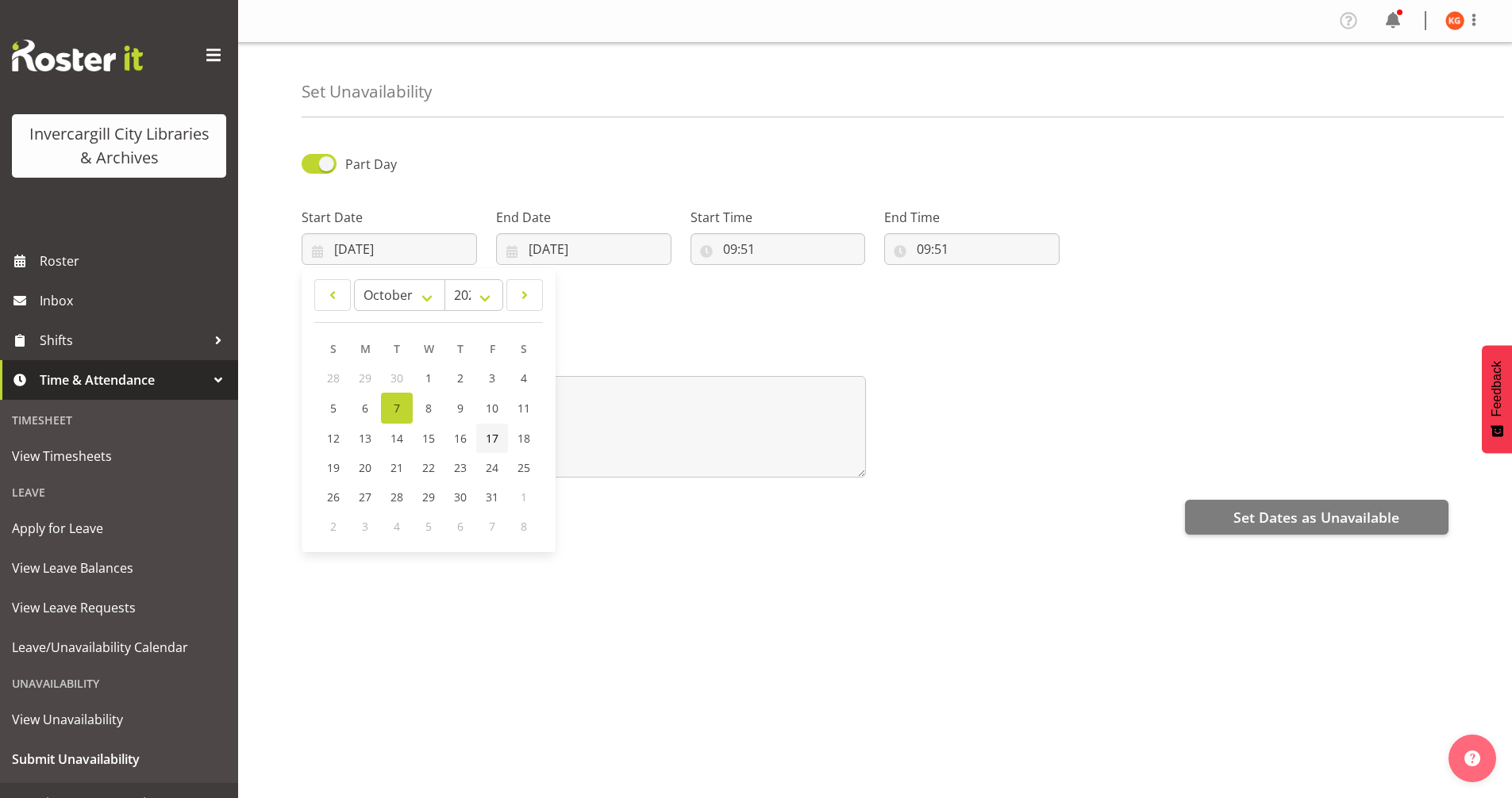
click at [492, 438] on span "17" at bounding box center [493, 438] width 13 height 15
type input "17/10/2025"
click at [547, 241] on input "07/10/2025" at bounding box center [583, 249] width 175 height 32
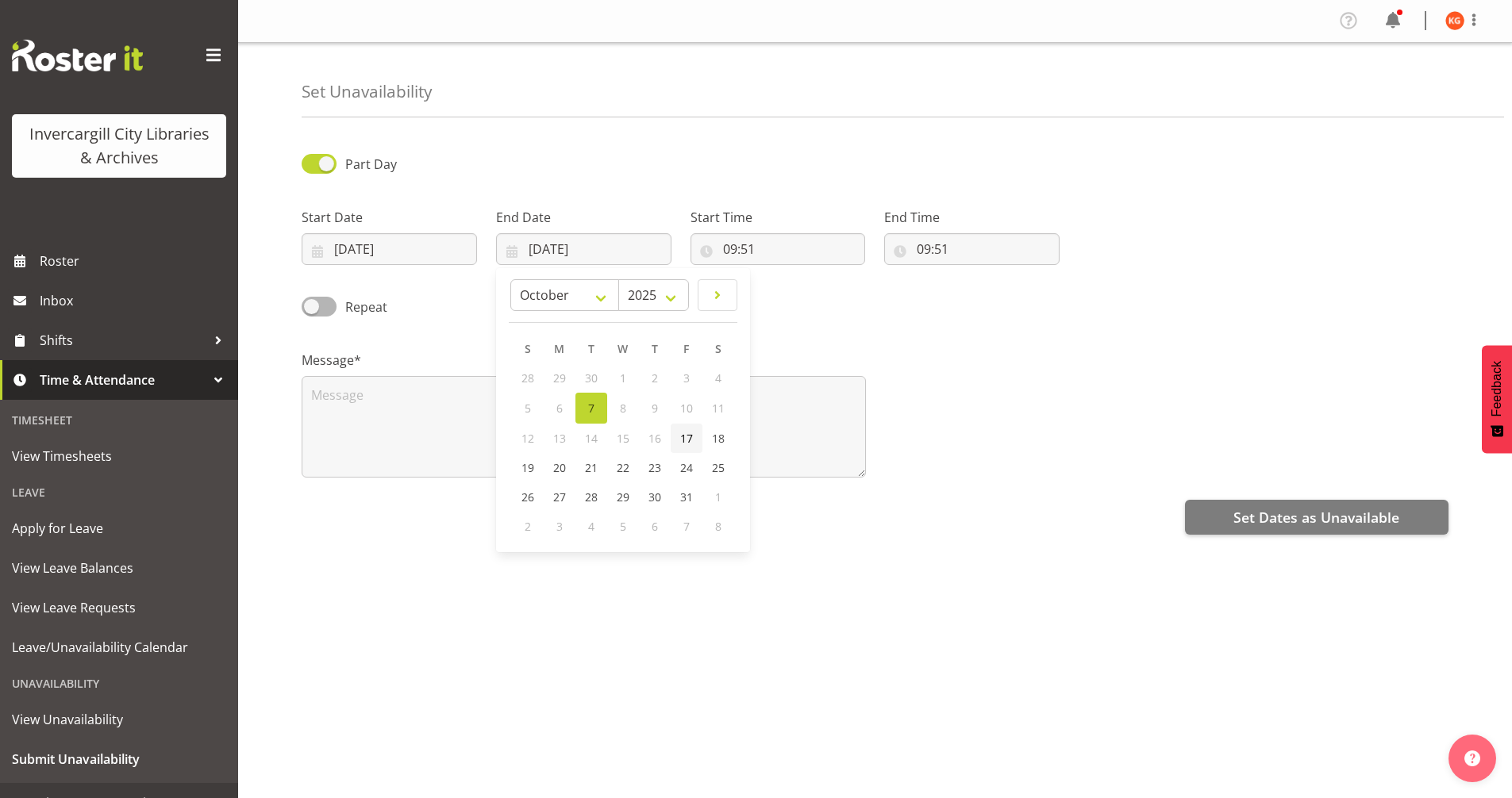
click at [681, 434] on span "17" at bounding box center [686, 438] width 13 height 15
type input "17/10/2025"
click at [754, 241] on input "09:51" at bounding box center [778, 249] width 175 height 32
click at [843, 295] on select "00 01 02 03 04 05 06 07 08 09 10 11 12 13 14 15 16 17 18 19 20 21 22 23 24 25 2…" at bounding box center [840, 291] width 36 height 32
select select "30"
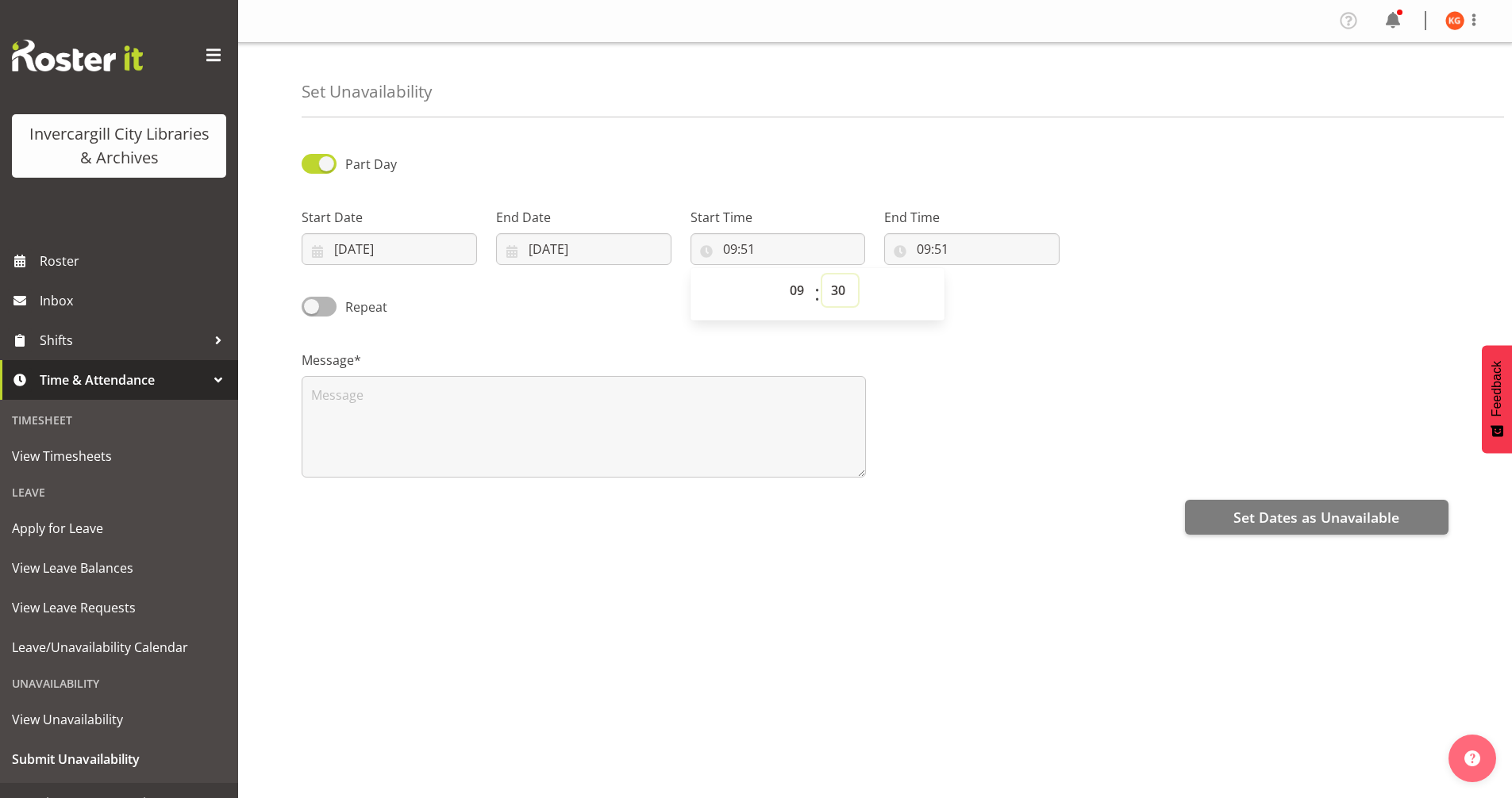
click at [822, 275] on select "00 01 02 03 04 05 06 07 08 09 10 11 12 13 14 15 16 17 18 19 20 21 22 23 24 25 2…" at bounding box center [840, 291] width 36 height 32
type input "09:30"
click at [924, 253] on input "09:51" at bounding box center [971, 249] width 175 height 32
click at [983, 292] on select "00 01 02 03 04 05 06 07 08 09 10 11 12 13 14 15 16 17 18 19 20 21 22 23" at bounding box center [992, 291] width 36 height 32
select select "12"
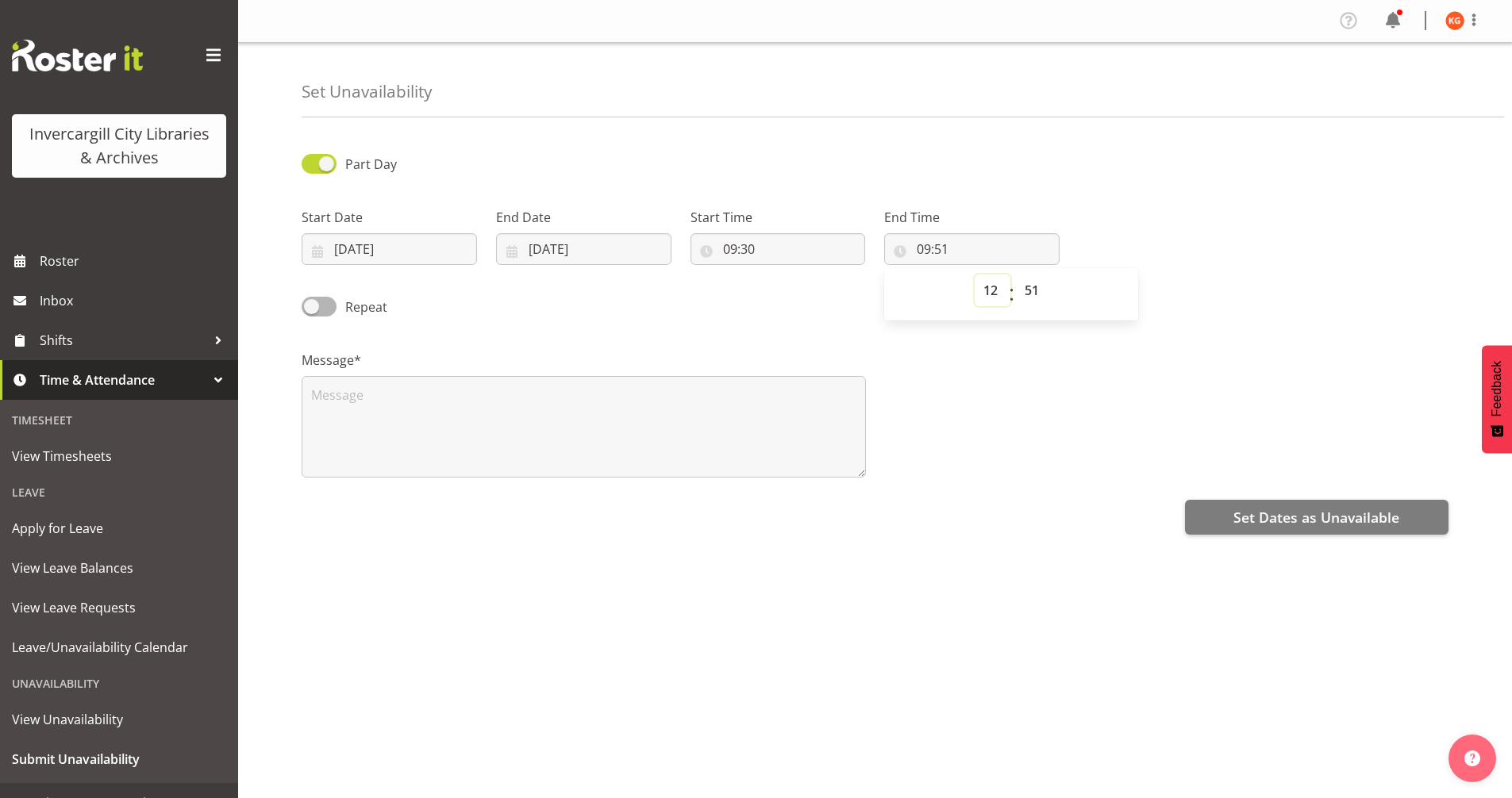
click at [975, 275] on select "00 01 02 03 04 05 06 07 08 09 10 11 12 13 14 15 16 17 18 19 20 21 22 23" at bounding box center [992, 291] width 36 height 32
type input "12:51"
click at [1031, 293] on select "00 01 02 03 04 05 06 07 08 09 10 11 12 13 14 15 16 17 18 19 20 21 22 23 24 25 2…" at bounding box center [1034, 291] width 36 height 32
select select "30"
click at [1016, 275] on select "00 01 02 03 04 05 06 07 08 09 10 11 12 13 14 15 16 17 18 19 20 21 22 23 24 25 2…" at bounding box center [1034, 291] width 36 height 32
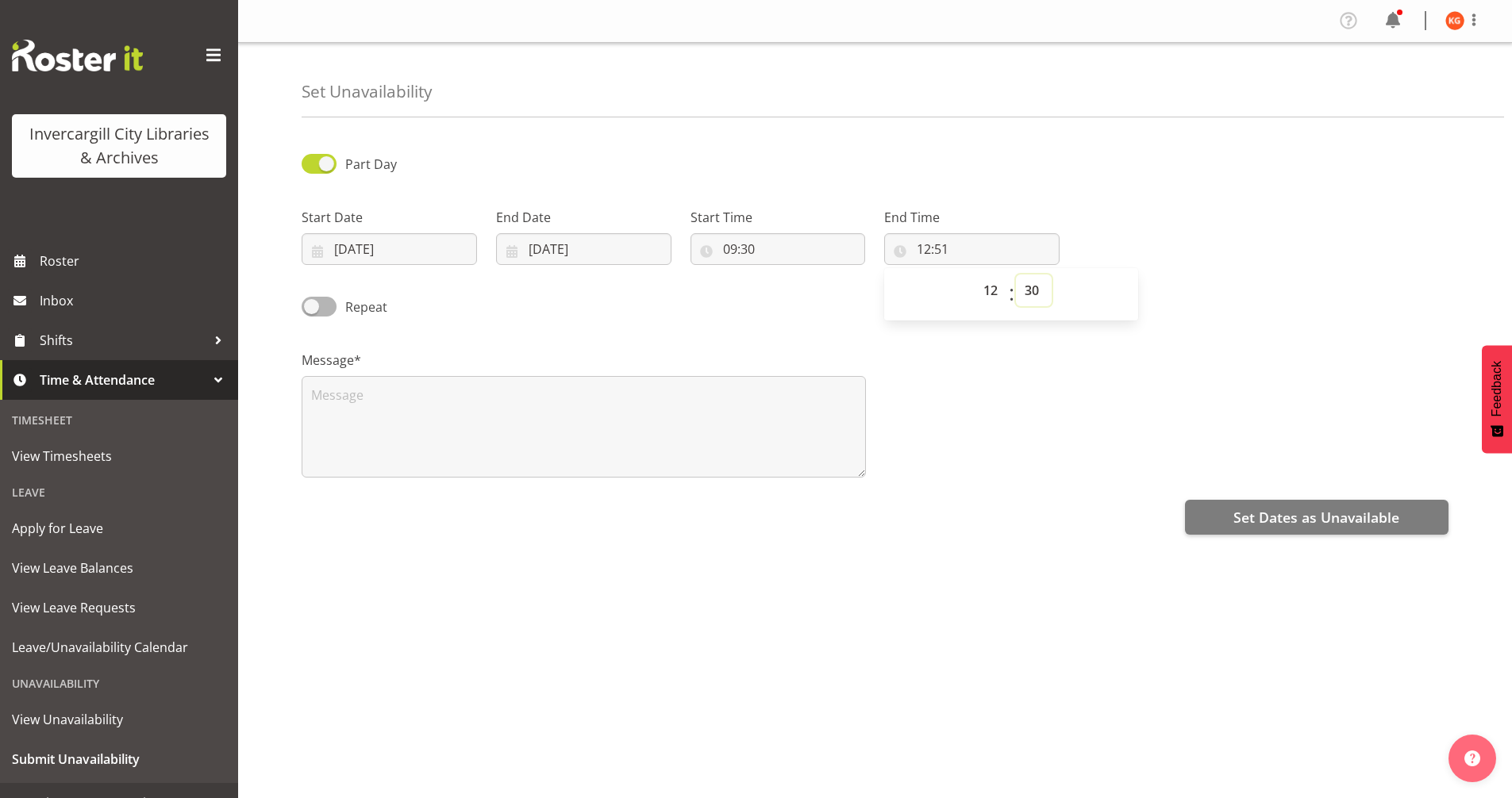
type input "12:30"
click at [667, 426] on textarea at bounding box center [584, 427] width 565 height 102
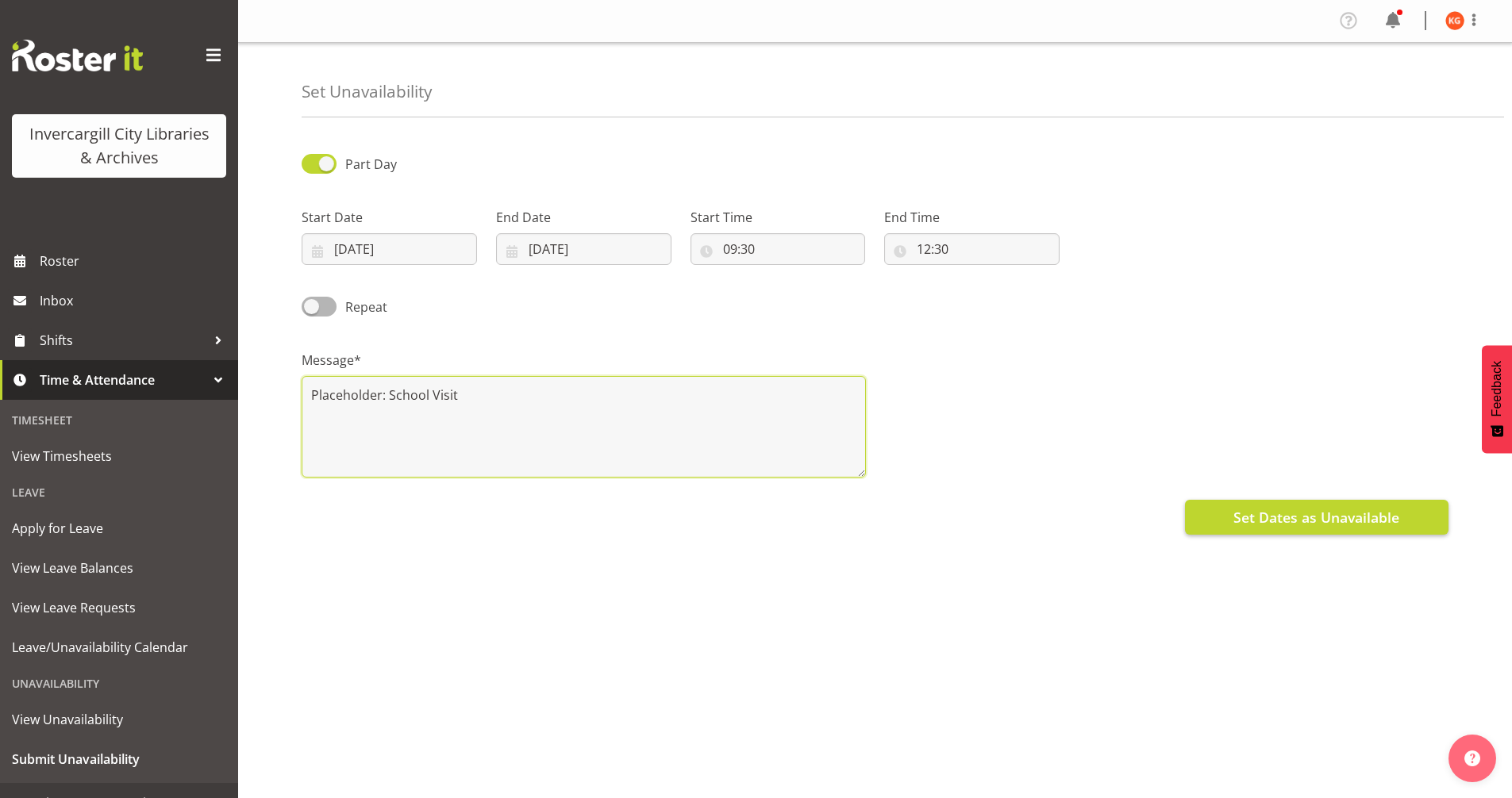
type textarea "Placeholder: School Visit"
click at [1305, 520] on span "Set Dates as Unavailable" at bounding box center [1316, 517] width 166 height 21
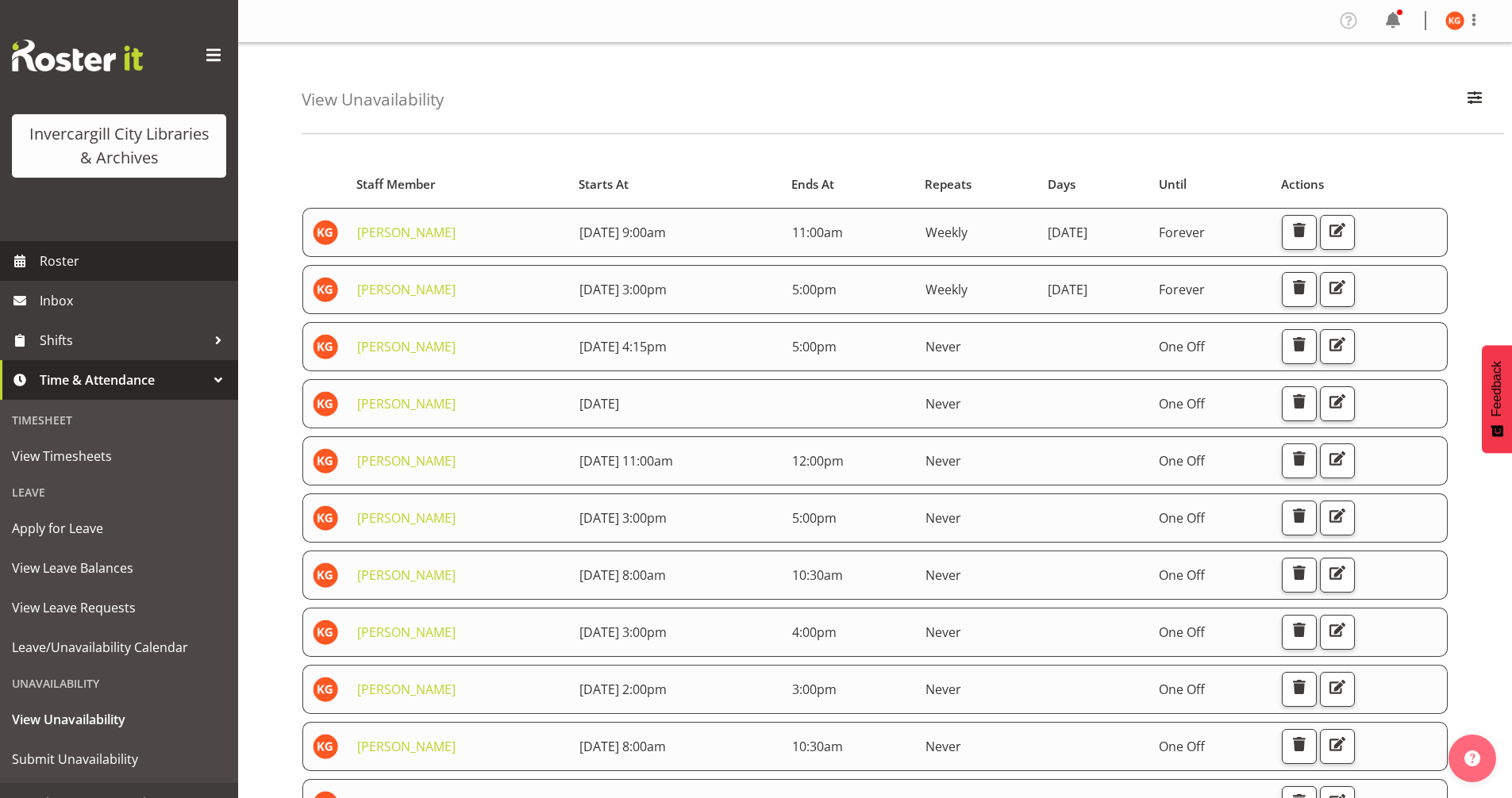
click at [91, 259] on span "Roster" at bounding box center [135, 261] width 191 height 24
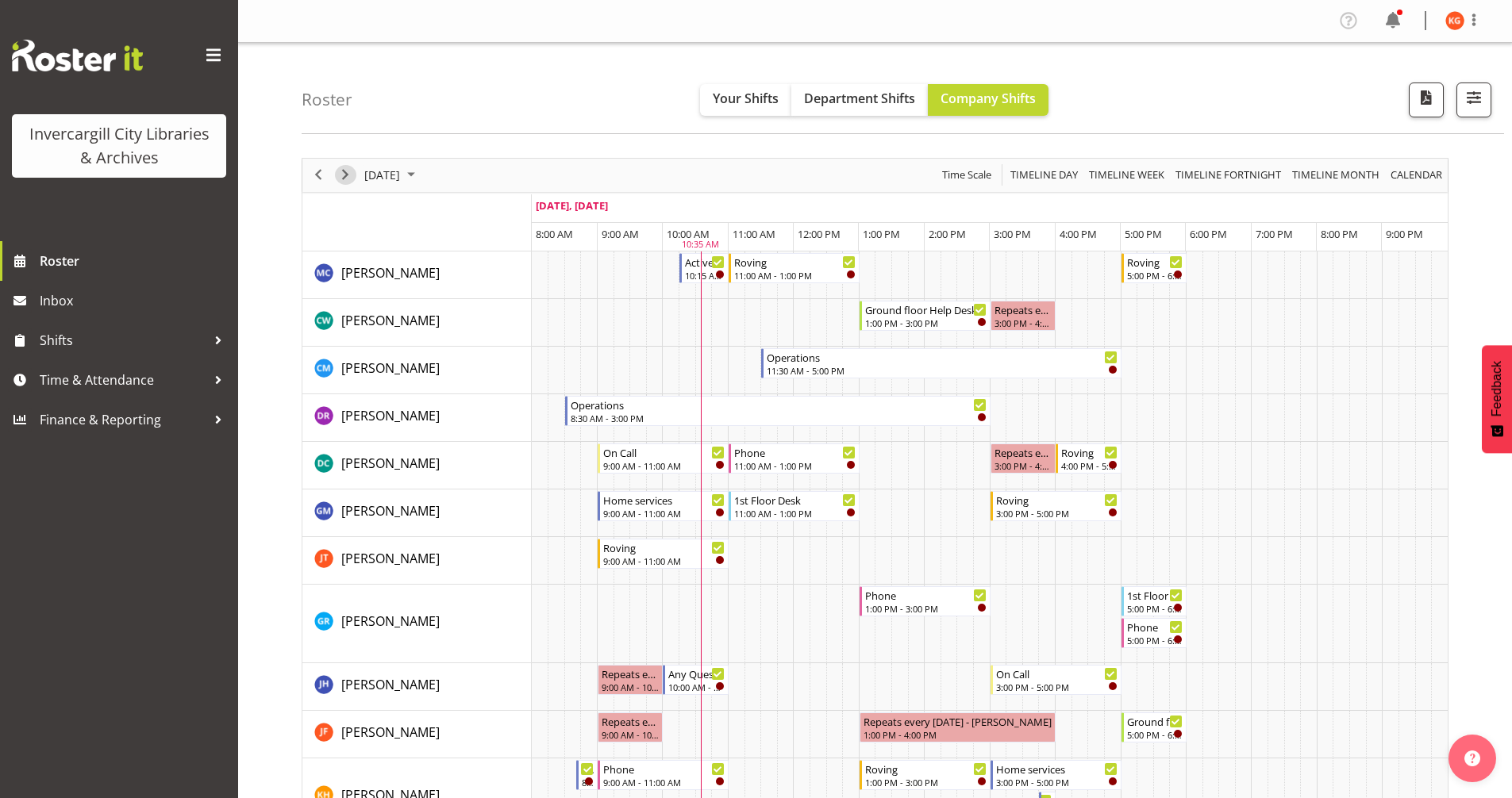
click at [346, 179] on span "Next" at bounding box center [345, 174] width 19 height 20
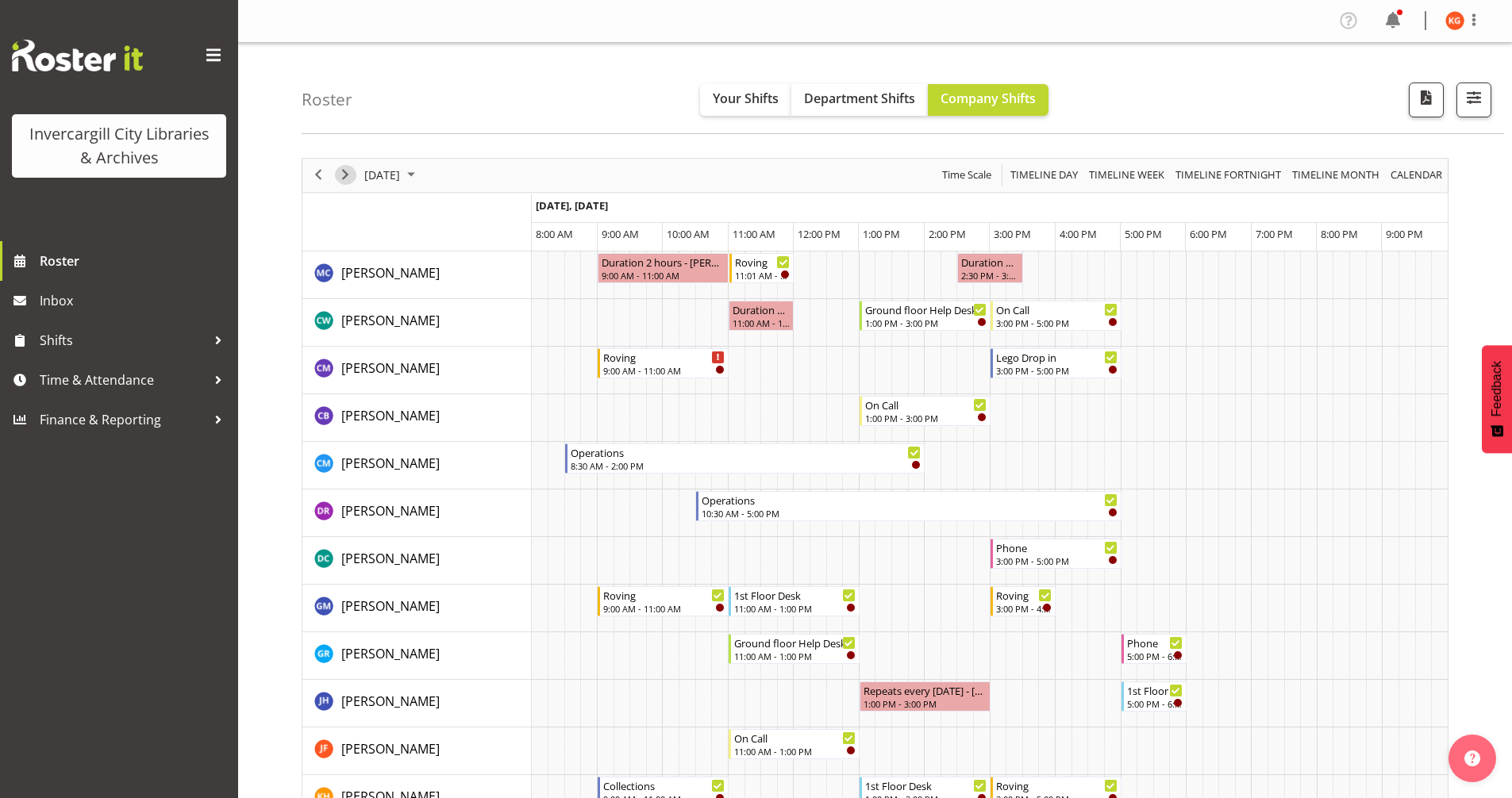
drag, startPoint x: 341, startPoint y: 174, endPoint x: 1045, endPoint y: 269, distance: 710.4
click at [342, 174] on span "Next" at bounding box center [345, 174] width 19 height 20
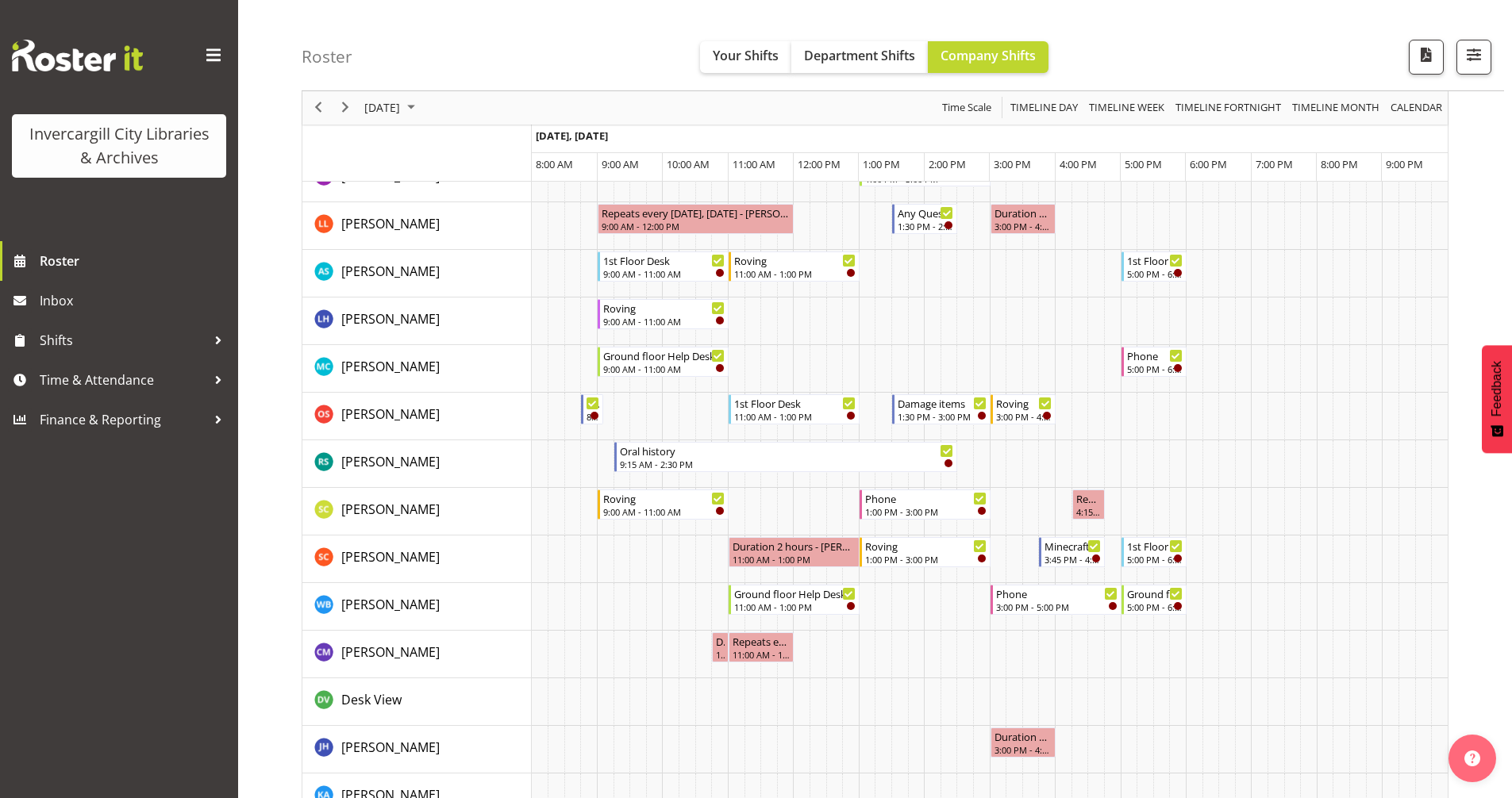
scroll to position [529, 0]
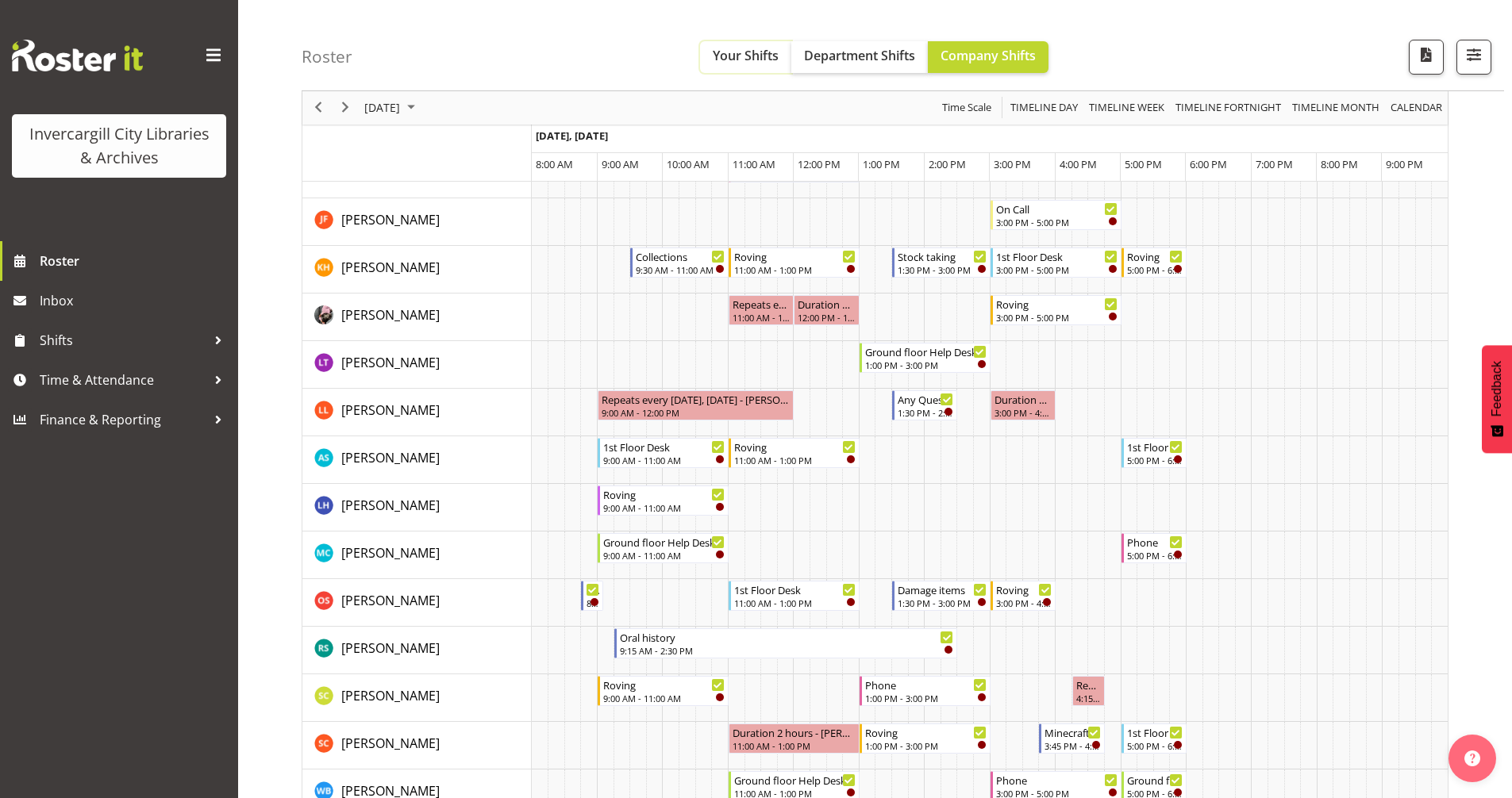
click at [759, 57] on span "Your Shifts" at bounding box center [746, 55] width 66 height 18
